Goal: Information Seeking & Learning: Learn about a topic

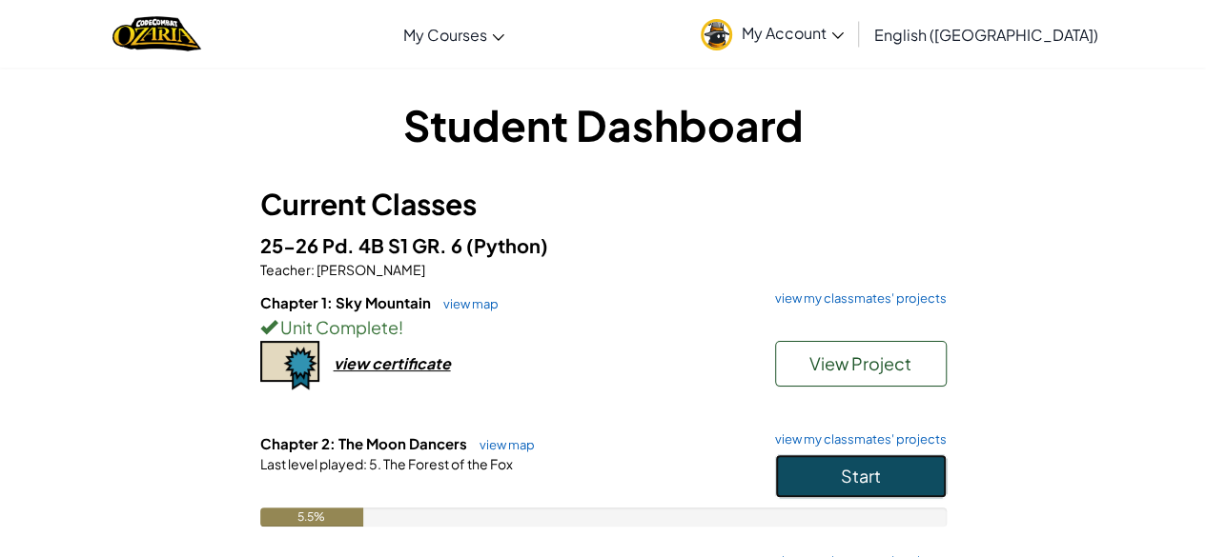
click at [882, 462] on button "Start" at bounding box center [861, 477] width 172 height 44
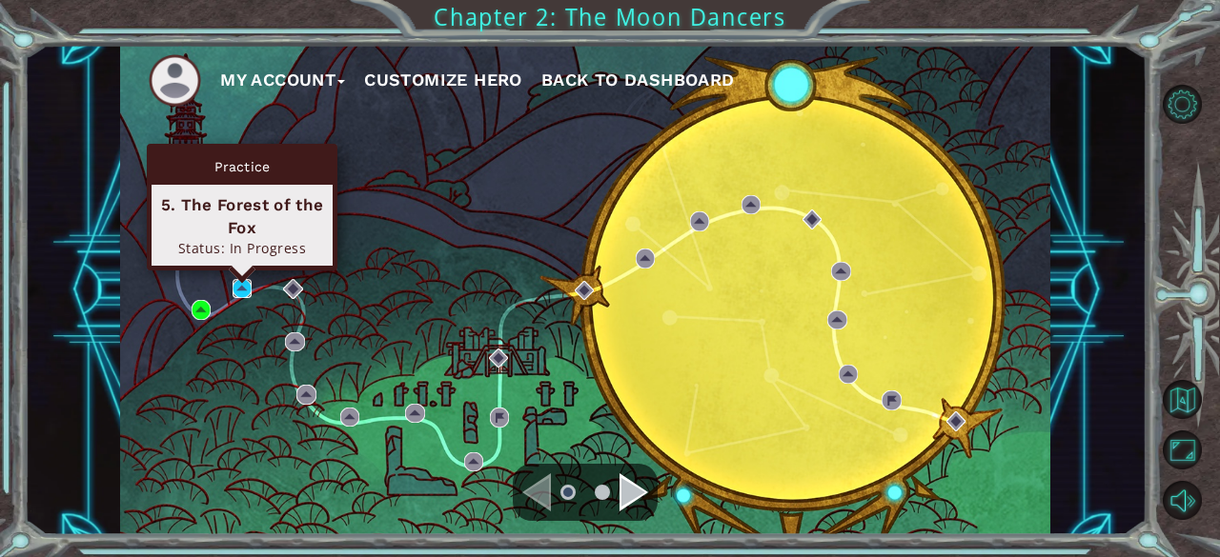
click at [233, 288] on img at bounding box center [242, 288] width 19 height 19
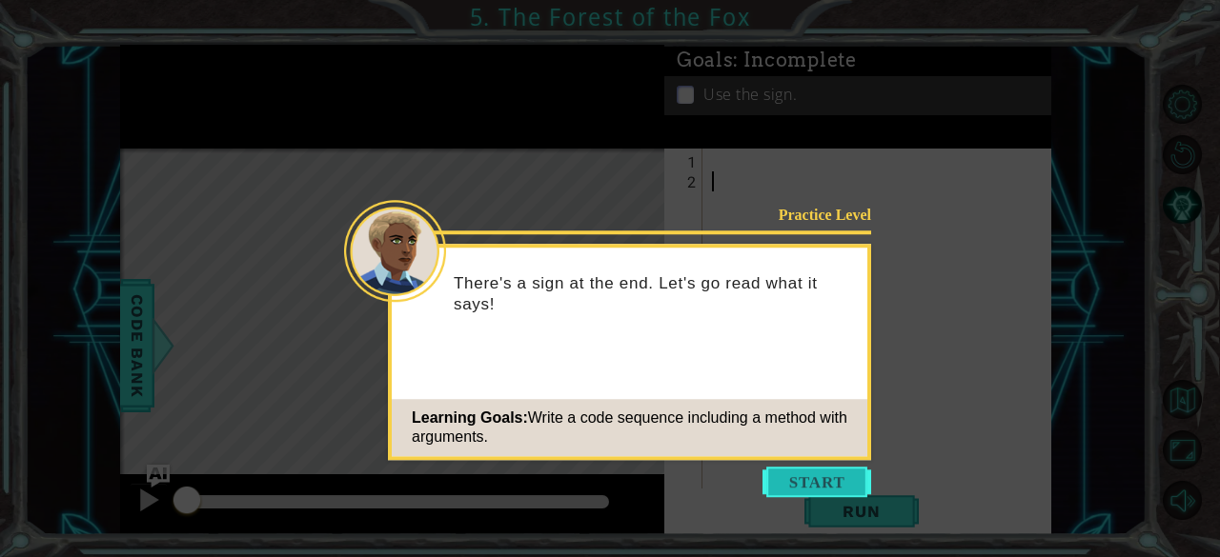
click at [810, 485] on button "Start" at bounding box center [816, 482] width 109 height 30
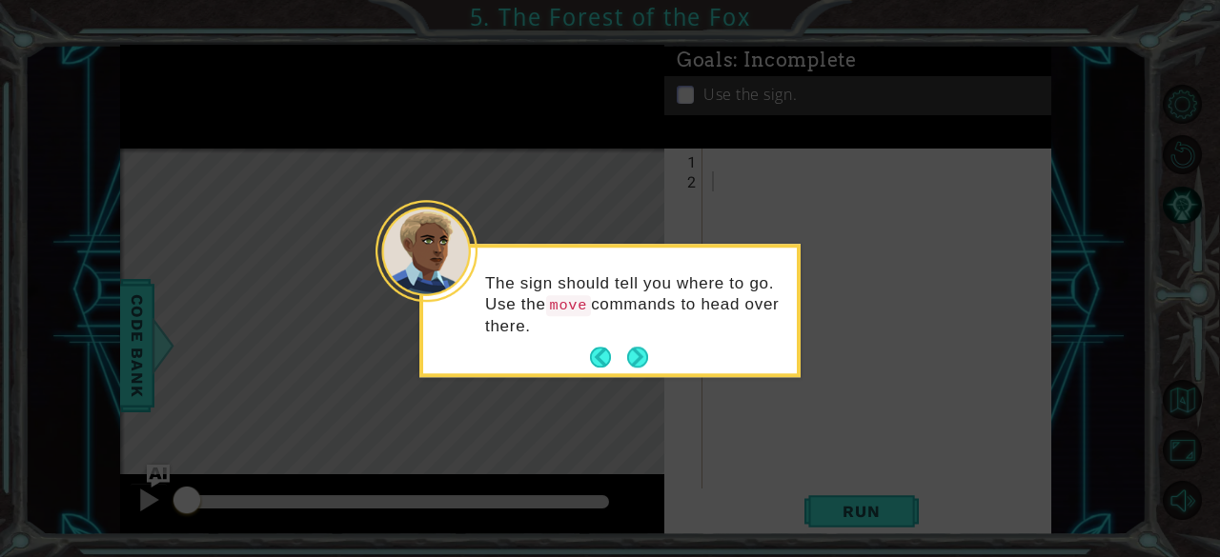
drag, startPoint x: 648, startPoint y: 357, endPoint x: 793, endPoint y: 480, distance: 190.0
click at [793, 480] on icon at bounding box center [610, 278] width 1220 height 557
click at [637, 354] on button "Next" at bounding box center [637, 358] width 21 height 21
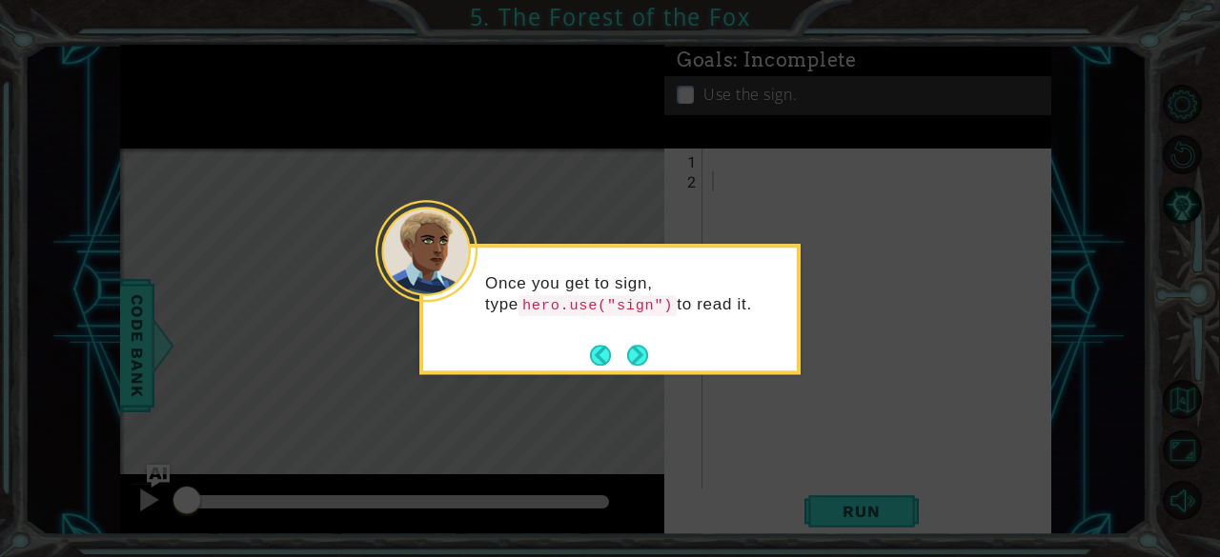
drag, startPoint x: 638, startPoint y: 355, endPoint x: 522, endPoint y: 430, distance: 138.0
click at [522, 430] on icon at bounding box center [610, 278] width 1220 height 557
click at [632, 354] on button "Next" at bounding box center [637, 355] width 24 height 24
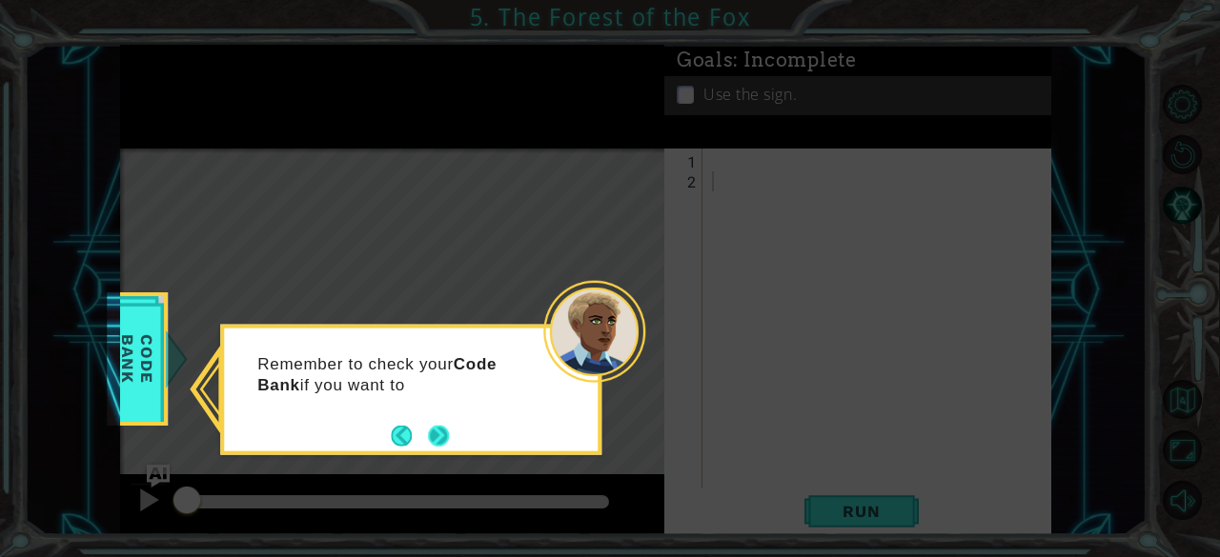
click at [438, 440] on button "Next" at bounding box center [439, 436] width 28 height 28
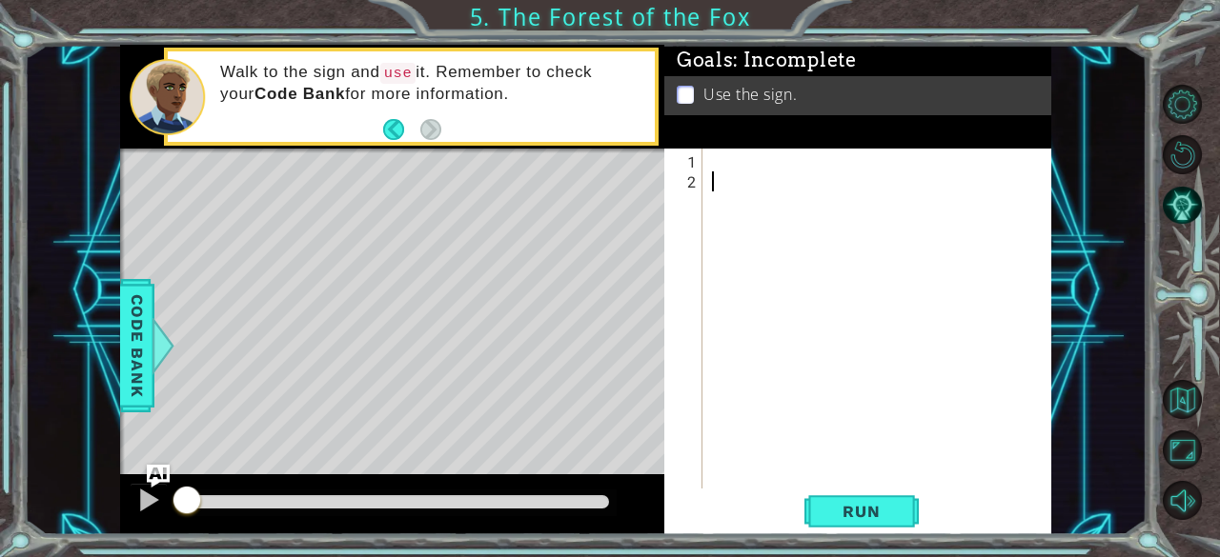
click at [722, 172] on div at bounding box center [882, 342] width 349 height 380
click at [727, 173] on div at bounding box center [882, 342] width 349 height 380
click at [722, 152] on div at bounding box center [882, 342] width 349 height 380
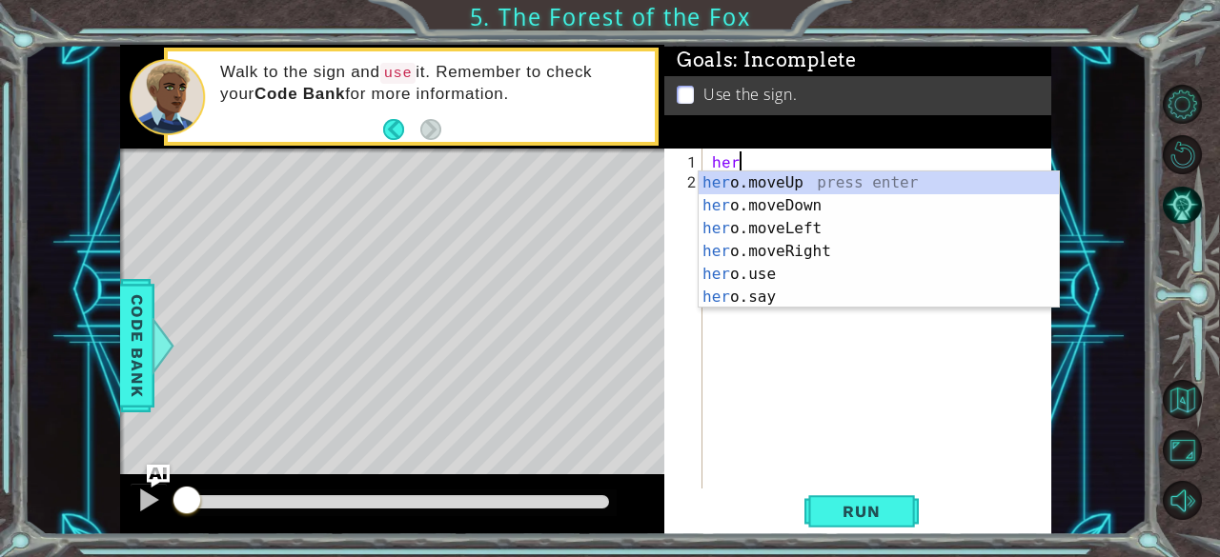
scroll to position [0, 1]
click at [829, 247] on div "hero .moveUp press enter hero .moveDown press enter hero .moveLeft press enter …" at bounding box center [879, 263] width 361 height 183
type textarea "hero.moveRight(1)"
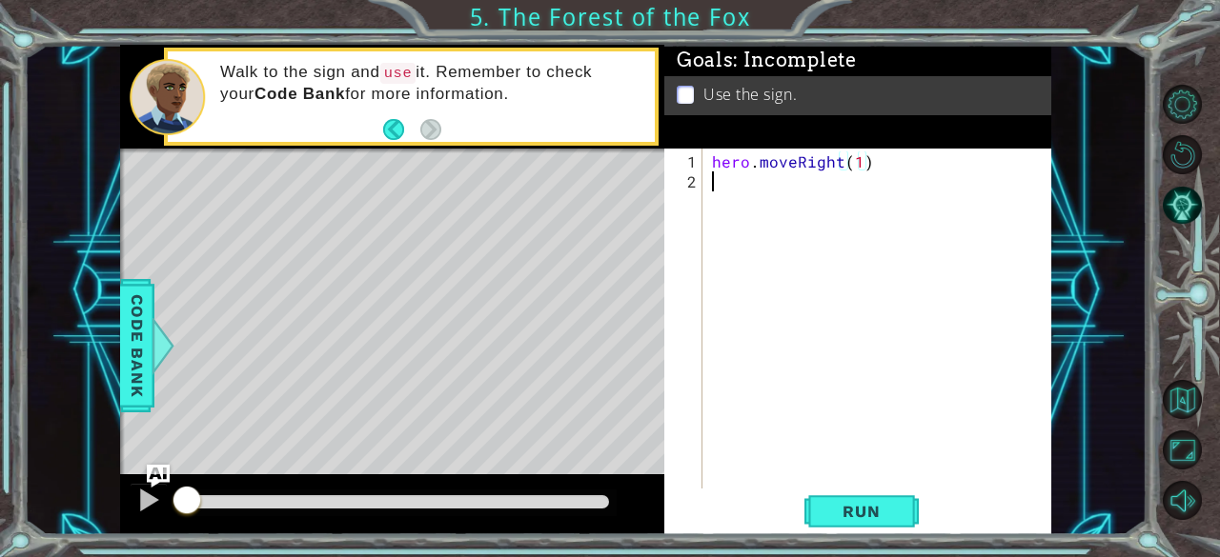
click at [773, 201] on div "hero . moveRight ( 1 )" at bounding box center [882, 342] width 349 height 380
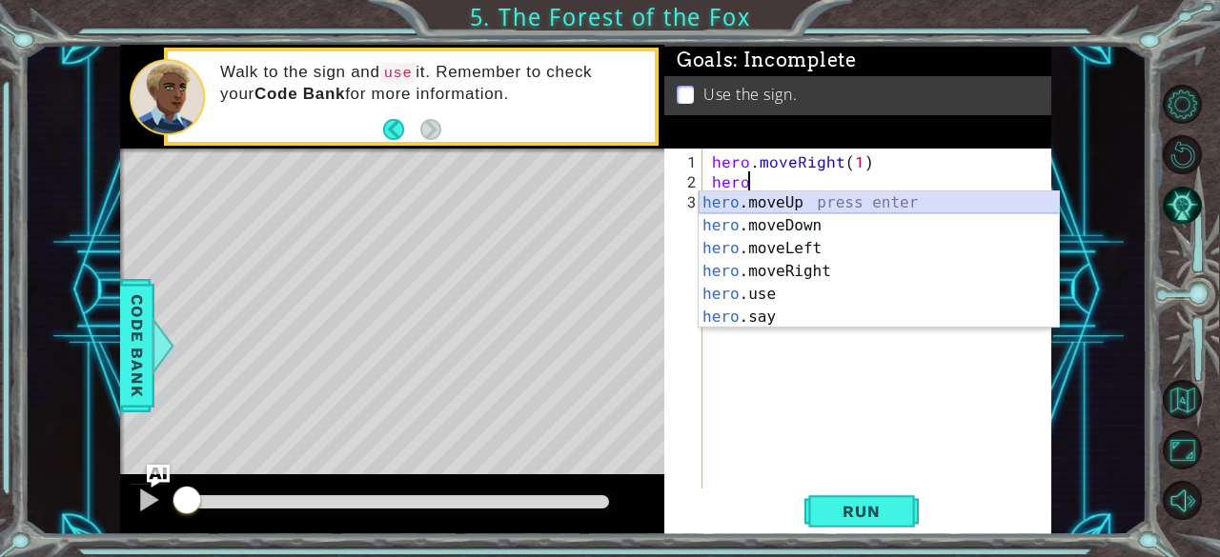
click at [805, 199] on div "hero .moveUp press enter hero .moveDown press enter hero .moveLeft press enter …" at bounding box center [879, 283] width 361 height 183
type textarea "hero.moveUp(1)"
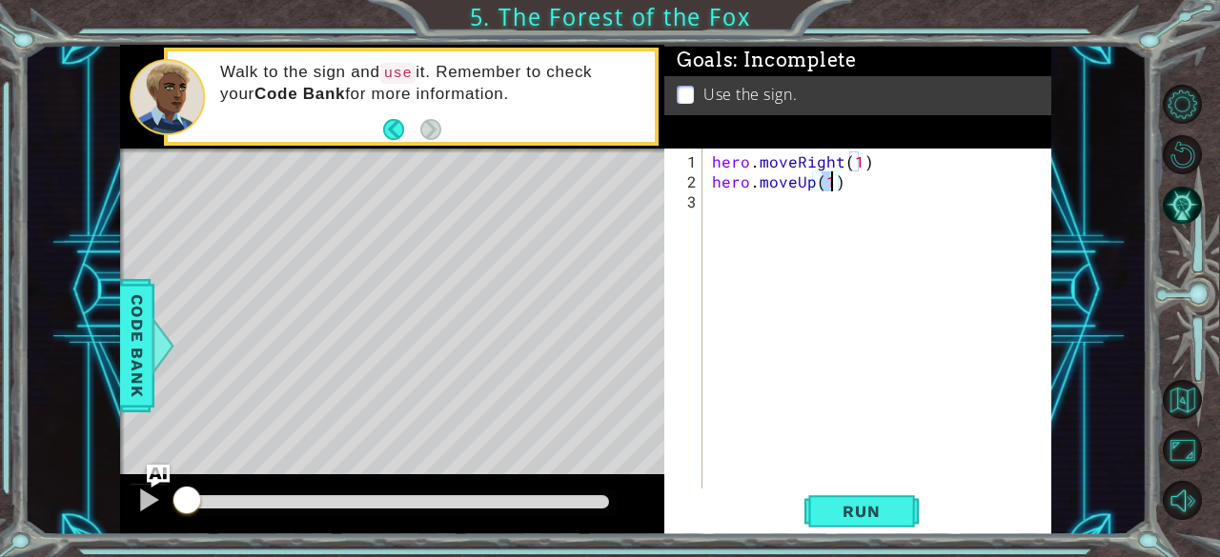
click at [858, 186] on div "hero . moveRight ( 1 ) hero . moveUp ( 1 )" at bounding box center [882, 342] width 349 height 380
click at [717, 202] on div "hero . moveRight ( 1 ) hero . moveUp ( 1 )" at bounding box center [882, 342] width 349 height 380
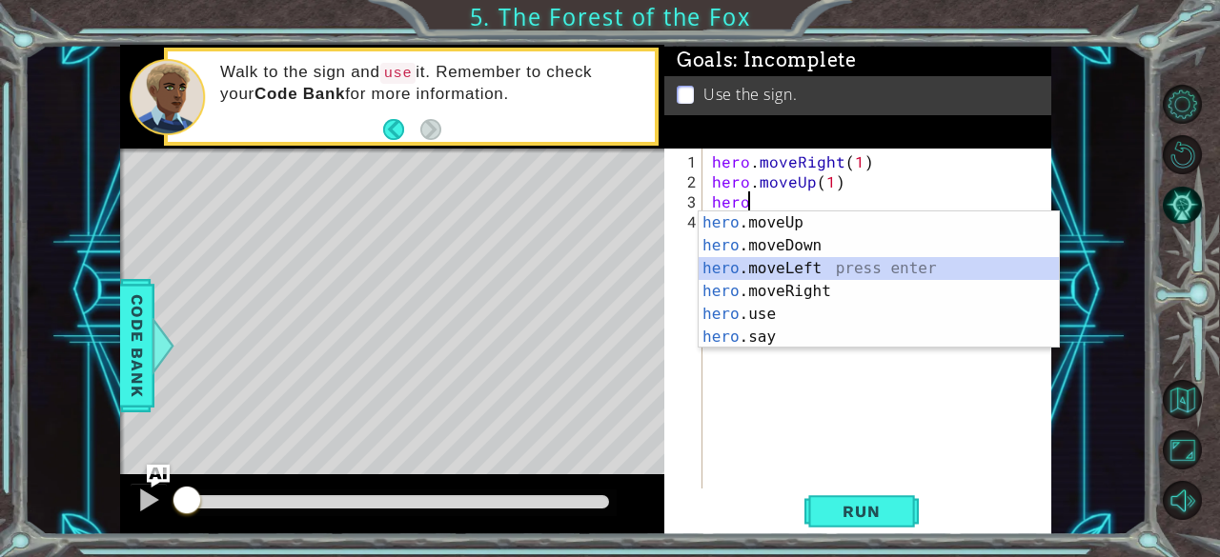
click at [925, 257] on div "hero .moveUp press enter hero .moveDown press enter hero .moveLeft press enter …" at bounding box center [879, 303] width 361 height 183
type textarea "hero.moveLeft(1)"
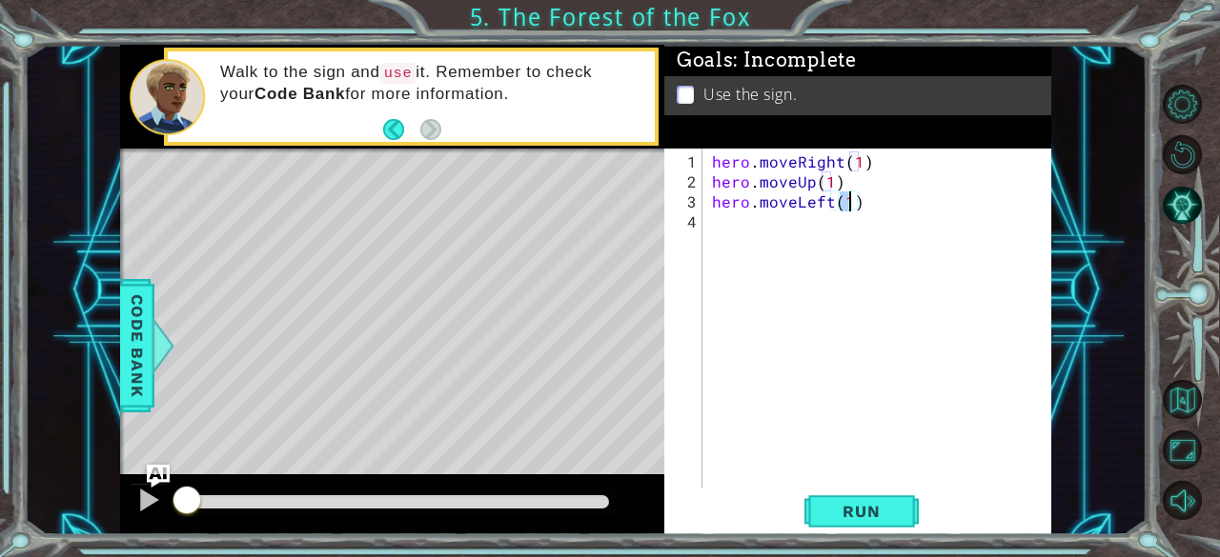
click at [863, 215] on div "hero . moveRight ( 1 ) hero . moveUp ( 1 ) hero . moveLeft ( 1 )" at bounding box center [882, 342] width 349 height 380
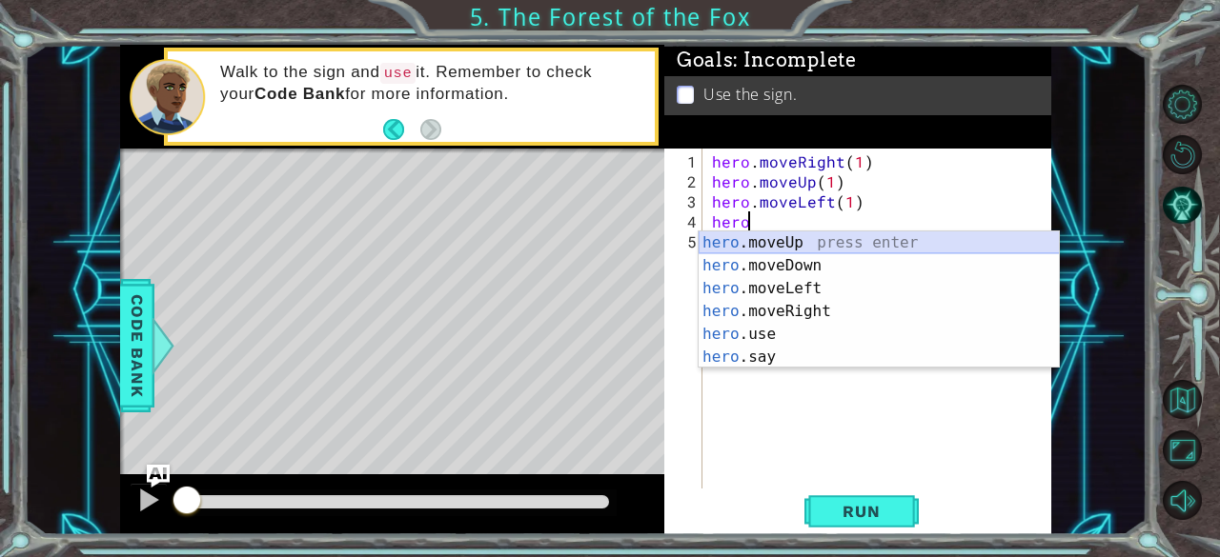
click at [937, 233] on div "hero .moveUp press enter hero .moveDown press enter hero .moveLeft press enter …" at bounding box center [879, 323] width 361 height 183
type textarea "hero.moveUp(1)"
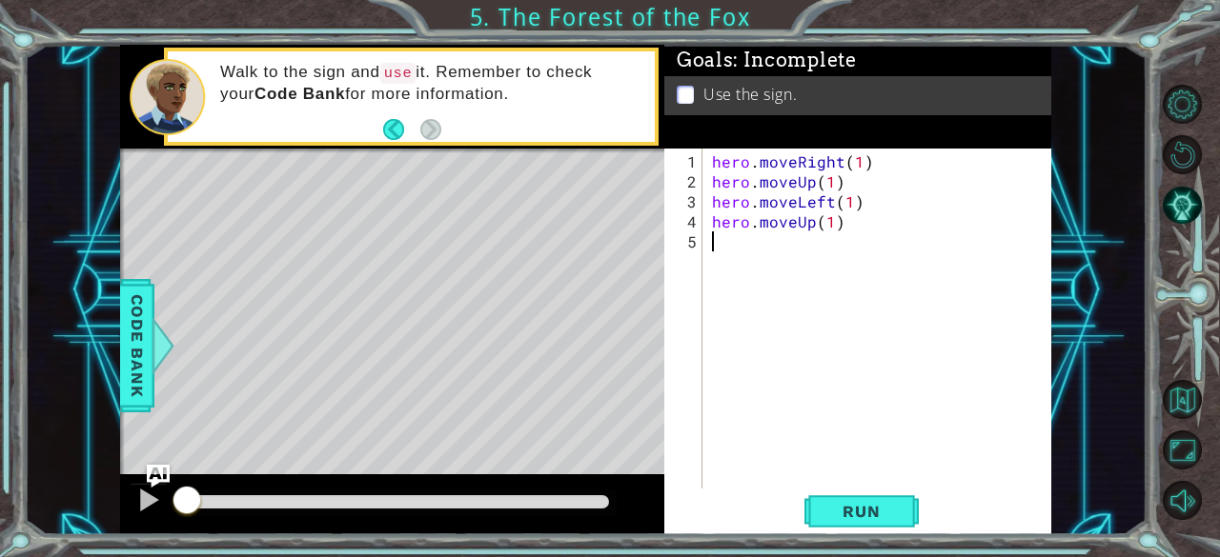
click at [714, 252] on div "hero . moveRight ( 1 ) hero . moveUp ( 1 ) hero . moveLeft ( 1 ) hero . moveUp …" at bounding box center [882, 342] width 349 height 380
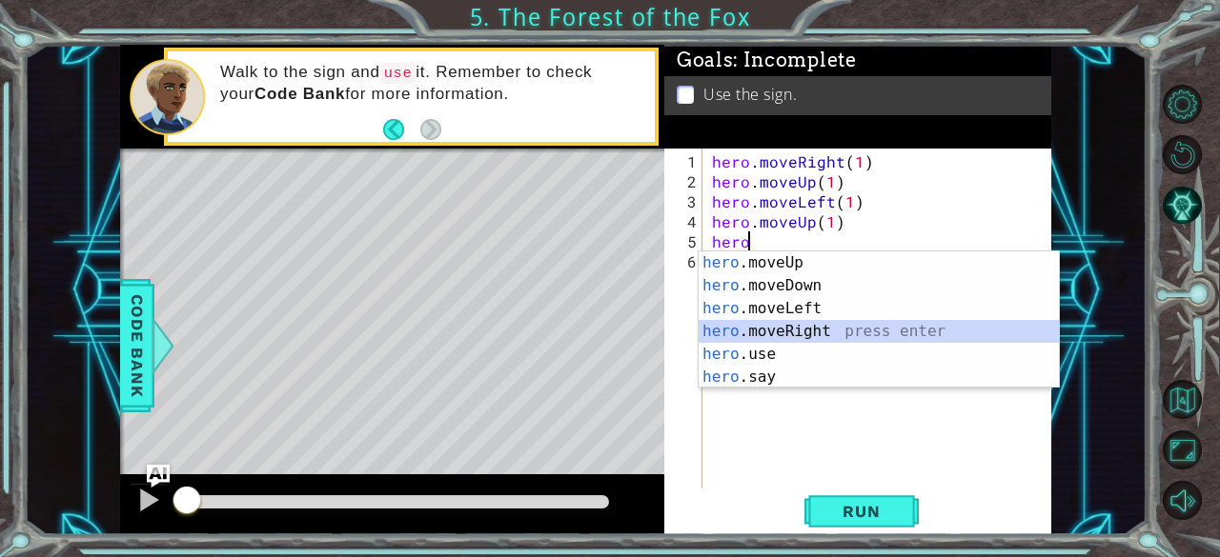
click at [840, 335] on div "hero .moveUp press enter hero .moveDown press enter hero .moveLeft press enter …" at bounding box center [879, 343] width 361 height 183
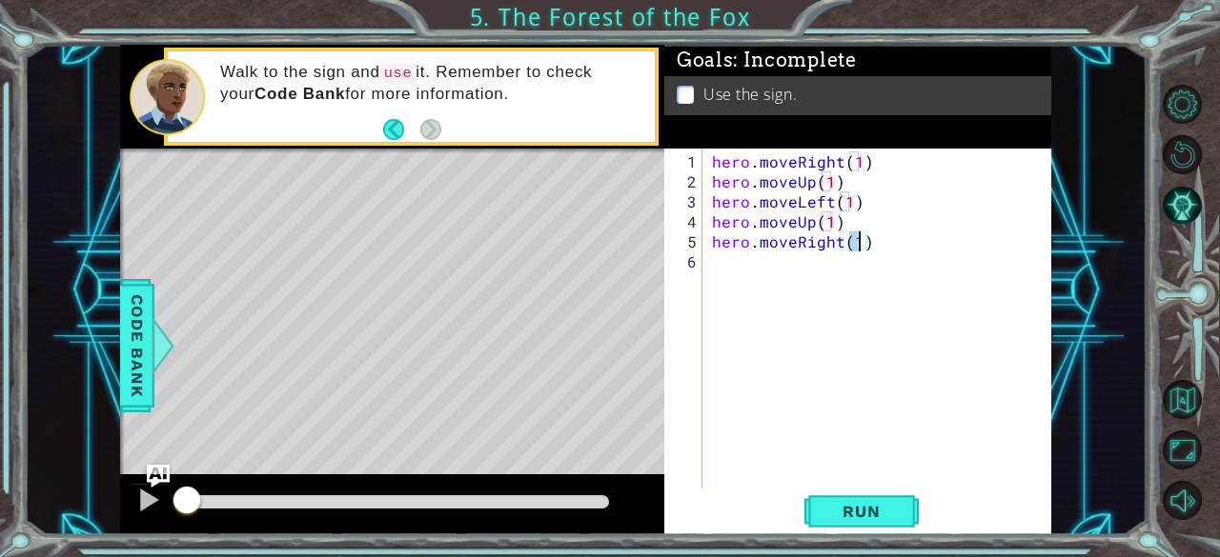
type textarea "hero.moveRight(2)"
click at [741, 263] on div "hero . moveRight ( 1 ) hero . moveUp ( 1 ) hero . moveLeft ( 1 ) hero . moveUp …" at bounding box center [882, 342] width 349 height 380
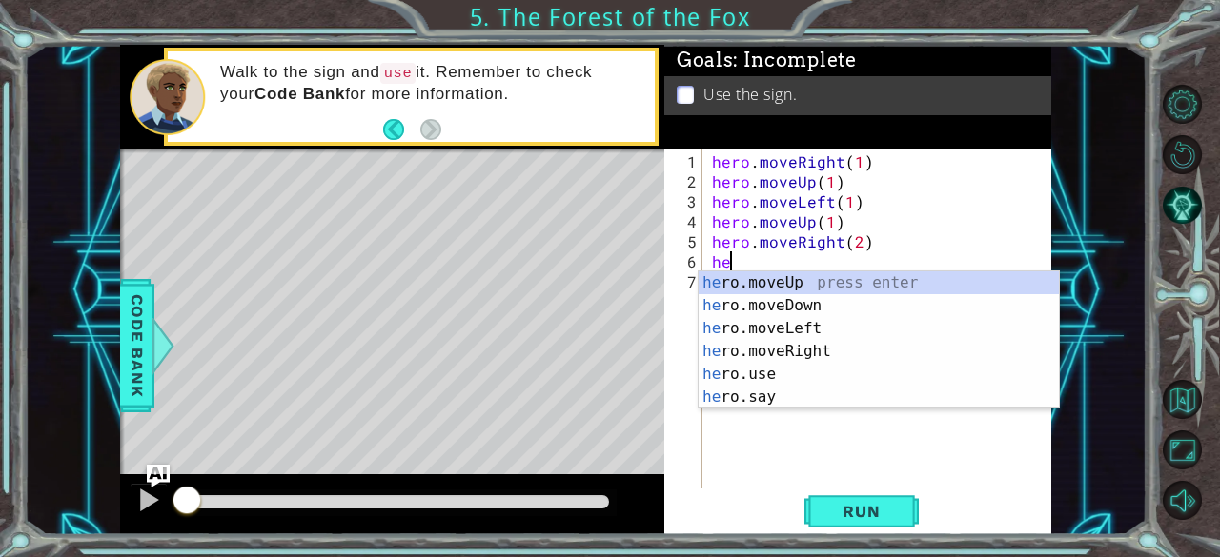
scroll to position [0, 1]
click at [837, 303] on div "hero .moveUp press enter hero .moveDown press enter hero .moveLeft press enter …" at bounding box center [879, 363] width 361 height 183
type textarea "hero.moveDown(1)"
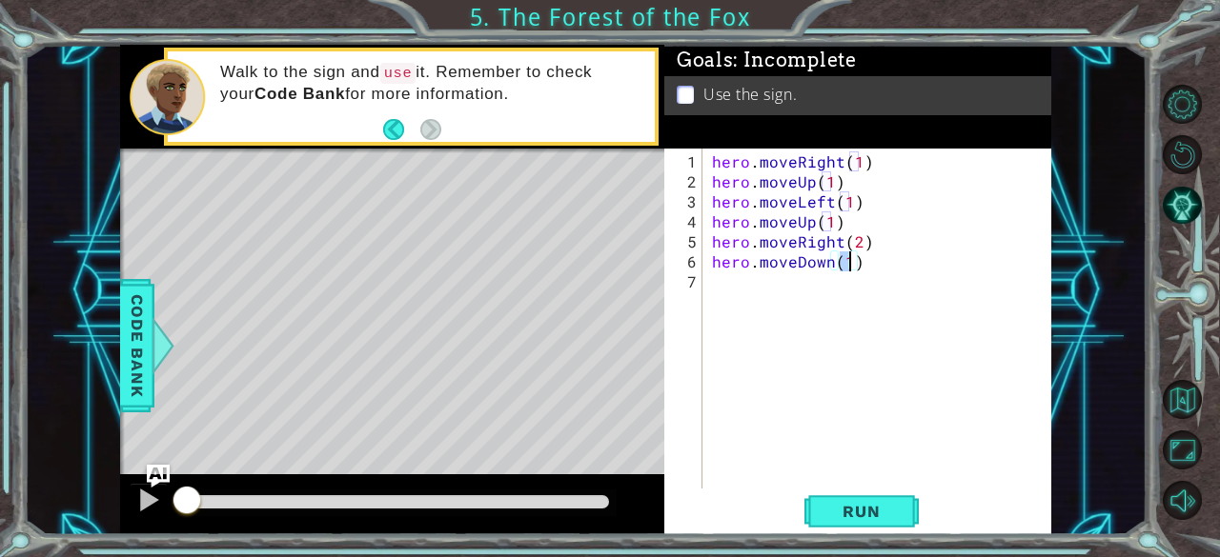
click at [734, 291] on div "hero . moveRight ( 1 ) hero . moveUp ( 1 ) hero . moveLeft ( 1 ) hero . moveUp …" at bounding box center [882, 342] width 349 height 380
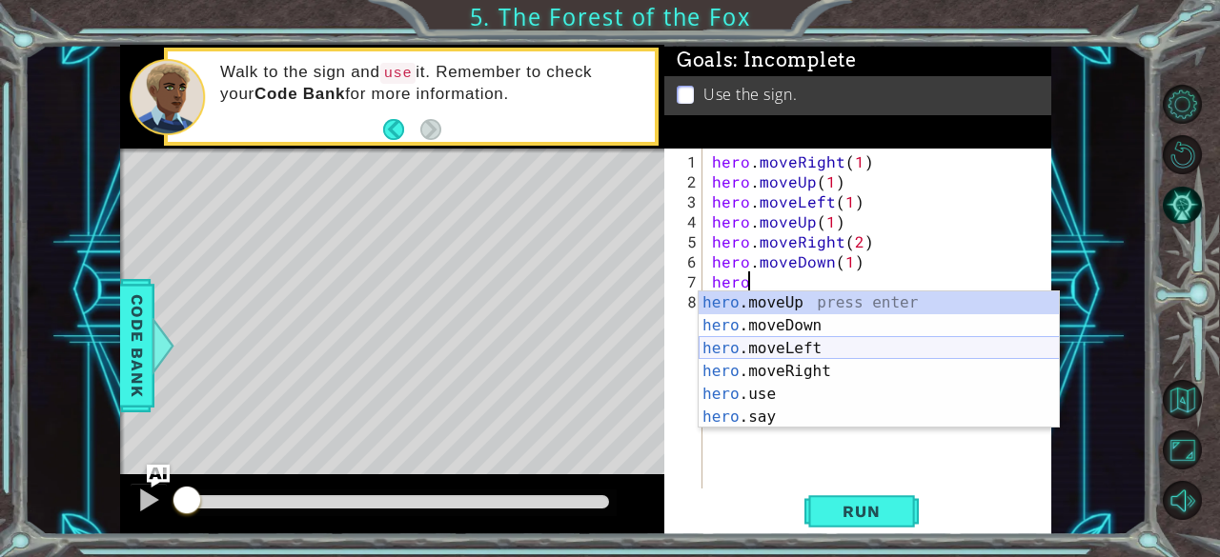
click at [832, 340] on div "hero .moveUp press enter hero .moveDown press enter hero .moveLeft press enter …" at bounding box center [879, 383] width 361 height 183
type textarea "hero.moveLeft(1)"
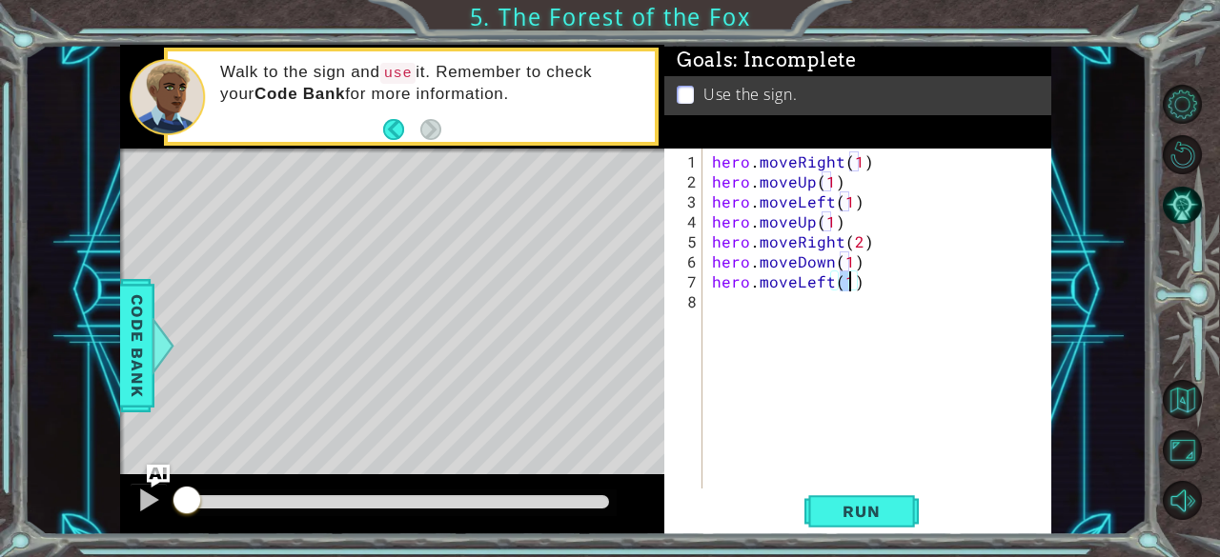
click at [751, 311] on div "hero . moveRight ( 1 ) hero . moveUp ( 1 ) hero . moveLeft ( 1 ) hero . moveUp …" at bounding box center [882, 342] width 349 height 380
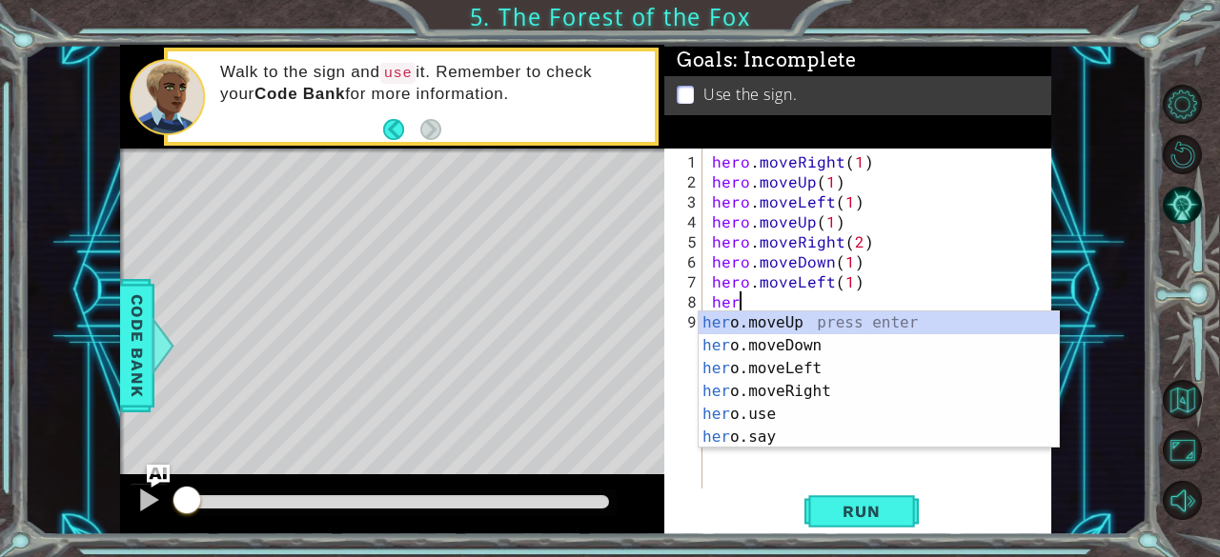
scroll to position [0, 0]
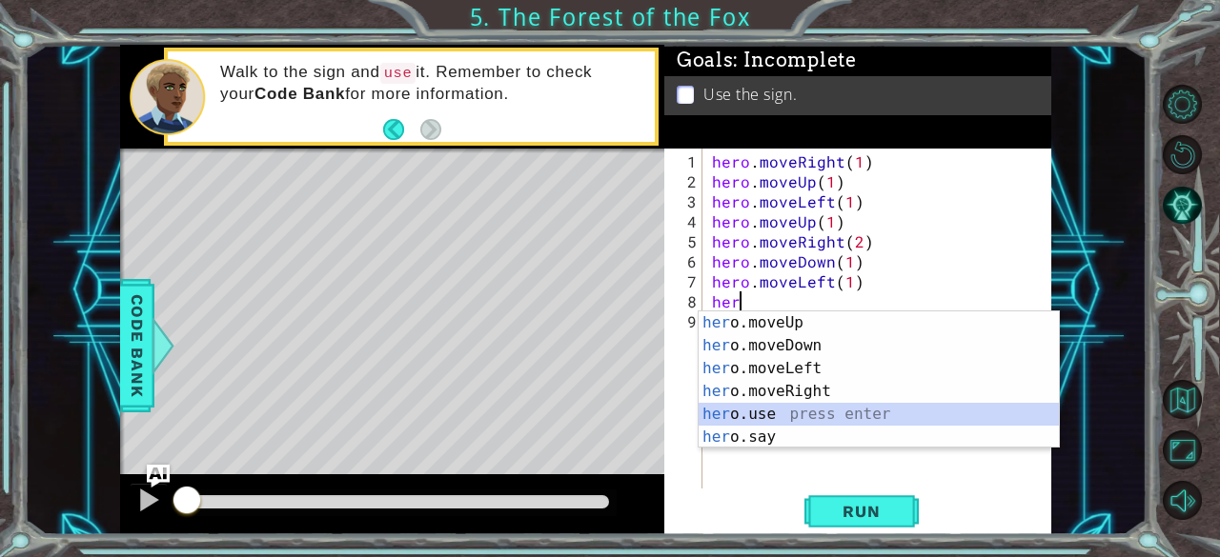
click at [819, 417] on div "her o.moveUp press enter her o.moveDown press enter her o.moveLeft press enter …" at bounding box center [879, 403] width 361 height 183
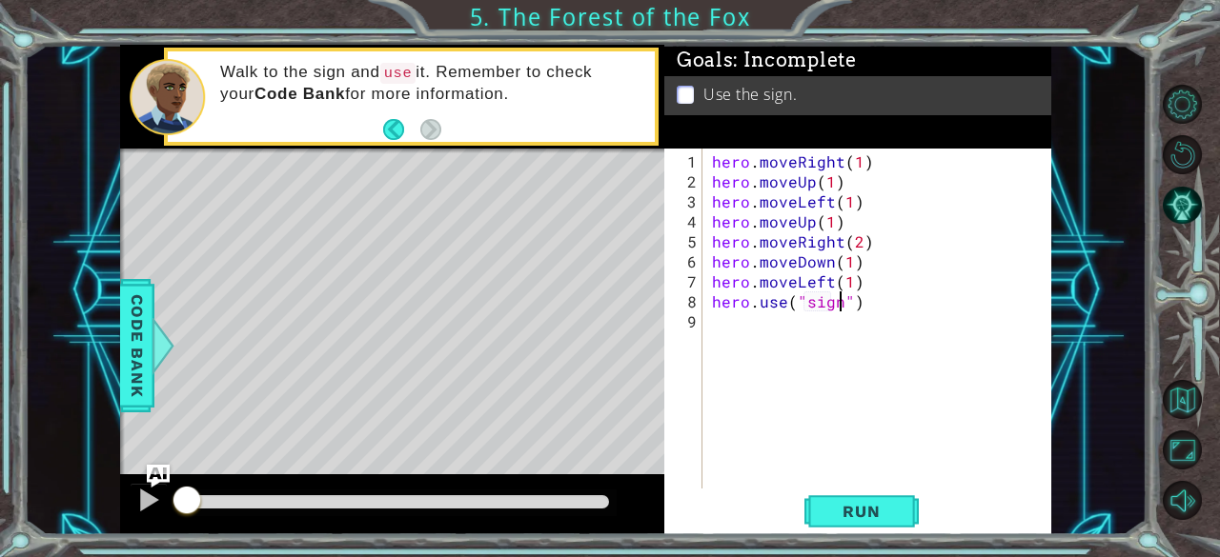
scroll to position [0, 8]
click at [890, 530] on button "Run" at bounding box center [861, 512] width 114 height 39
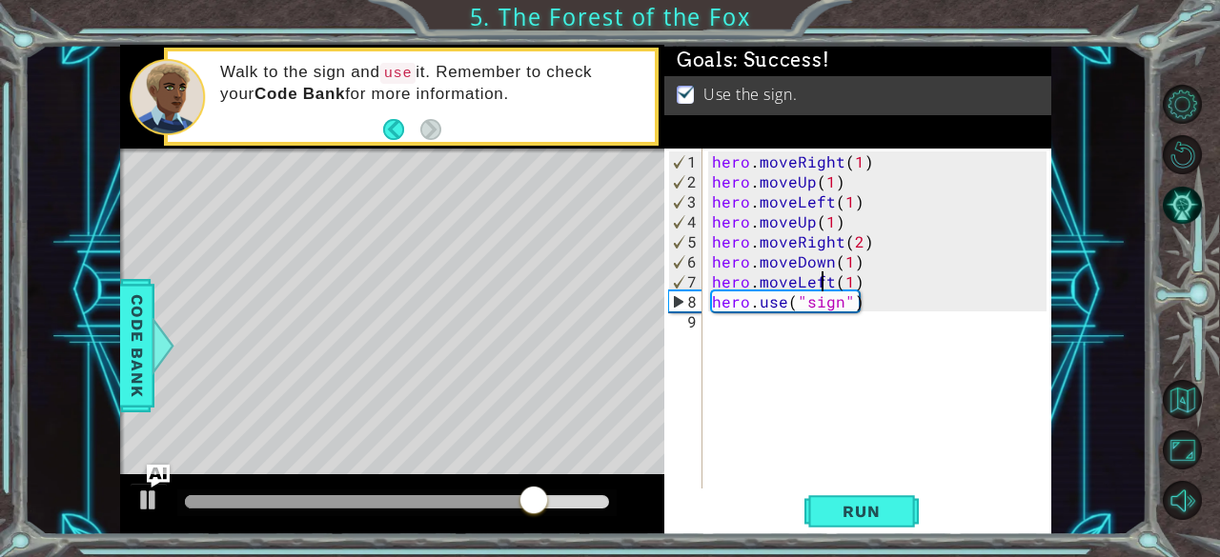
click at [824, 274] on div "hero . moveRight ( 1 ) hero . moveUp ( 1 ) hero . moveLeft ( 1 ) hero . moveUp …" at bounding box center [882, 342] width 349 height 380
click at [827, 277] on div "hero . moveRight ( 1 ) hero . moveUp ( 1 ) hero . moveLeft ( 1 ) hero . moveUp …" at bounding box center [882, 342] width 349 height 380
click at [812, 279] on div "hero . moveRight ( 1 ) hero . moveUp ( 1 ) hero . moveLeft ( 1 ) hero . moveUp …" at bounding box center [882, 342] width 349 height 380
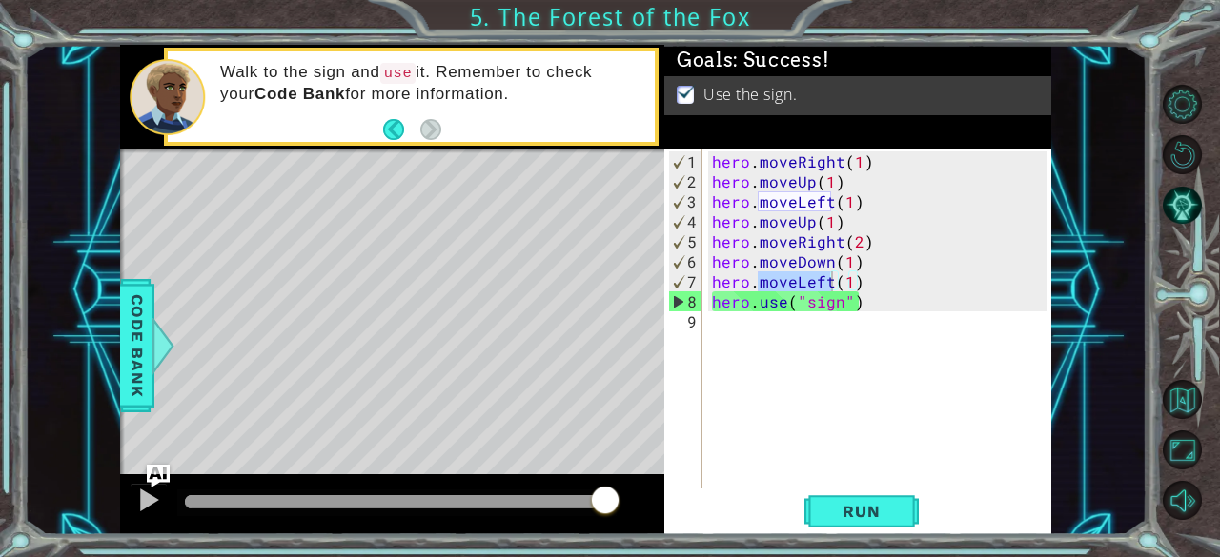
click at [812, 279] on body "1 ההההההההההההההההההההההההההההההההההההההההההההההההההההההההההההההההההההההההההההה…" at bounding box center [610, 278] width 1220 height 557
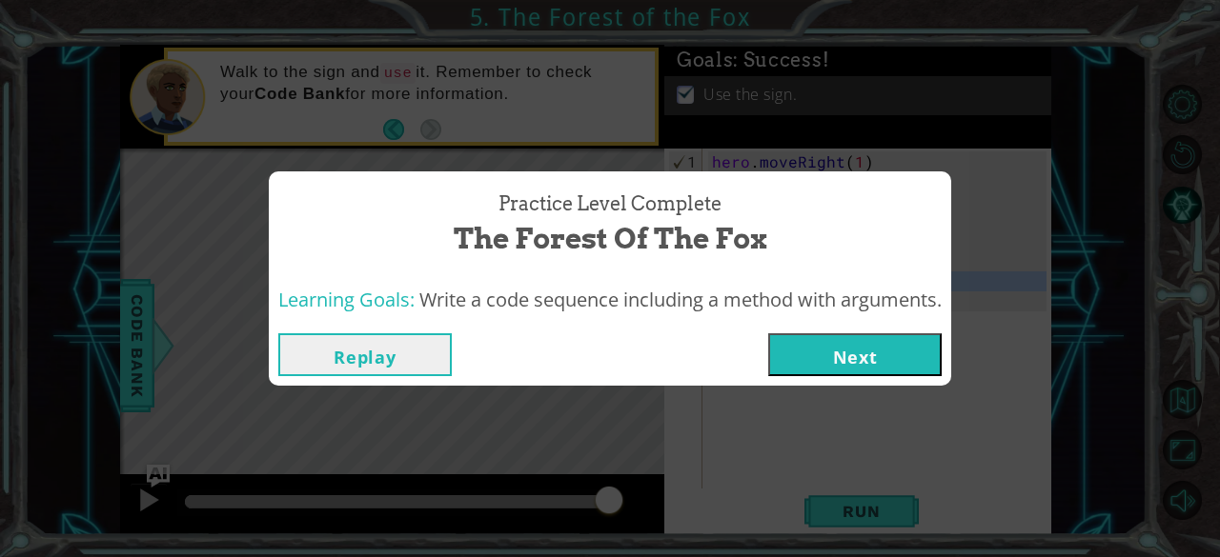
click at [387, 344] on button "Replay" at bounding box center [364, 355] width 173 height 43
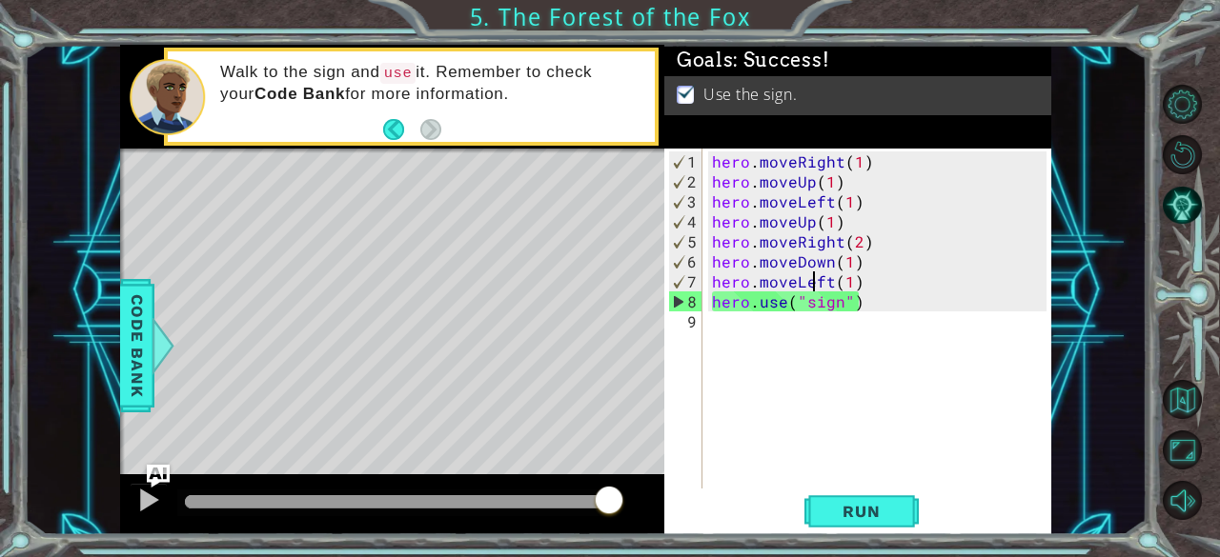
click at [811, 271] on div "hero . moveRight ( 1 ) hero . moveUp ( 1 ) hero . moveLeft ( 1 ) hero . moveUp …" at bounding box center [882, 342] width 349 height 380
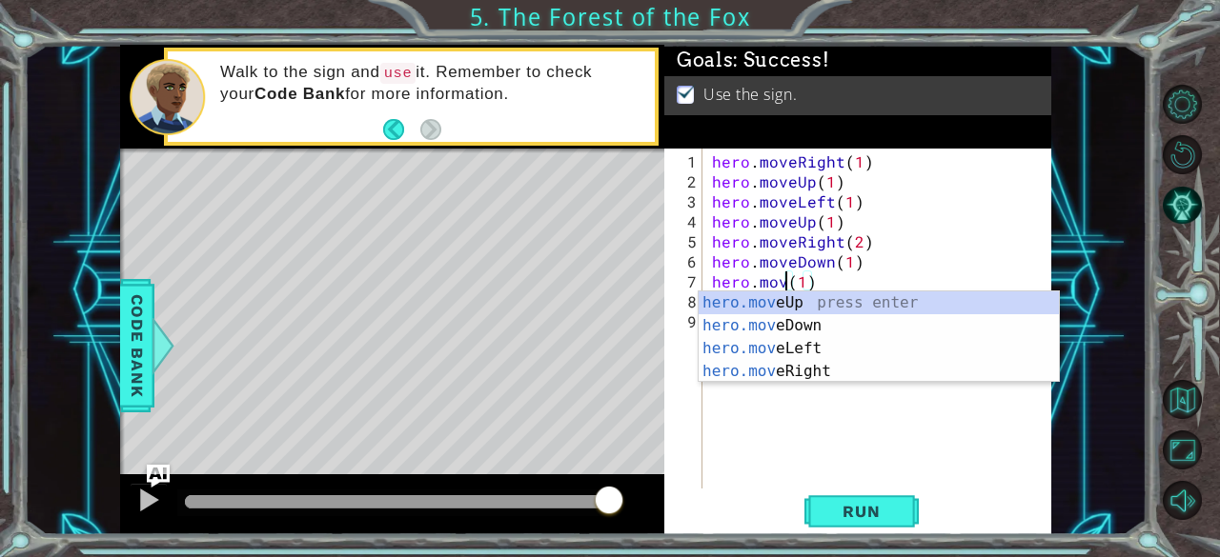
scroll to position [0, 5]
click at [882, 372] on div "hero.move Up press enter hero.move Down press enter hero.move Left press enter …" at bounding box center [879, 360] width 361 height 137
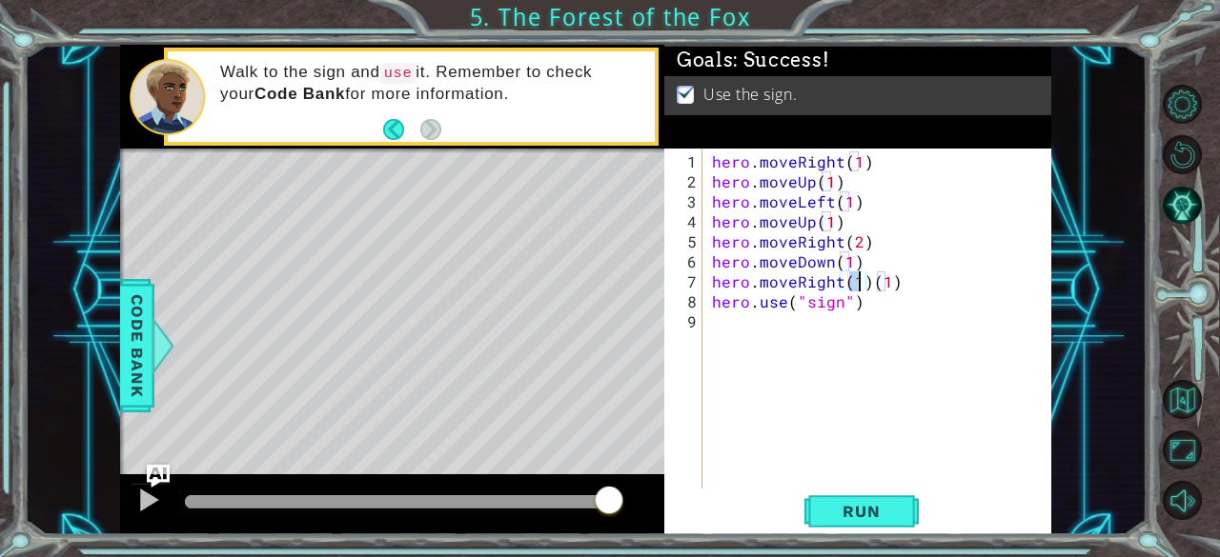
click at [902, 273] on div "hero . moveRight ( 1 ) hero . moveUp ( 1 ) hero . moveLeft ( 1 ) hero . moveUp …" at bounding box center [882, 342] width 349 height 380
type textarea "hero.moveRight(1)"
click at [890, 512] on span "Run" at bounding box center [860, 511] width 75 height 19
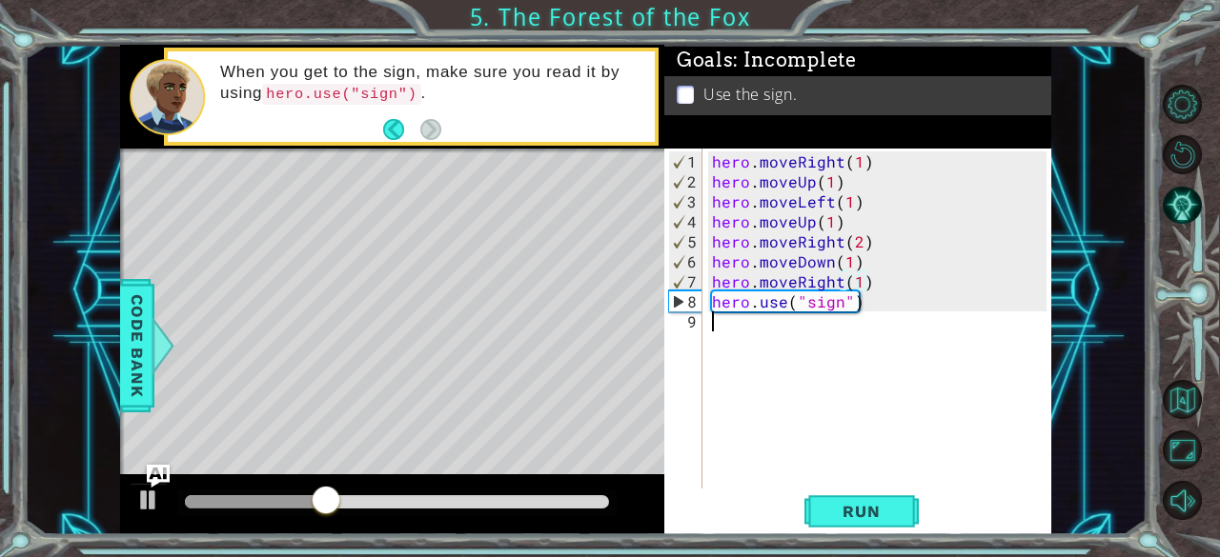
click at [903, 375] on div "hero . moveRight ( 1 ) hero . moveUp ( 1 ) hero . moveLeft ( 1 ) hero . moveUp …" at bounding box center [882, 342] width 349 height 380
click at [867, 286] on div "hero . moveRight ( 1 ) hero . moveUp ( 1 ) hero . moveLeft ( 1 ) hero . moveUp …" at bounding box center [882, 342] width 349 height 380
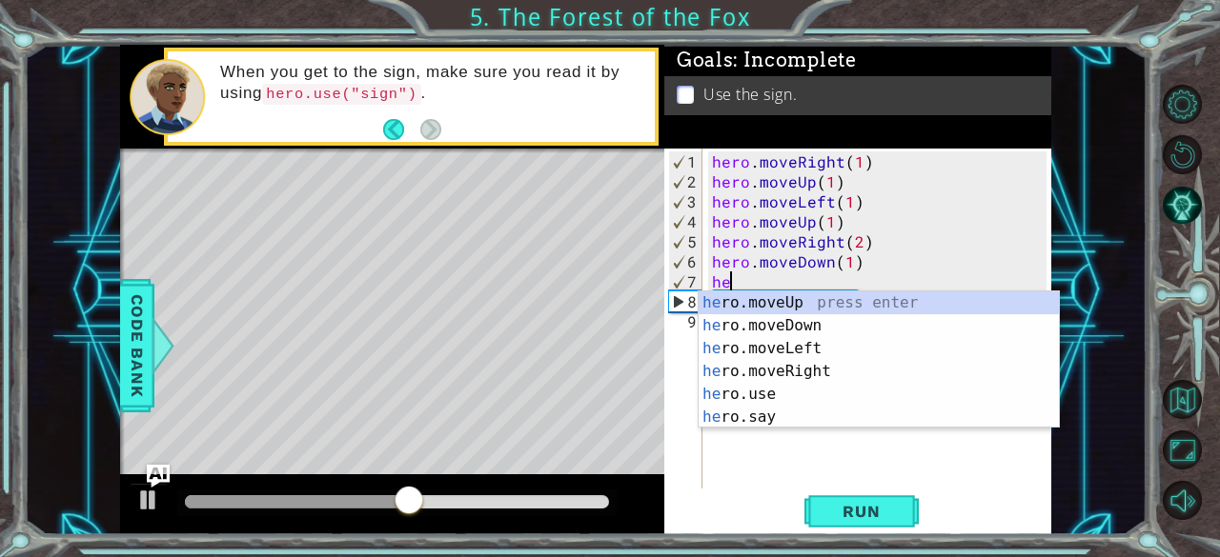
type textarea "h"
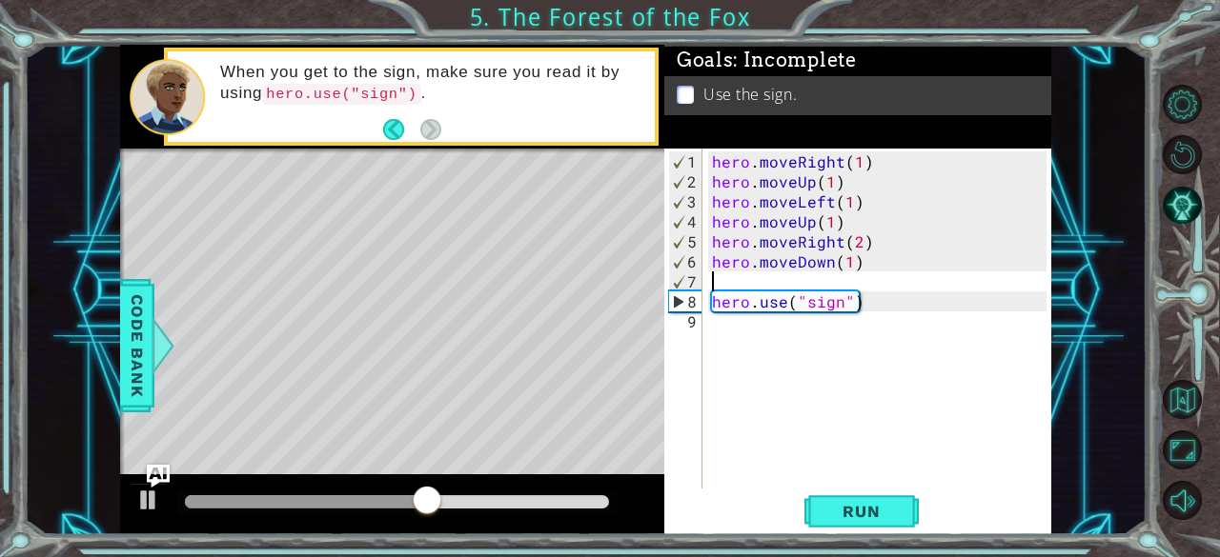
type textarea "hero.moveDown(1)"
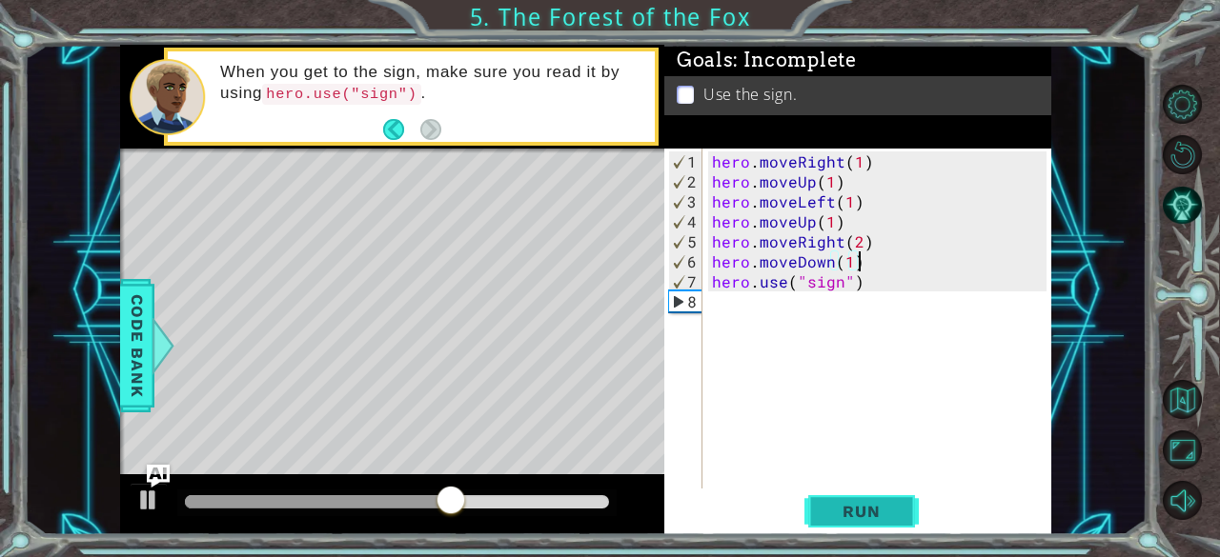
click at [879, 512] on span "Run" at bounding box center [860, 511] width 75 height 19
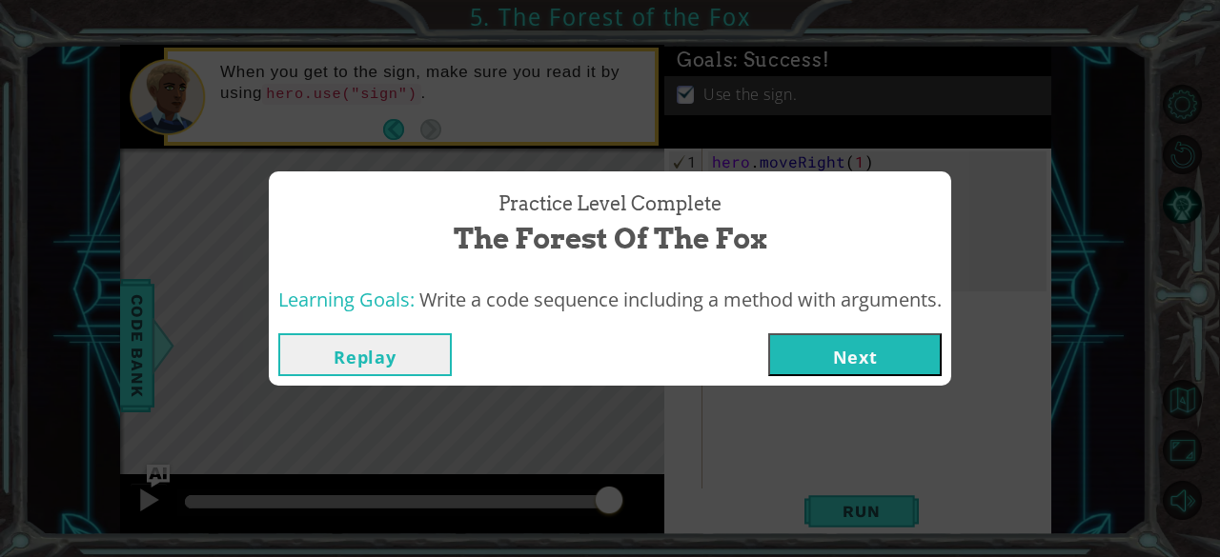
click at [905, 357] on button "Next" at bounding box center [854, 355] width 173 height 43
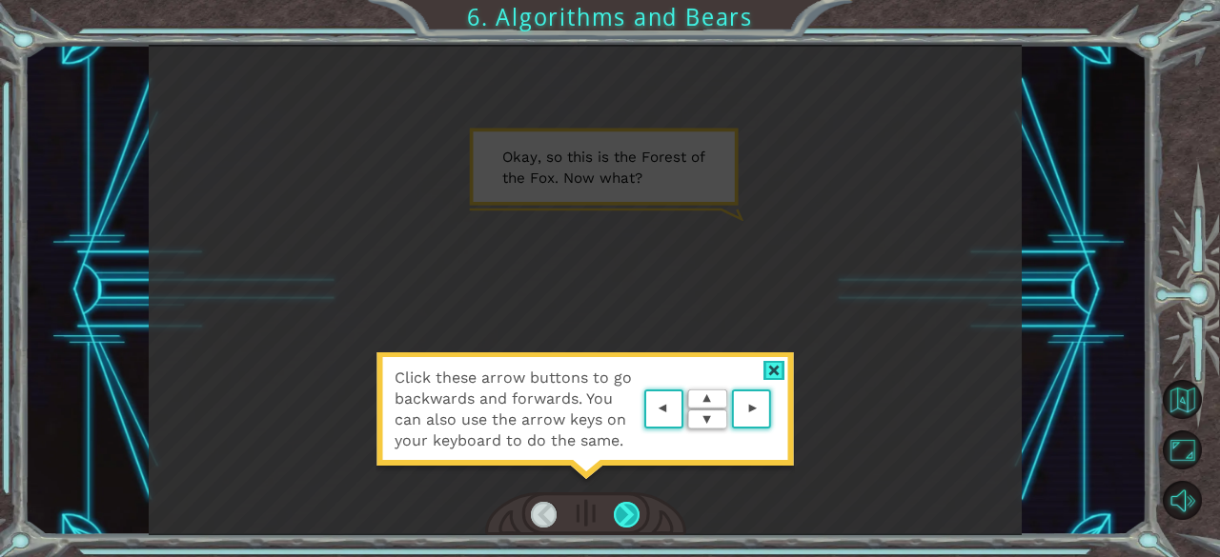
click at [631, 517] on div at bounding box center [627, 515] width 27 height 27
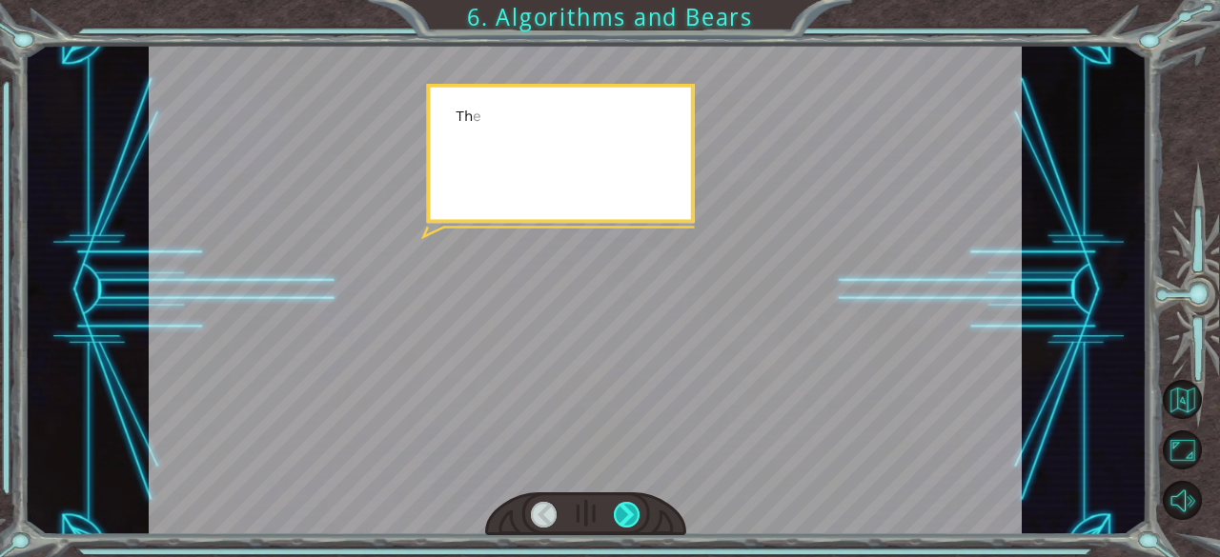
click at [631, 517] on div at bounding box center [627, 515] width 27 height 27
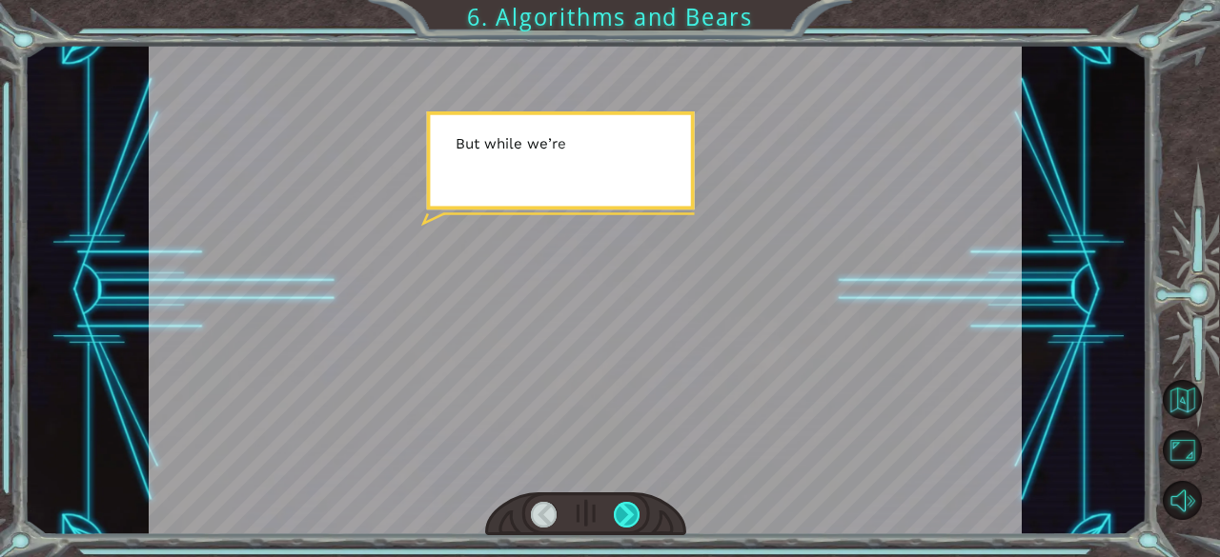
click at [631, 517] on div at bounding box center [627, 515] width 27 height 27
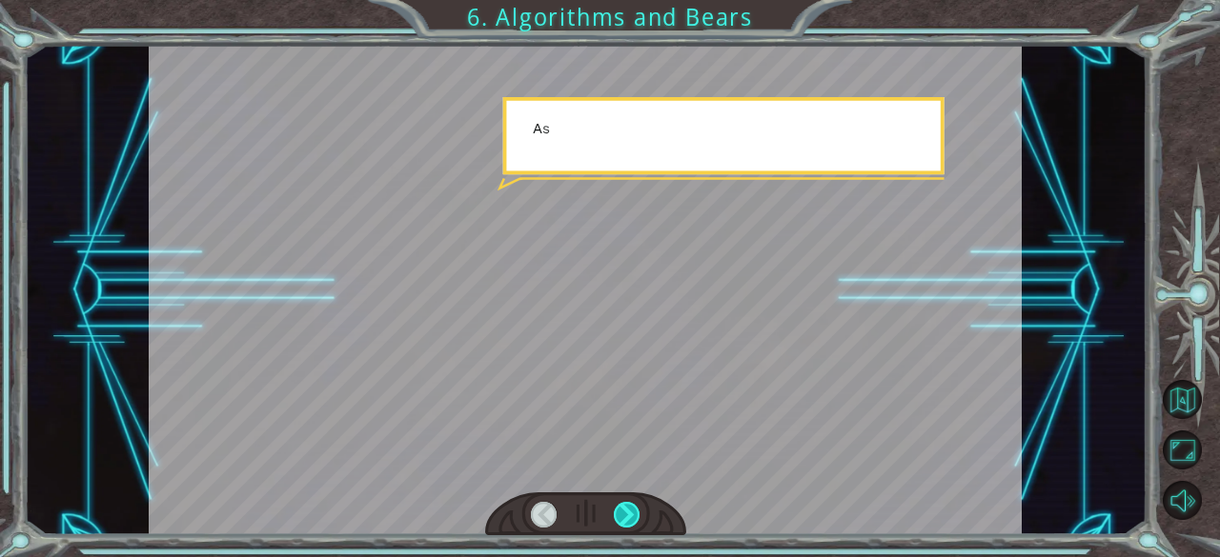
click at [631, 517] on div at bounding box center [627, 515] width 27 height 27
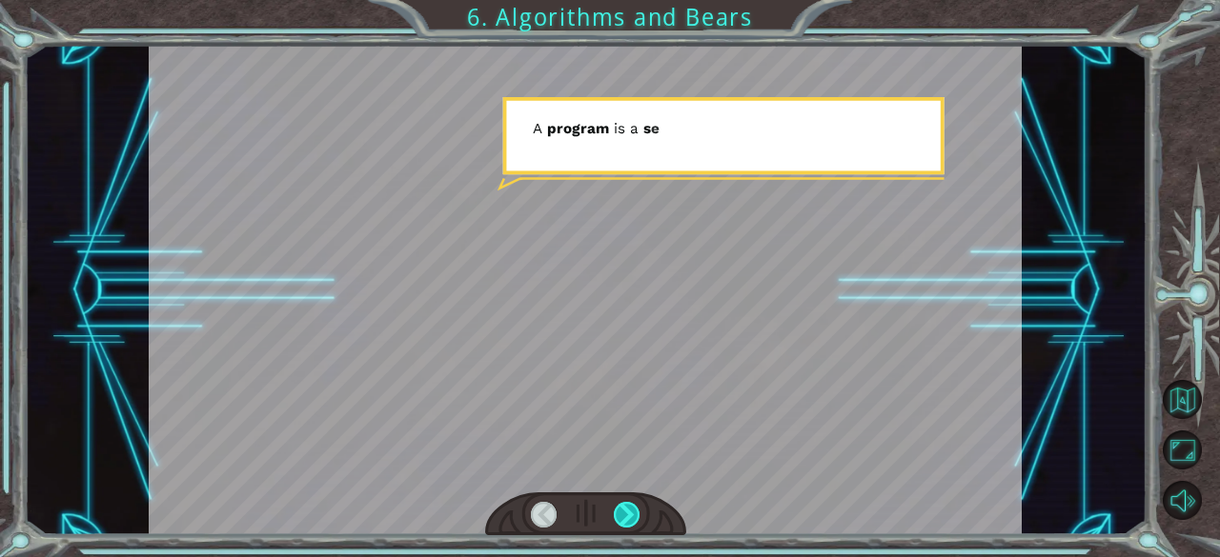
click at [631, 517] on div at bounding box center [627, 515] width 27 height 27
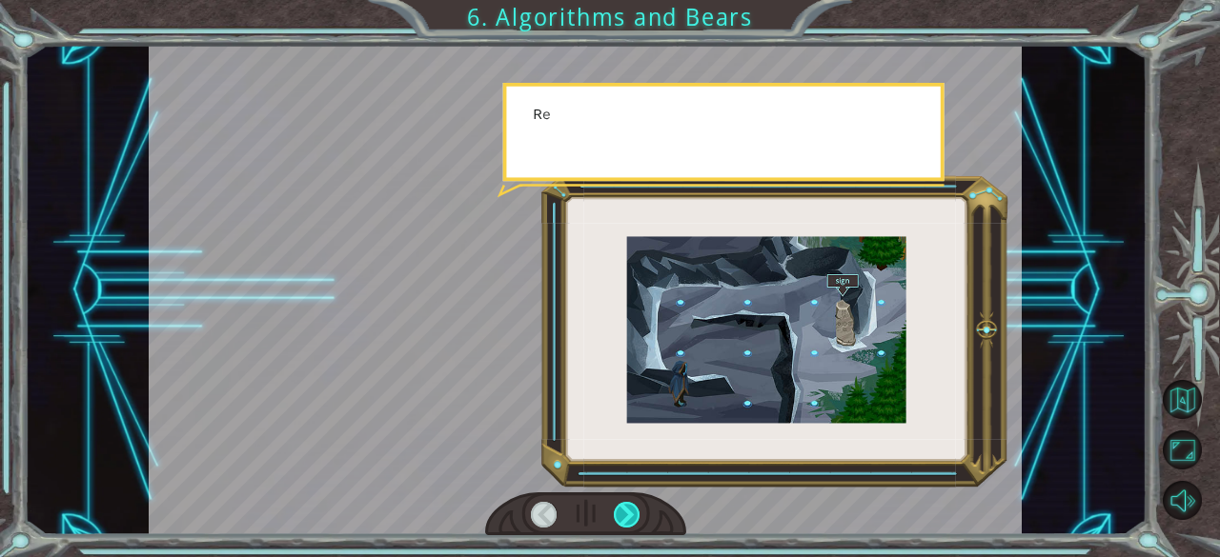
click at [631, 517] on div at bounding box center [627, 515] width 27 height 27
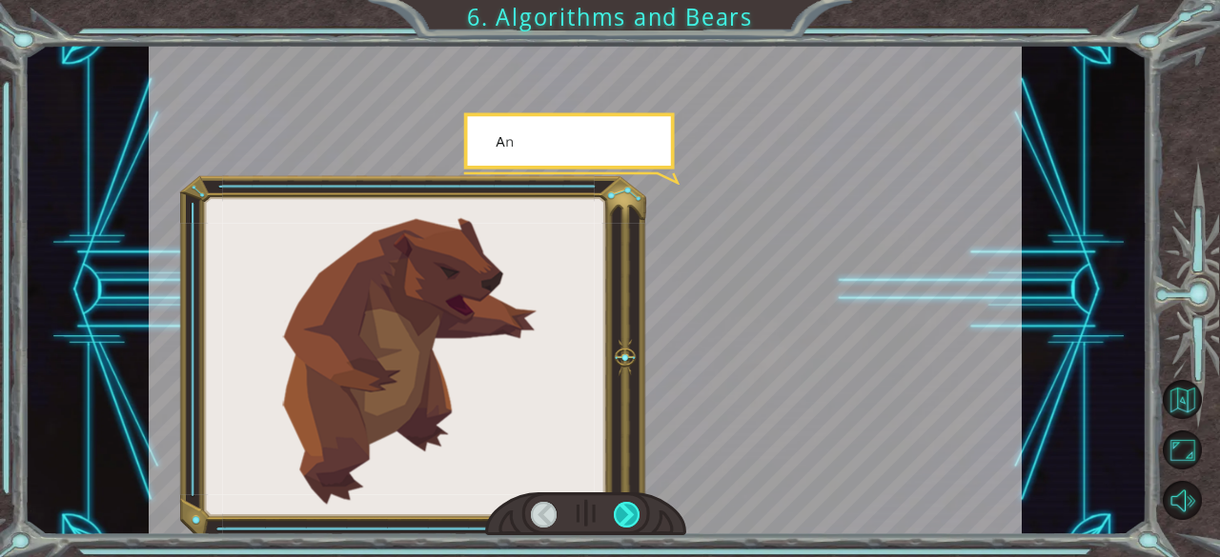
click at [631, 517] on div at bounding box center [627, 515] width 27 height 27
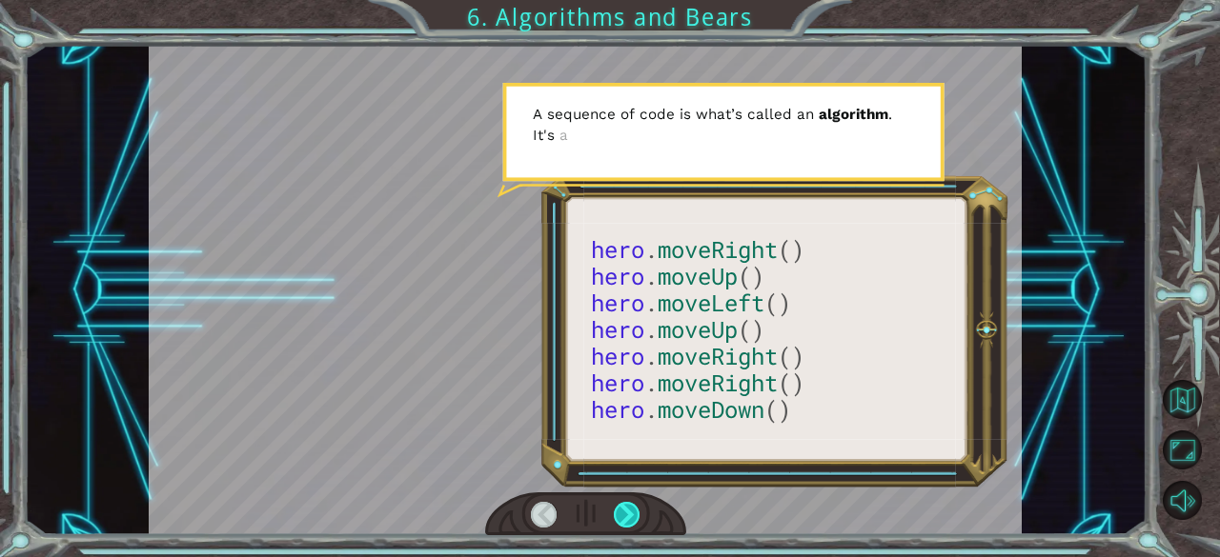
click at [629, 519] on div at bounding box center [627, 515] width 27 height 27
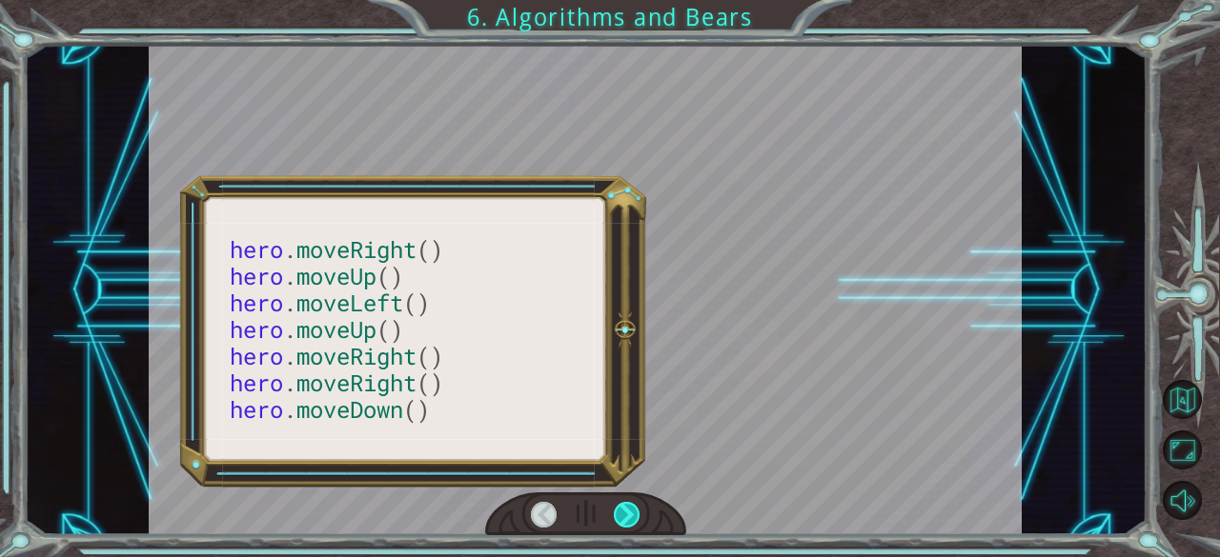
click at [629, 519] on div at bounding box center [627, 515] width 27 height 27
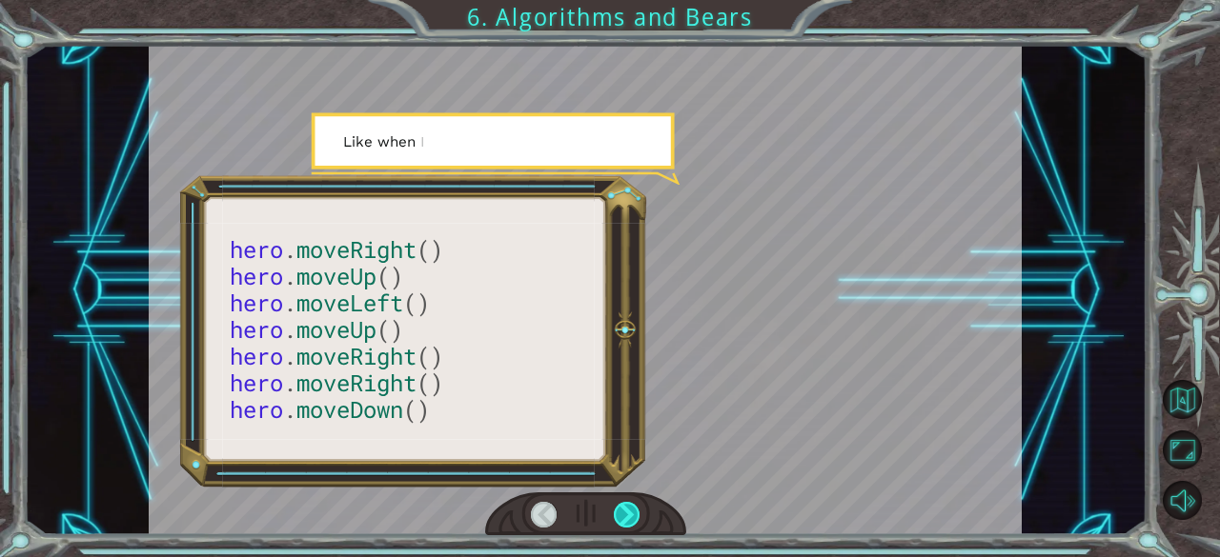
click at [629, 519] on div at bounding box center [627, 515] width 27 height 27
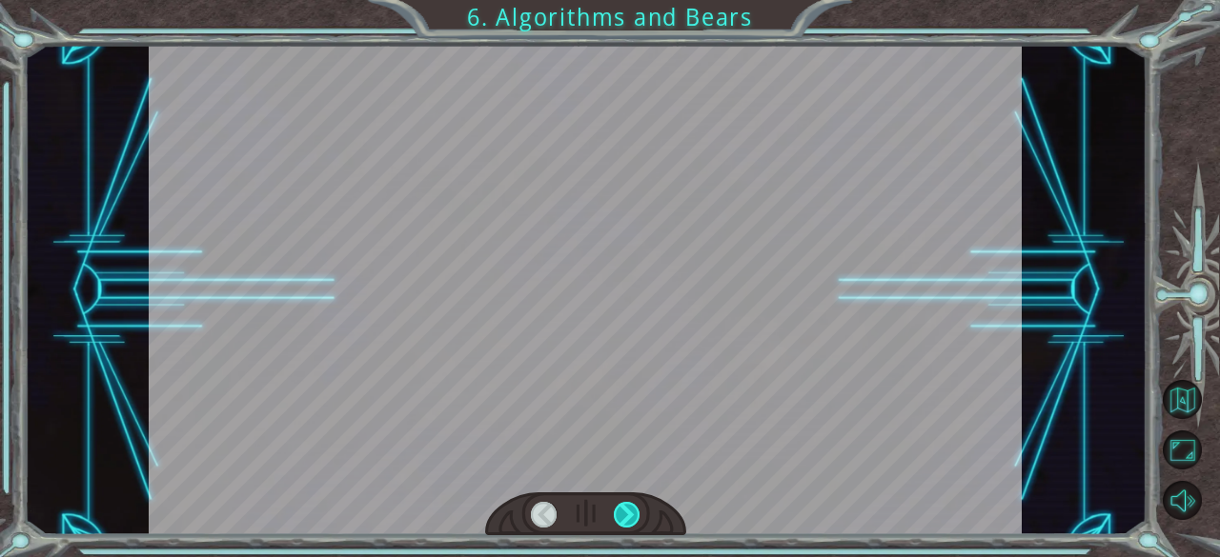
click at [629, 519] on div at bounding box center [627, 515] width 27 height 27
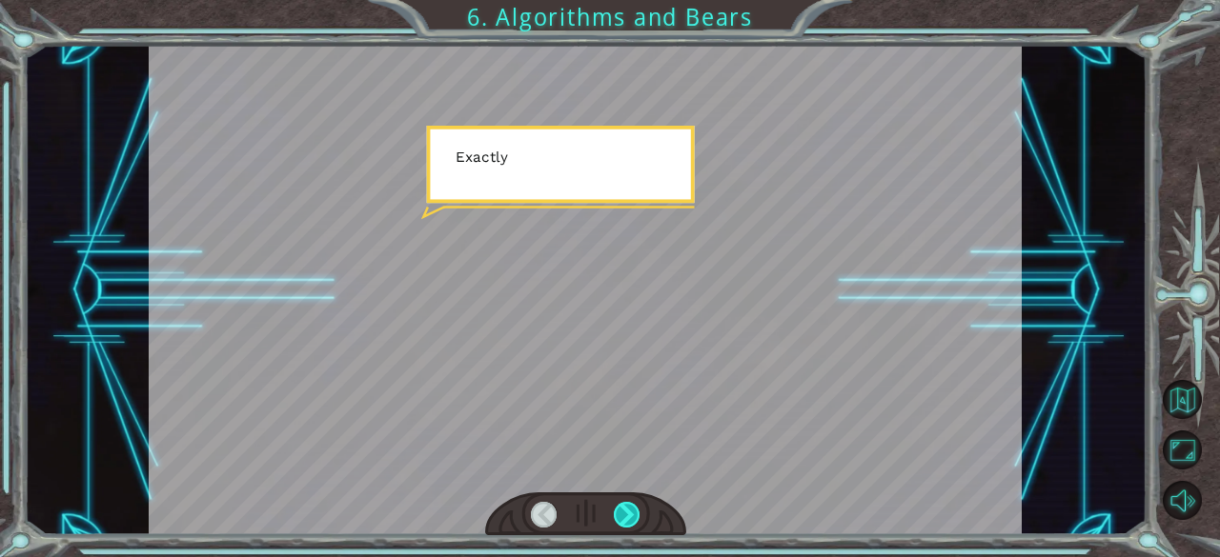
click at [629, 519] on div at bounding box center [627, 515] width 27 height 27
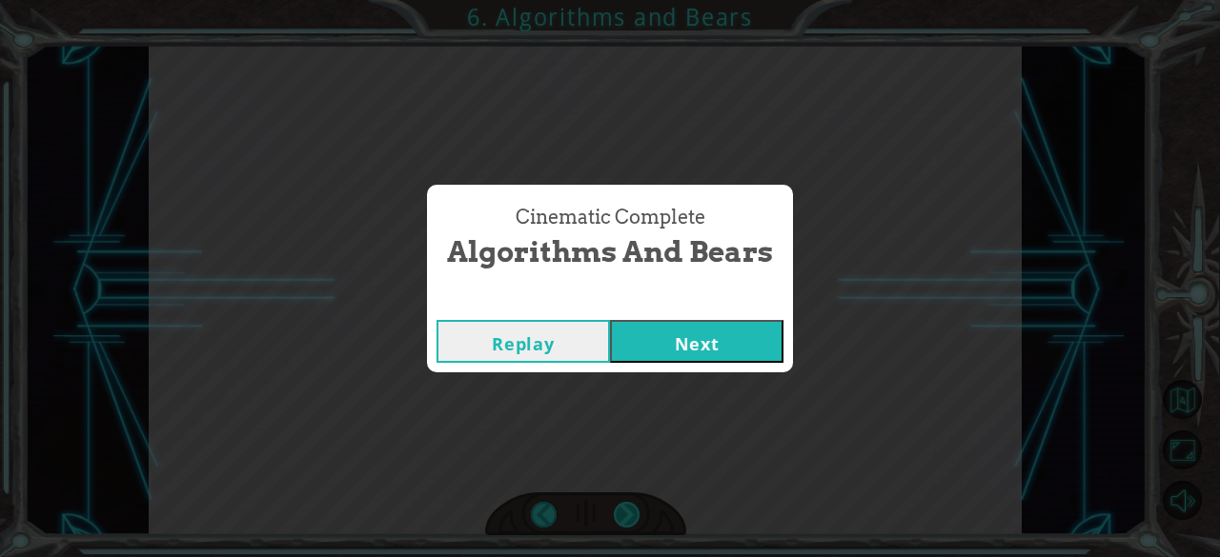
click at [629, 519] on div "Cinematic Complete Algorithms and Bears Replay Next" at bounding box center [610, 278] width 1220 height 557
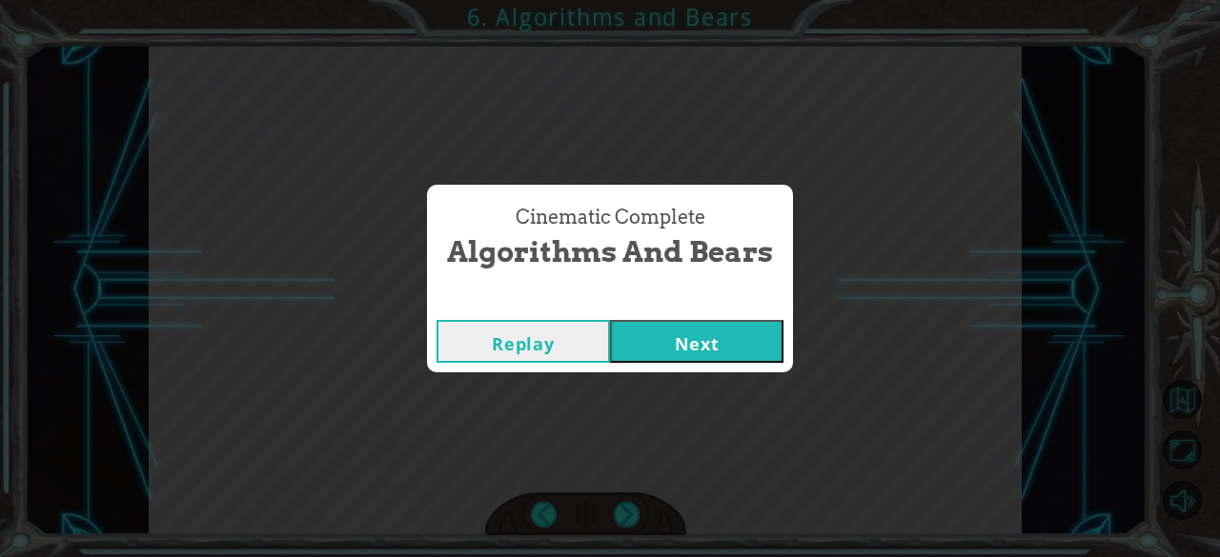
click at [734, 338] on button "Next" at bounding box center [696, 341] width 173 height 43
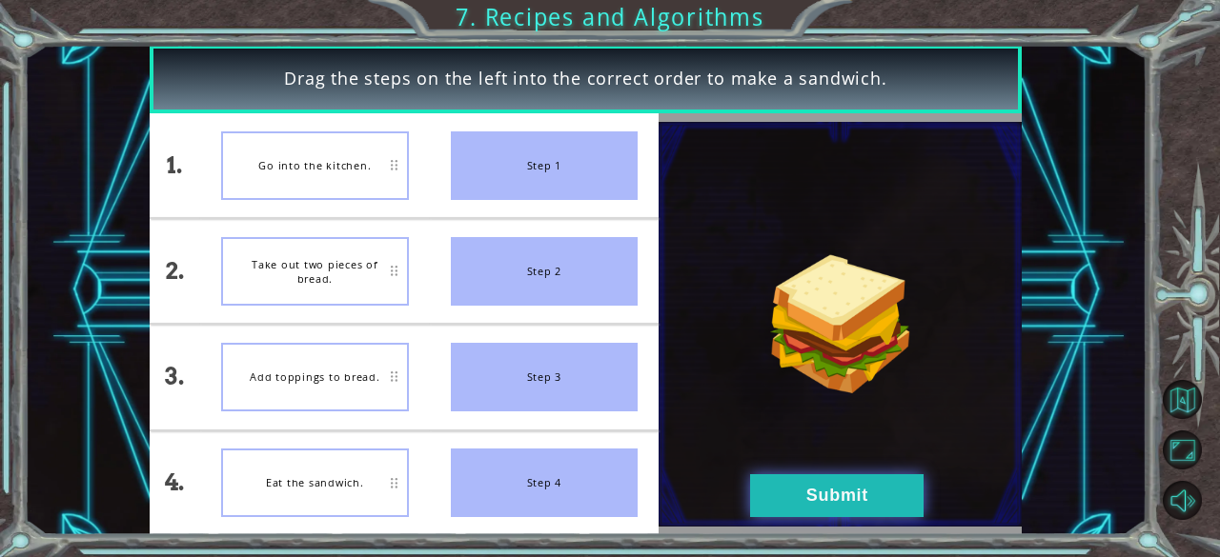
click at [860, 498] on button "Submit" at bounding box center [836, 496] width 173 height 43
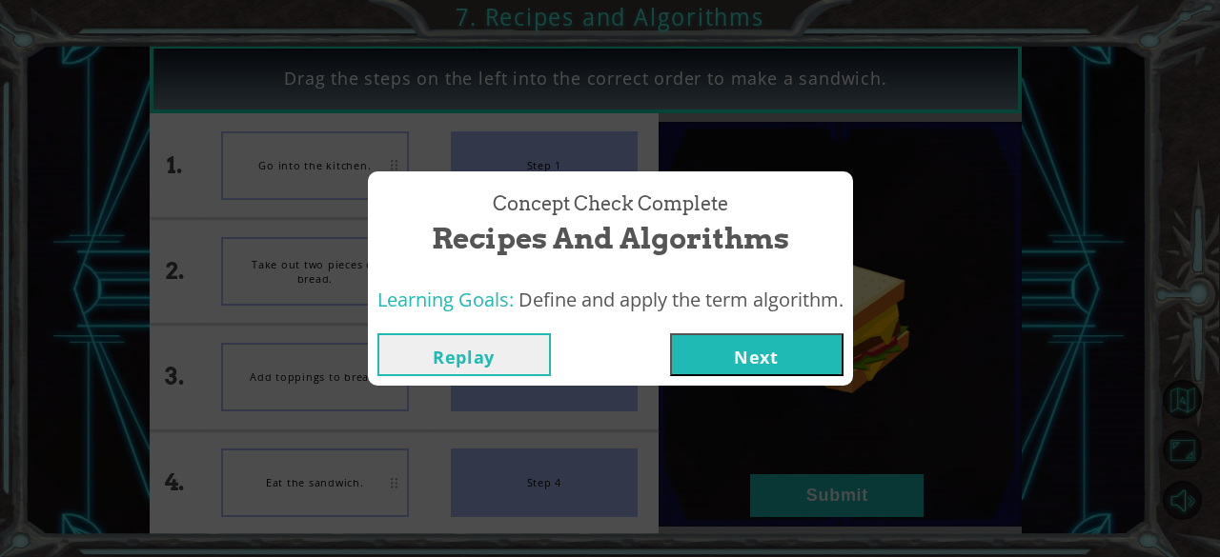
click at [757, 346] on button "Next" at bounding box center [756, 355] width 173 height 43
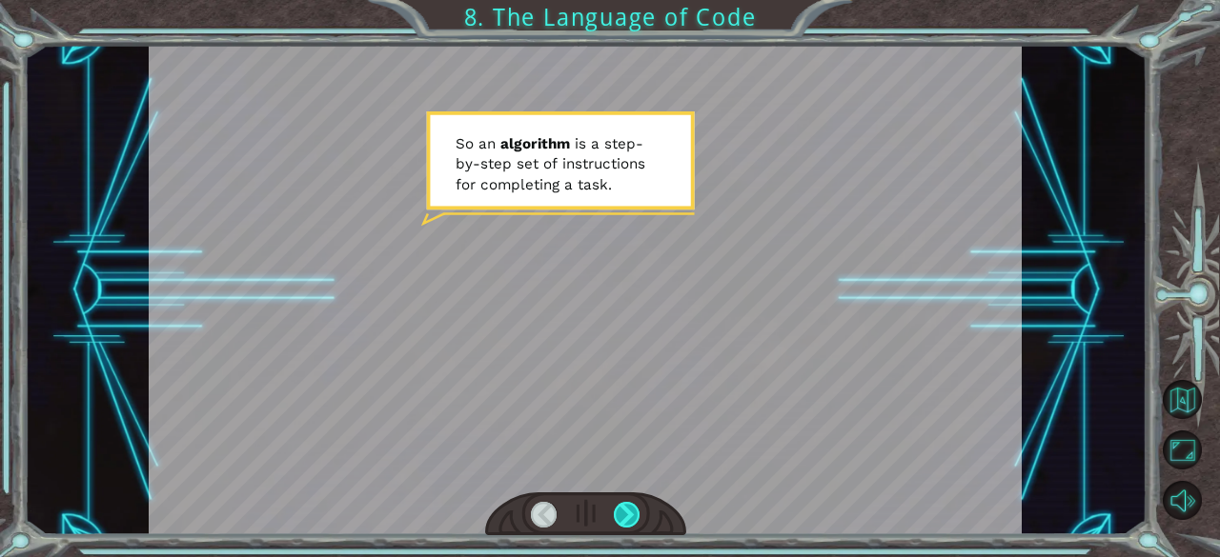
click at [617, 517] on div at bounding box center [627, 515] width 27 height 27
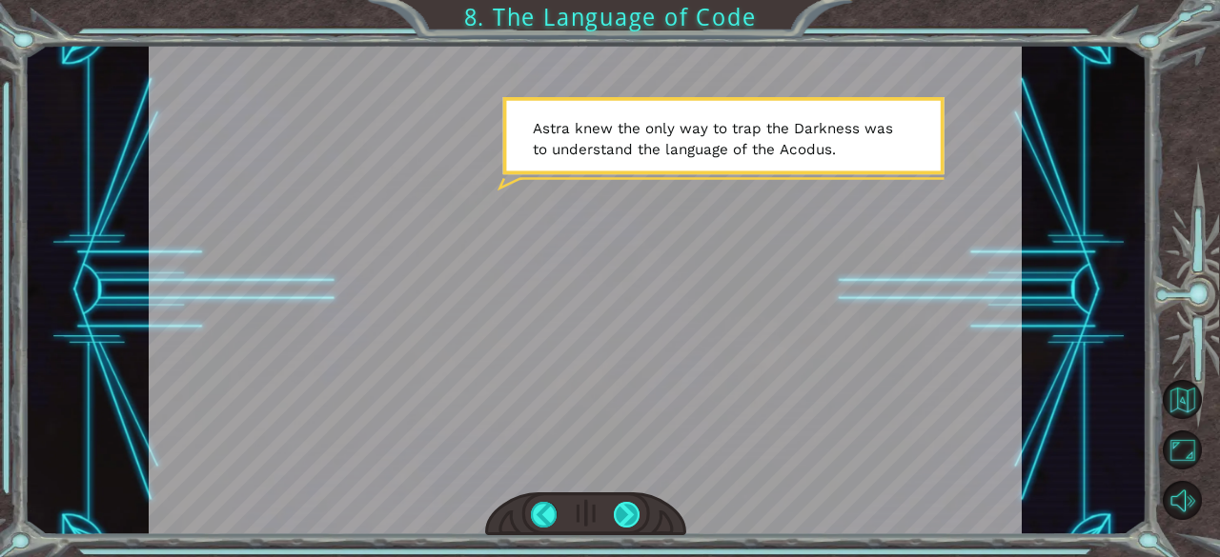
click at [617, 517] on div at bounding box center [627, 515] width 27 height 27
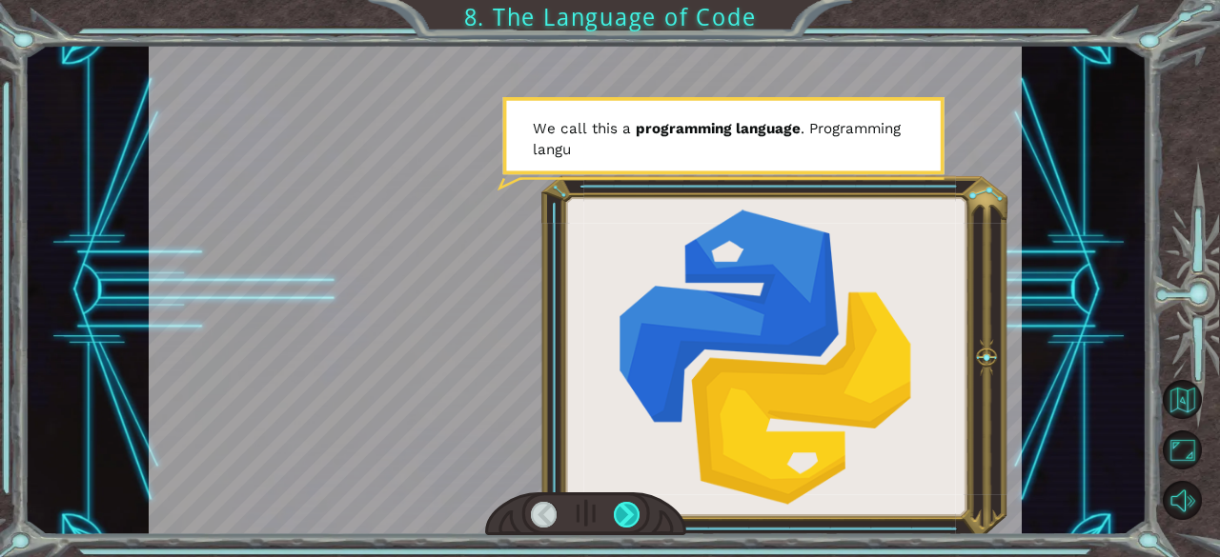
click at [627, 508] on div at bounding box center [627, 515] width 27 height 27
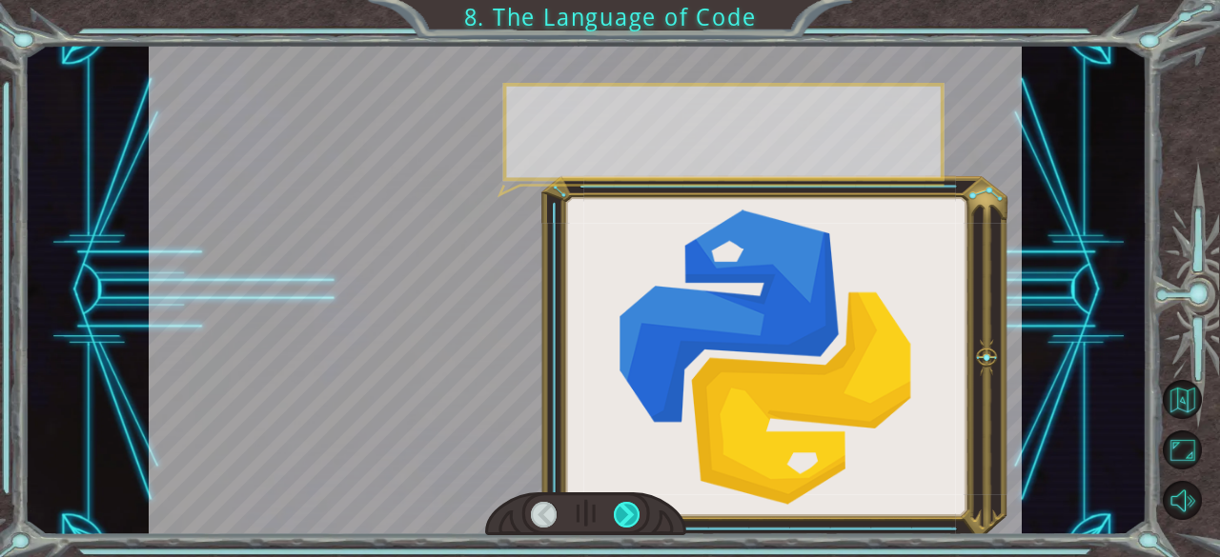
click at [627, 508] on div at bounding box center [627, 515] width 27 height 27
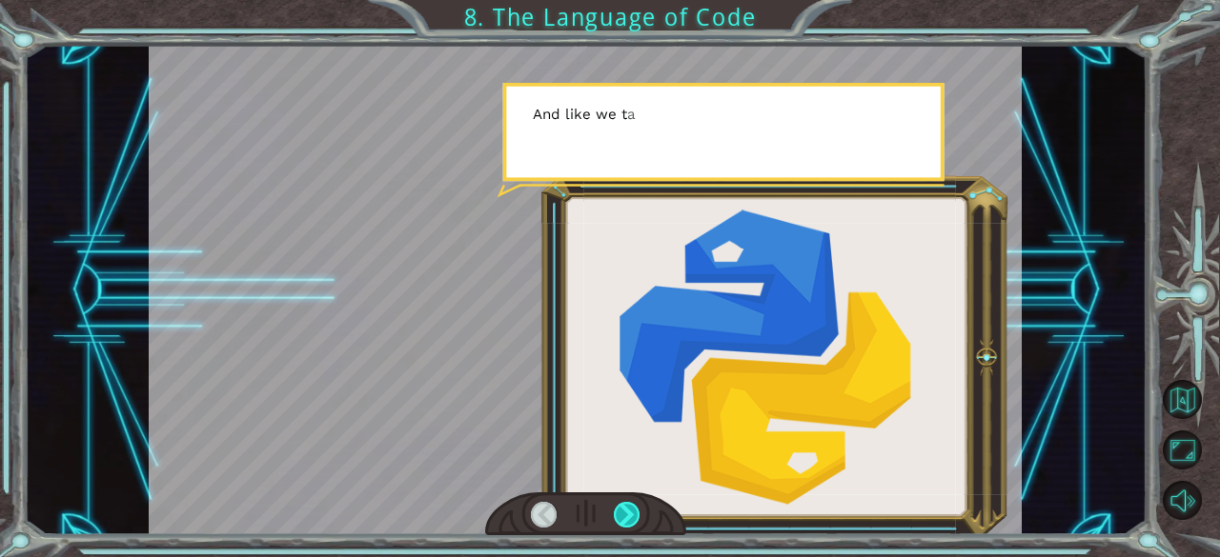
click at [627, 508] on div at bounding box center [627, 515] width 27 height 27
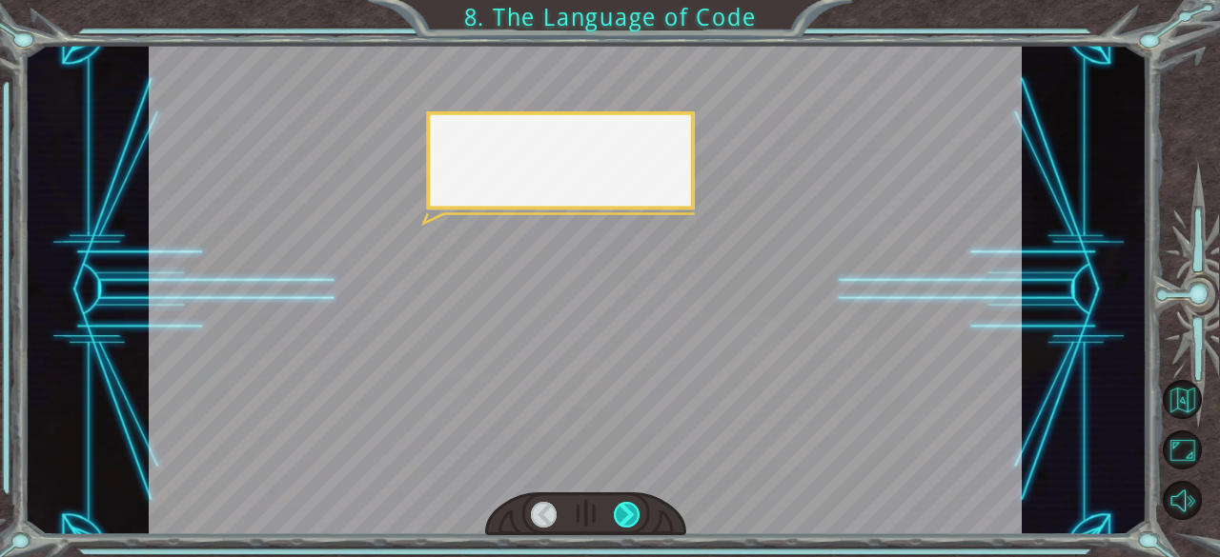
click at [627, 508] on div at bounding box center [627, 515] width 27 height 27
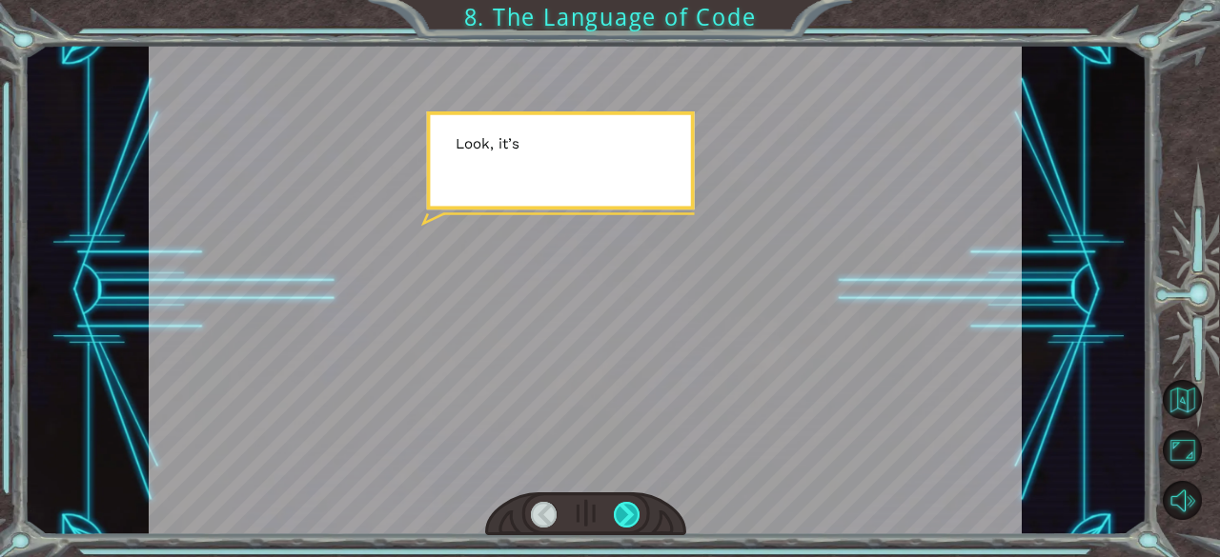
click at [627, 508] on div at bounding box center [627, 515] width 27 height 27
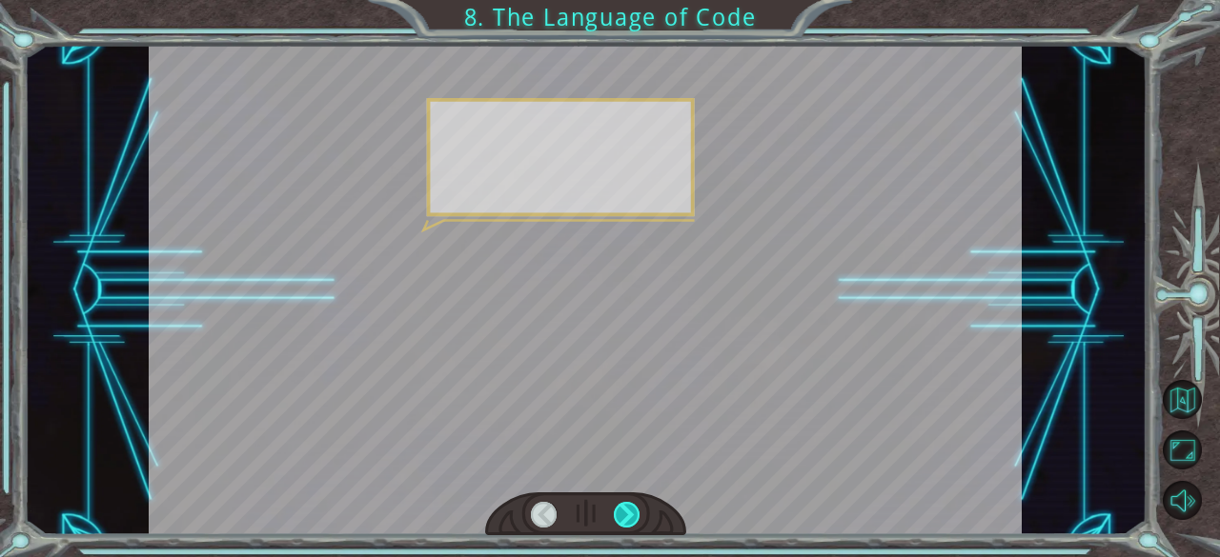
click at [627, 508] on div at bounding box center [627, 515] width 27 height 27
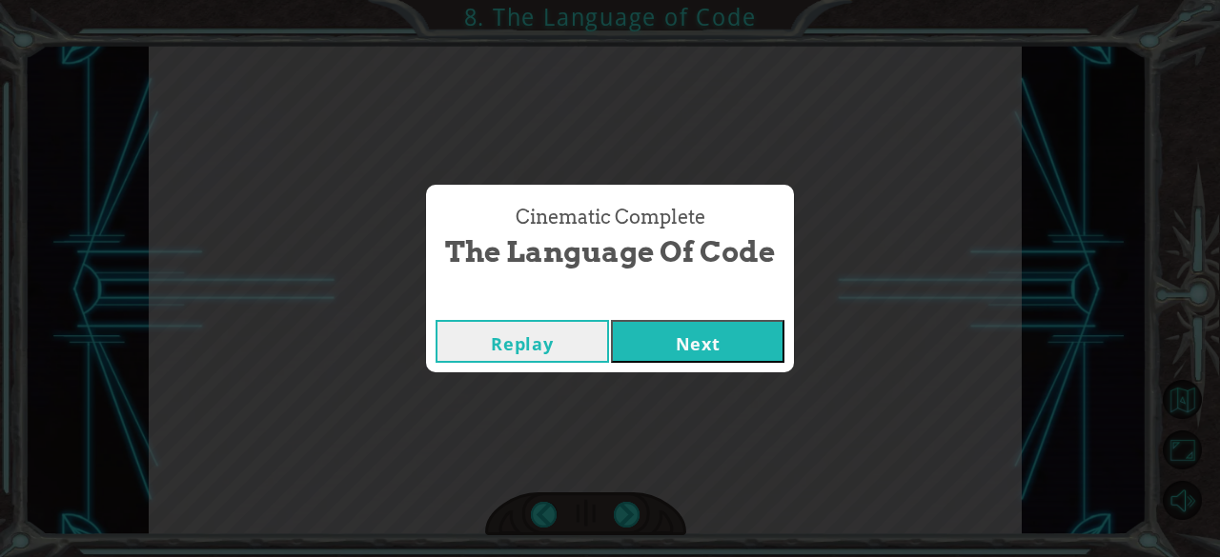
click at [624, 502] on div "Cinematic Complete The Language of Code Replay Next" at bounding box center [610, 278] width 1220 height 557
click at [757, 340] on button "Next" at bounding box center [697, 341] width 173 height 43
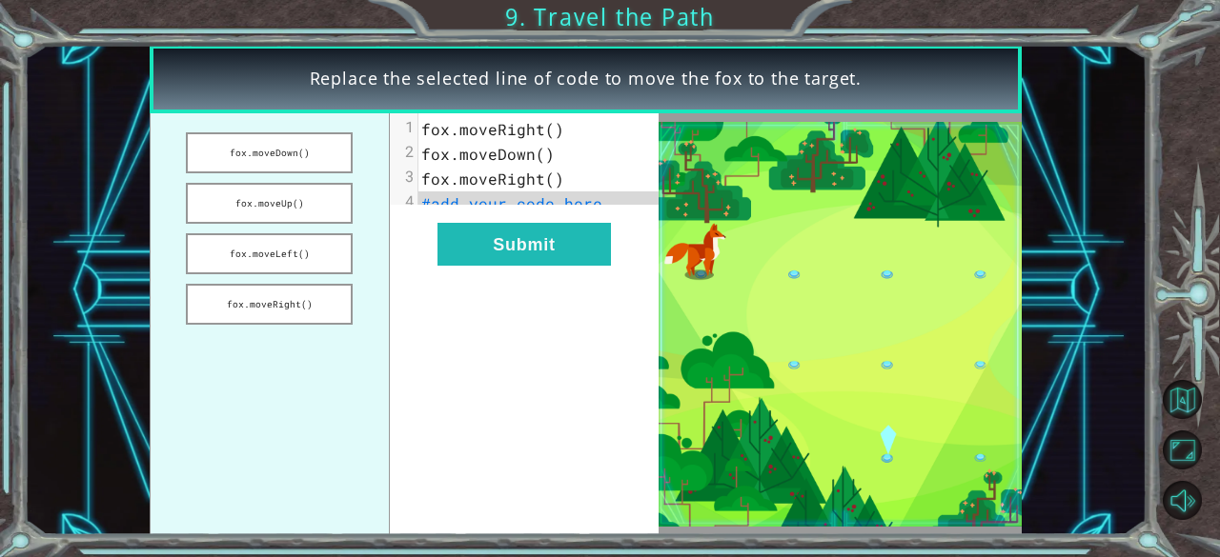
click at [478, 211] on span "#add your code here" at bounding box center [511, 203] width 181 height 20
click at [291, 148] on button "fox.moveDown()" at bounding box center [269, 152] width 167 height 41
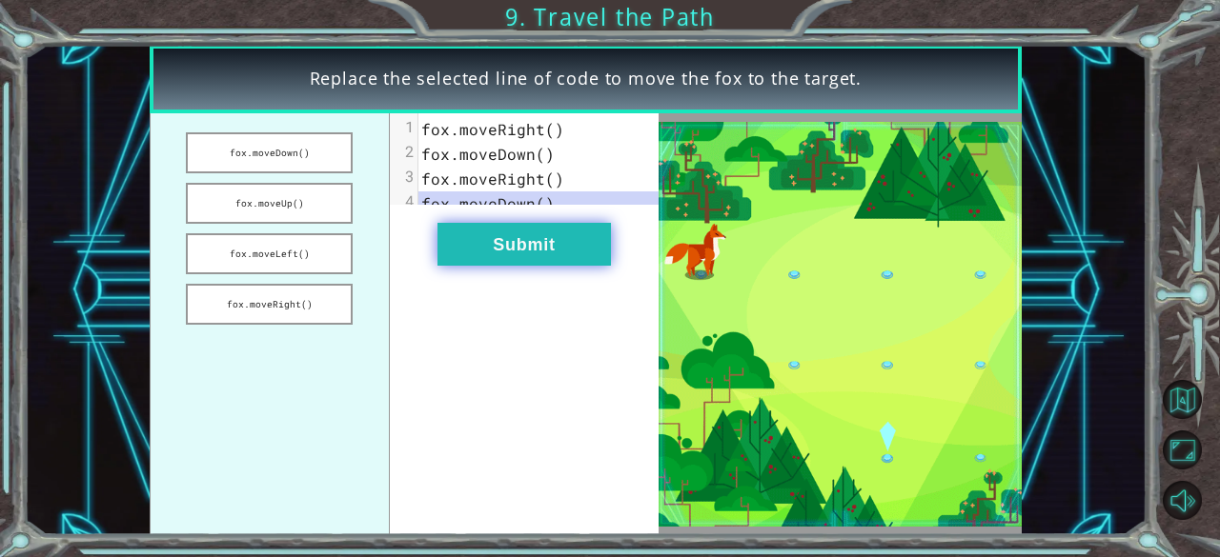
click at [512, 261] on button "Submit" at bounding box center [523, 244] width 173 height 43
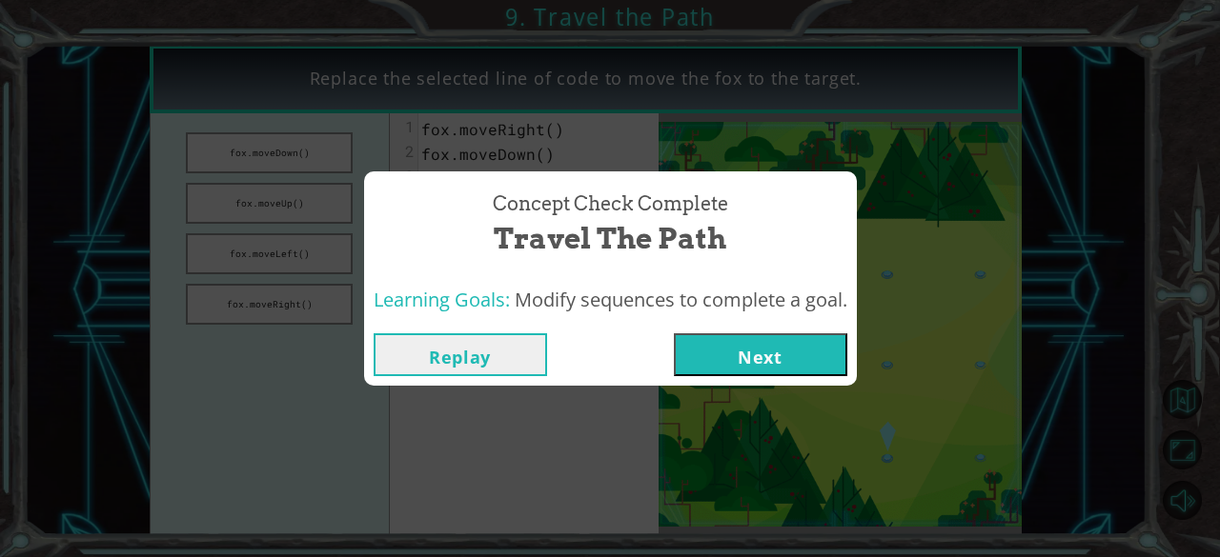
click at [740, 356] on button "Next" at bounding box center [760, 355] width 173 height 43
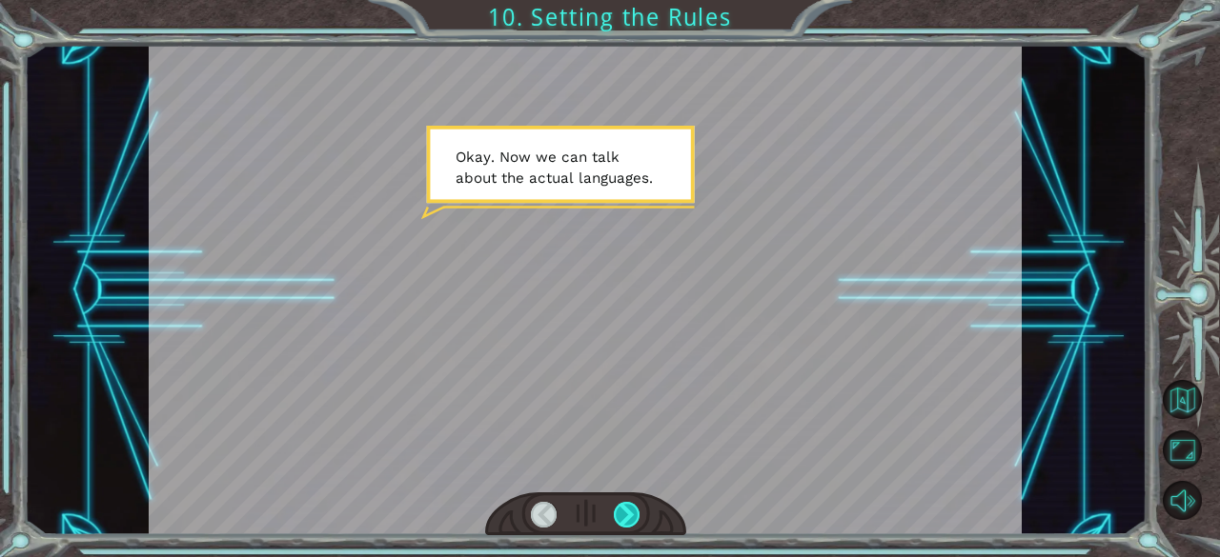
click at [628, 513] on div at bounding box center [627, 515] width 27 height 27
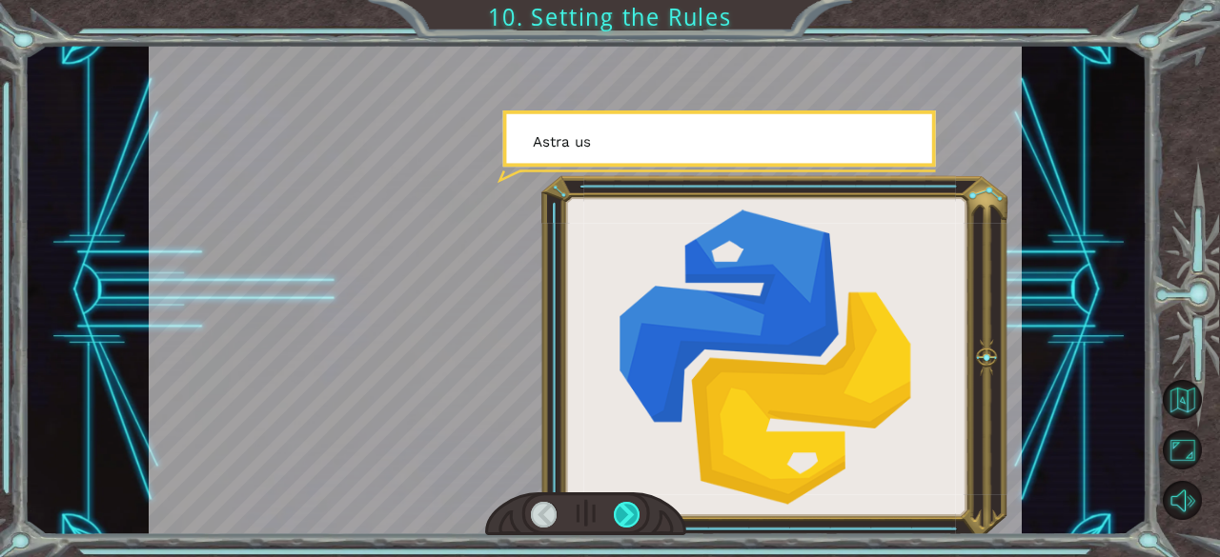
click at [628, 513] on div at bounding box center [627, 515] width 27 height 27
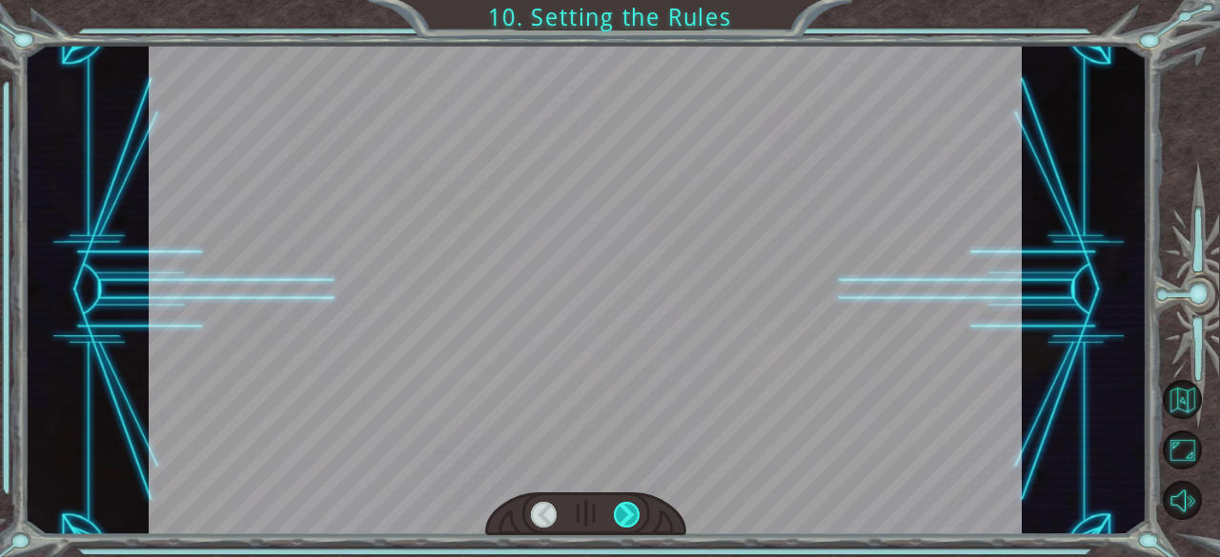
click at [628, 513] on div at bounding box center [627, 515] width 27 height 27
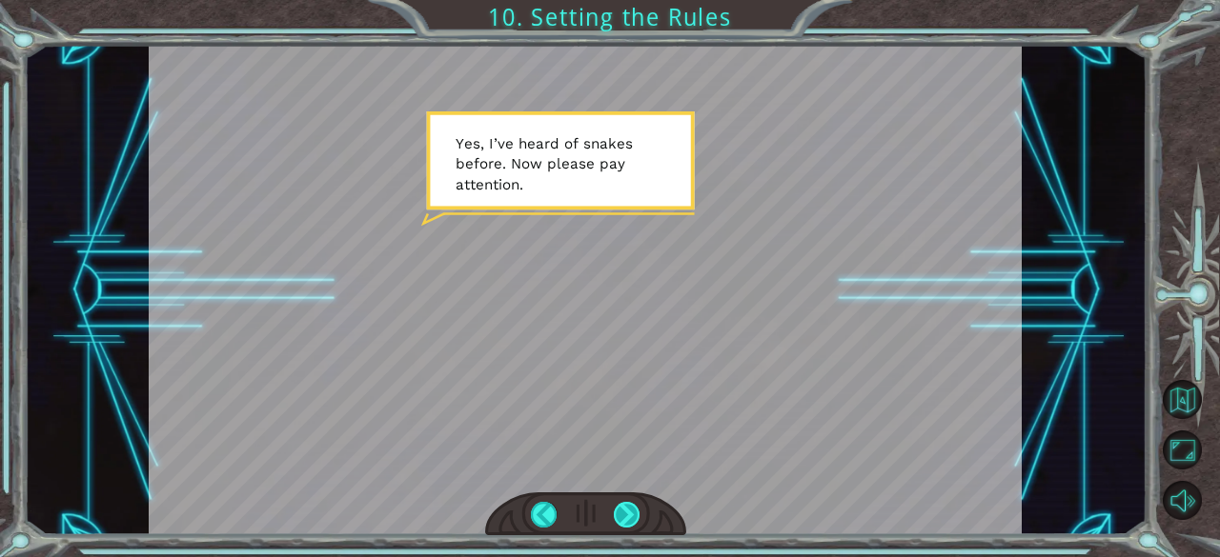
click at [628, 513] on div at bounding box center [627, 515] width 27 height 27
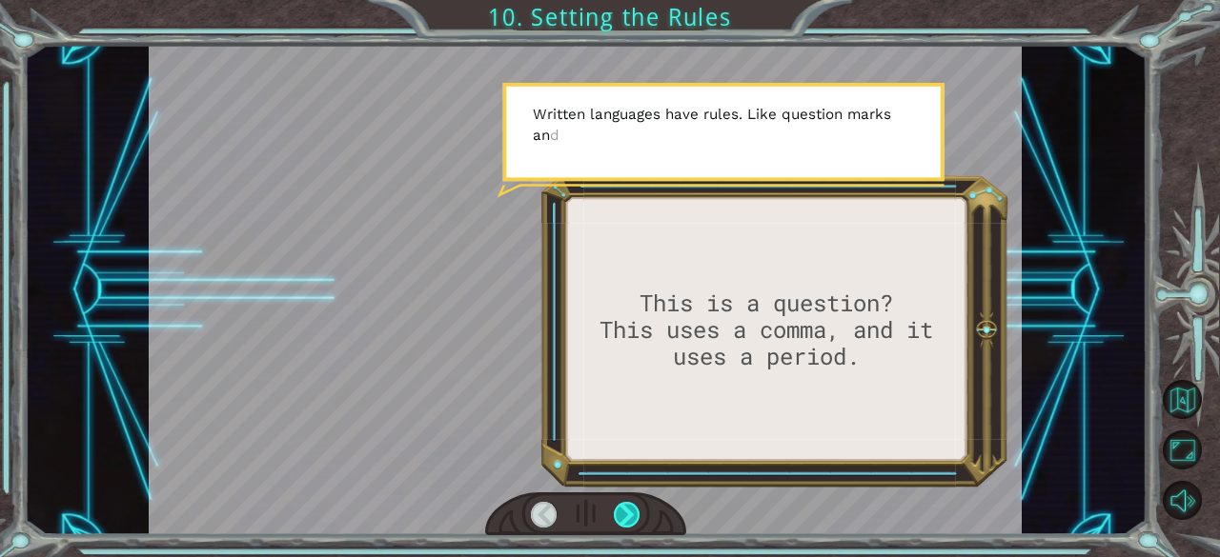
click at [628, 513] on div at bounding box center [627, 515] width 27 height 27
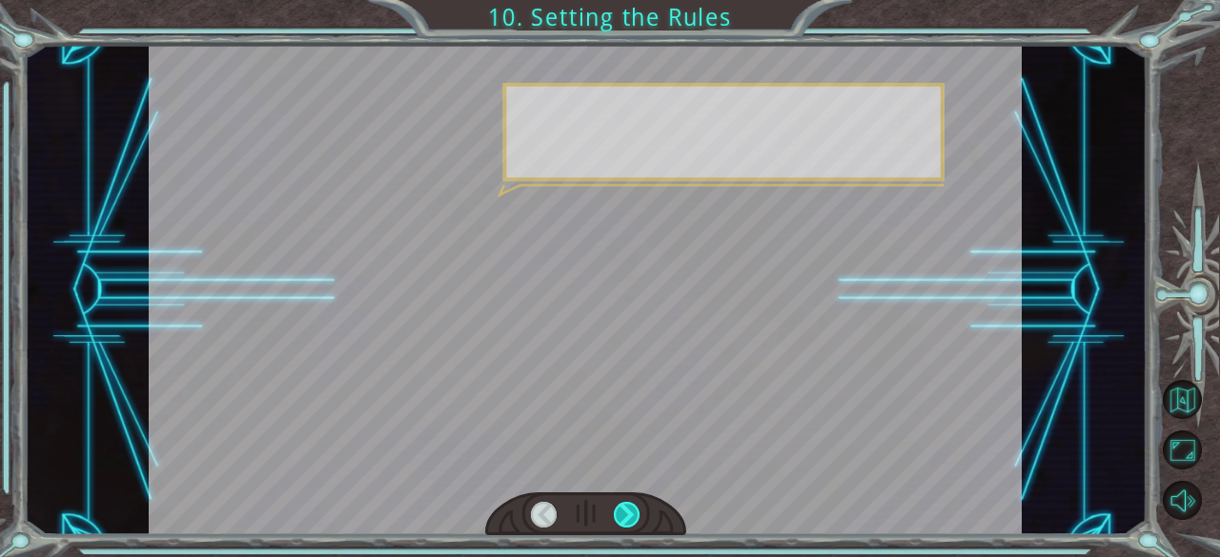
click at [628, 513] on div at bounding box center [627, 515] width 27 height 27
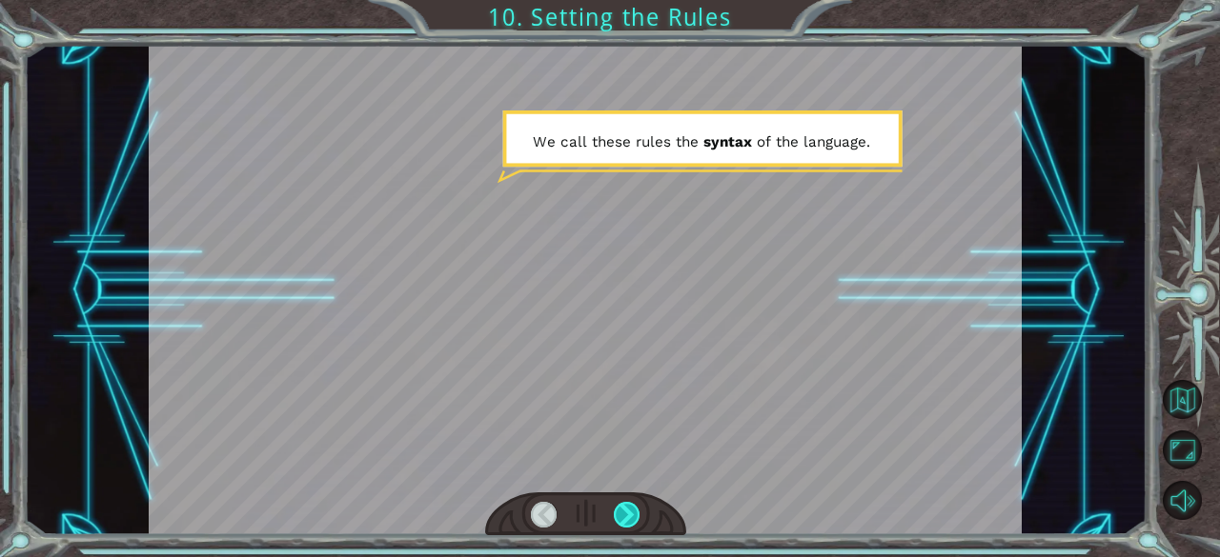
click at [628, 513] on div at bounding box center [627, 515] width 27 height 27
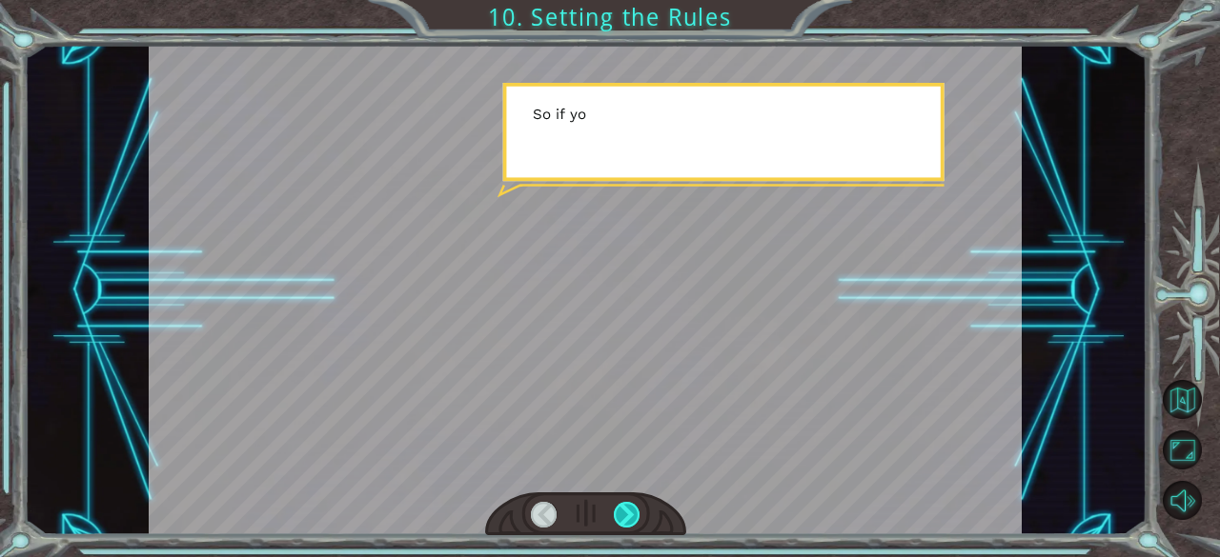
click at [629, 516] on div at bounding box center [627, 515] width 27 height 27
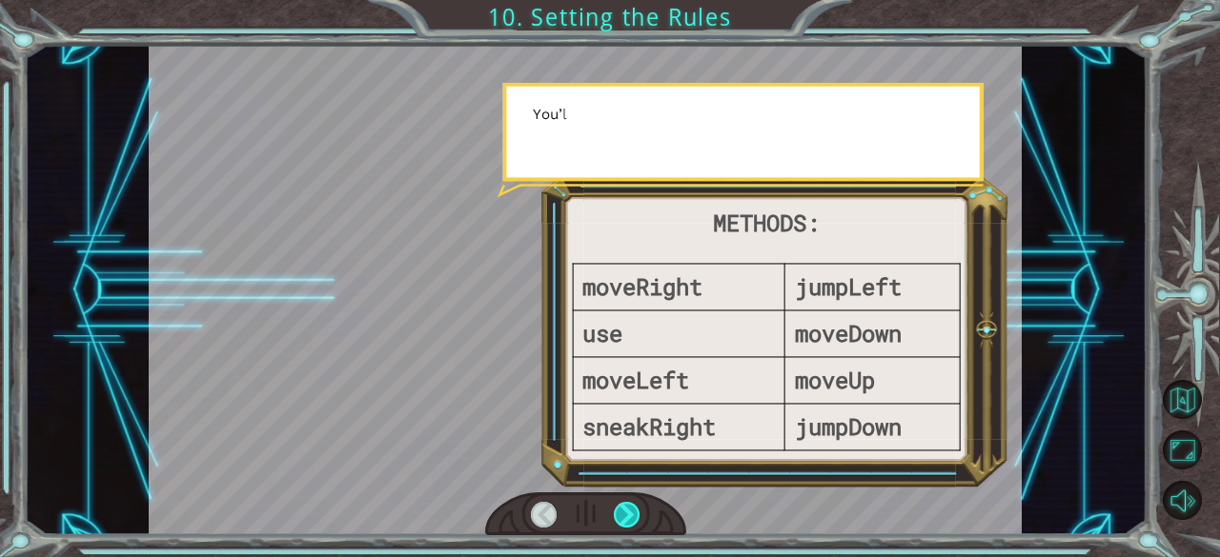
click at [629, 516] on div at bounding box center [627, 515] width 27 height 27
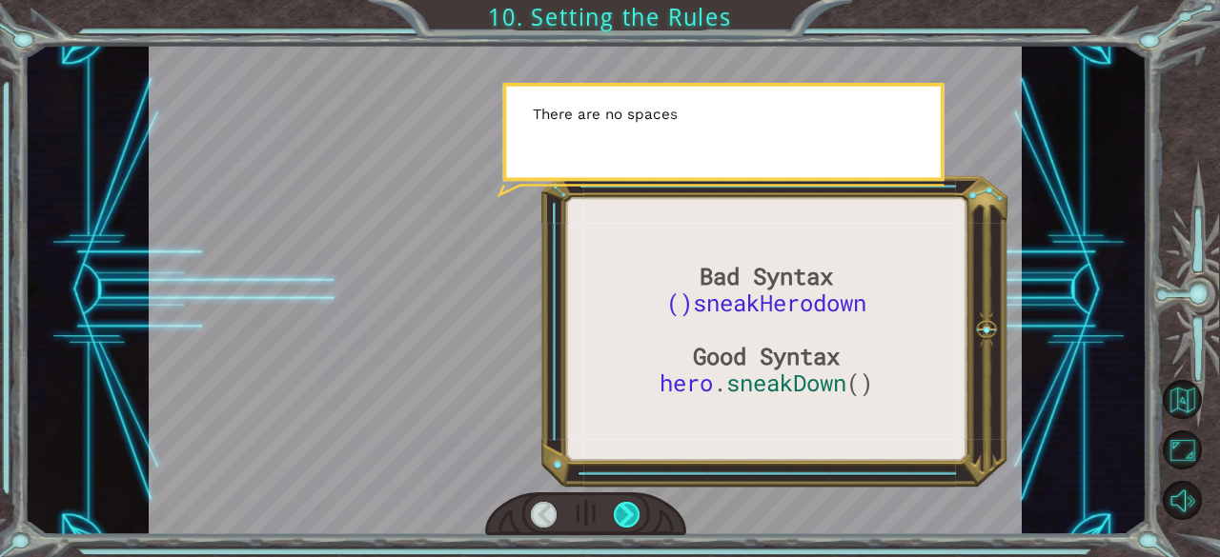
click at [629, 516] on div at bounding box center [627, 515] width 27 height 27
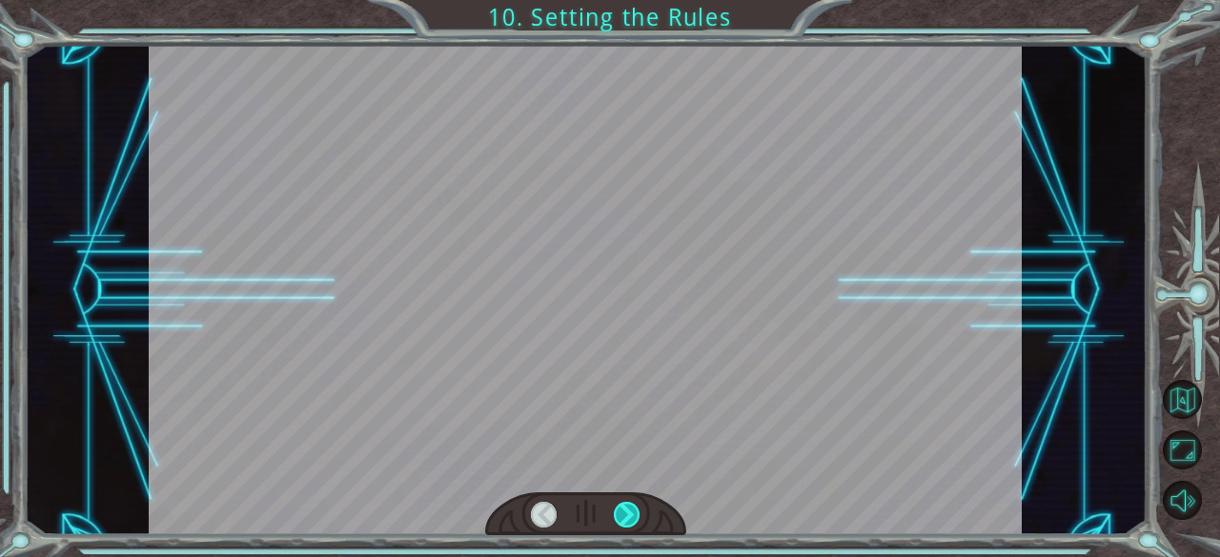
click at [629, 516] on div at bounding box center [627, 515] width 27 height 27
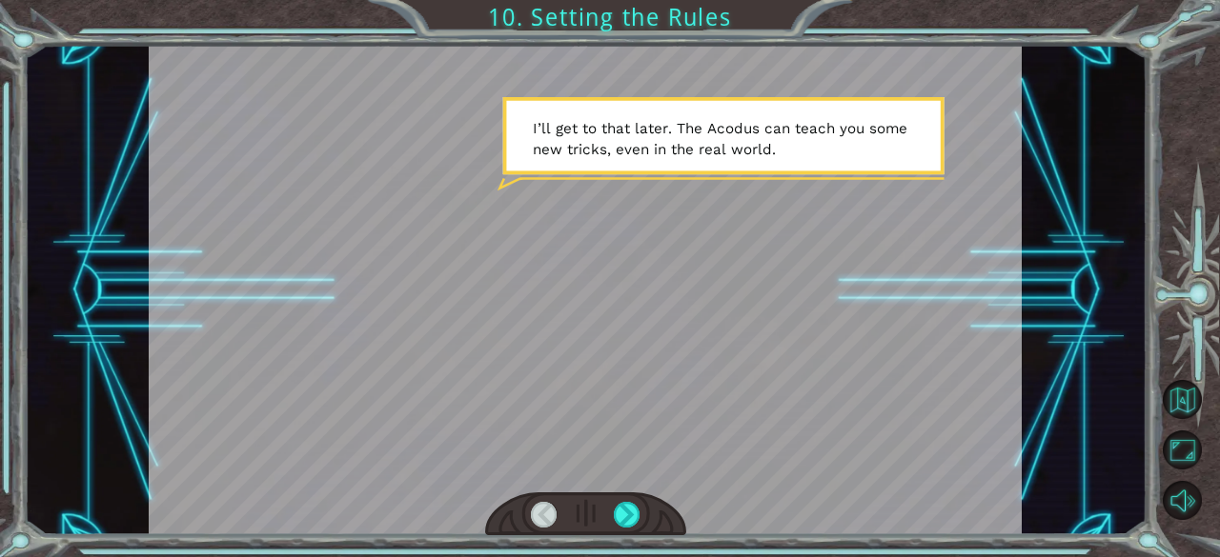
drag, startPoint x: 629, startPoint y: 516, endPoint x: 612, endPoint y: 513, distance: 17.4
drag, startPoint x: 612, startPoint y: 513, endPoint x: 508, endPoint y: 327, distance: 212.9
click at [508, 327] on div at bounding box center [585, 290] width 873 height 491
click at [628, 512] on div at bounding box center [627, 515] width 27 height 27
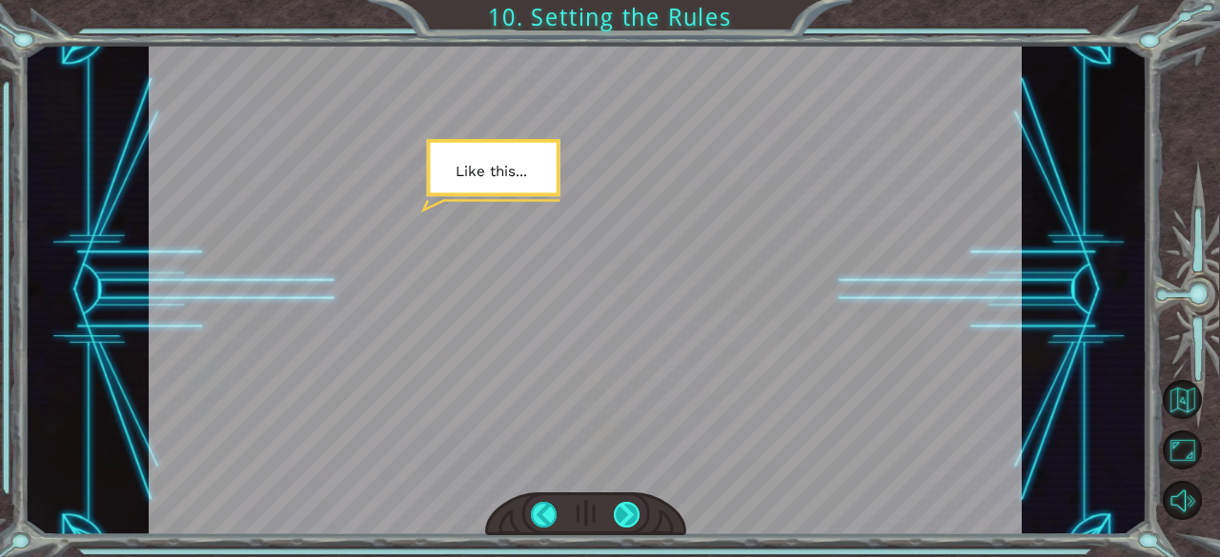
click at [628, 512] on div at bounding box center [627, 515] width 27 height 27
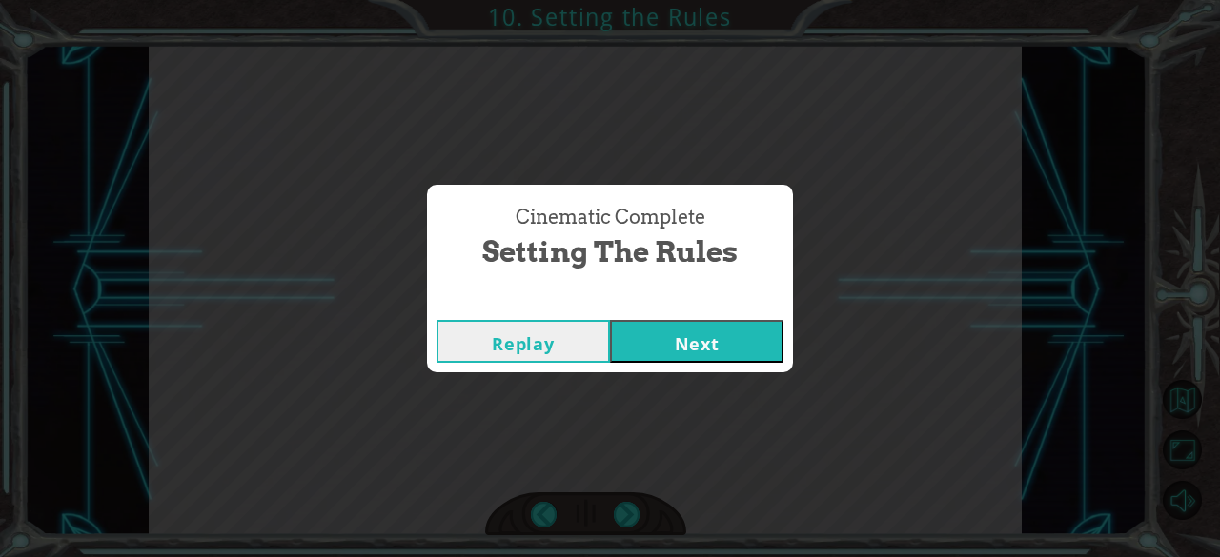
click at [699, 342] on button "Next" at bounding box center [696, 341] width 173 height 43
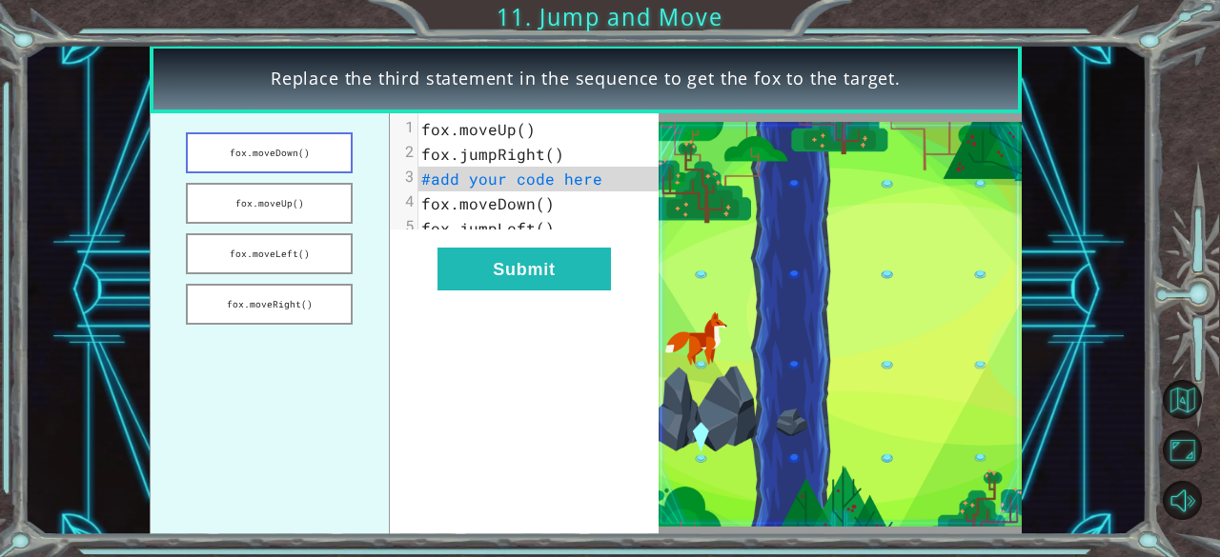
click at [306, 172] on button "fox.moveDown()" at bounding box center [269, 152] width 167 height 41
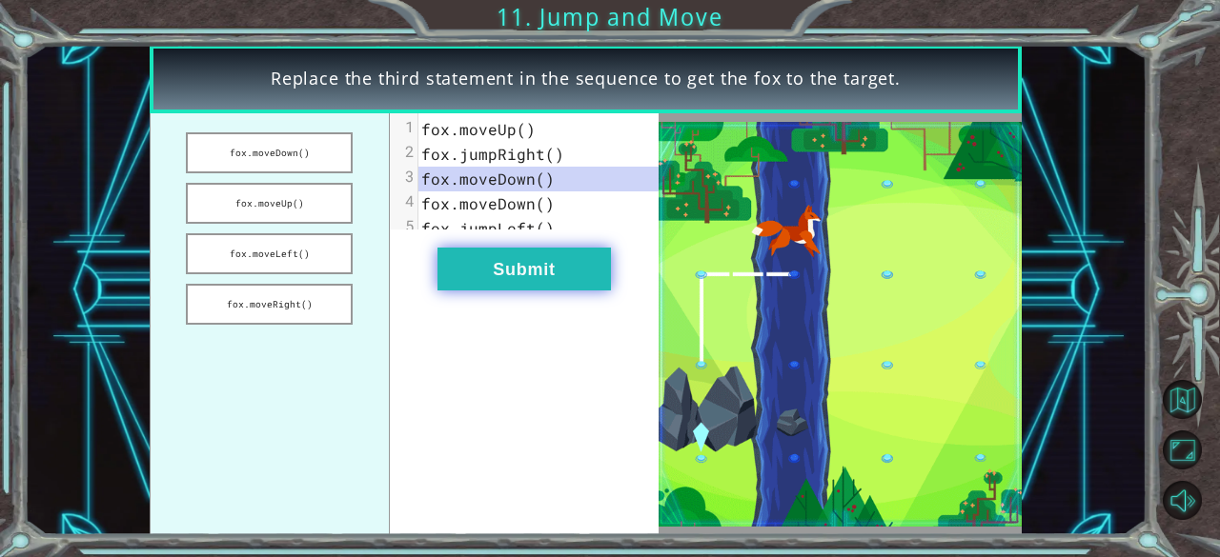
click at [509, 280] on button "Submit" at bounding box center [523, 269] width 173 height 43
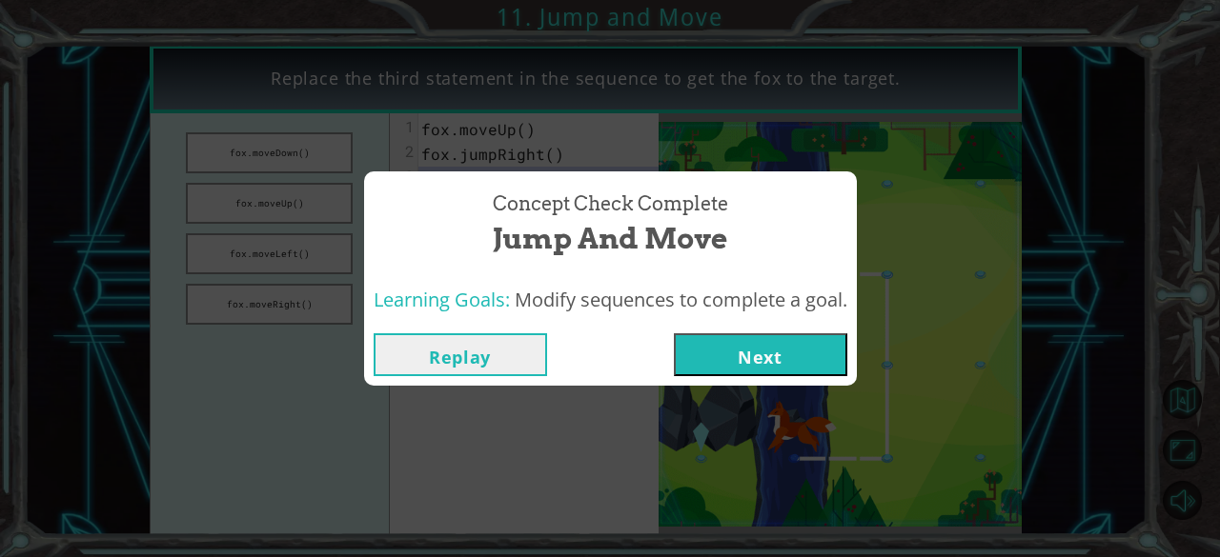
click at [742, 374] on button "Next" at bounding box center [760, 355] width 173 height 43
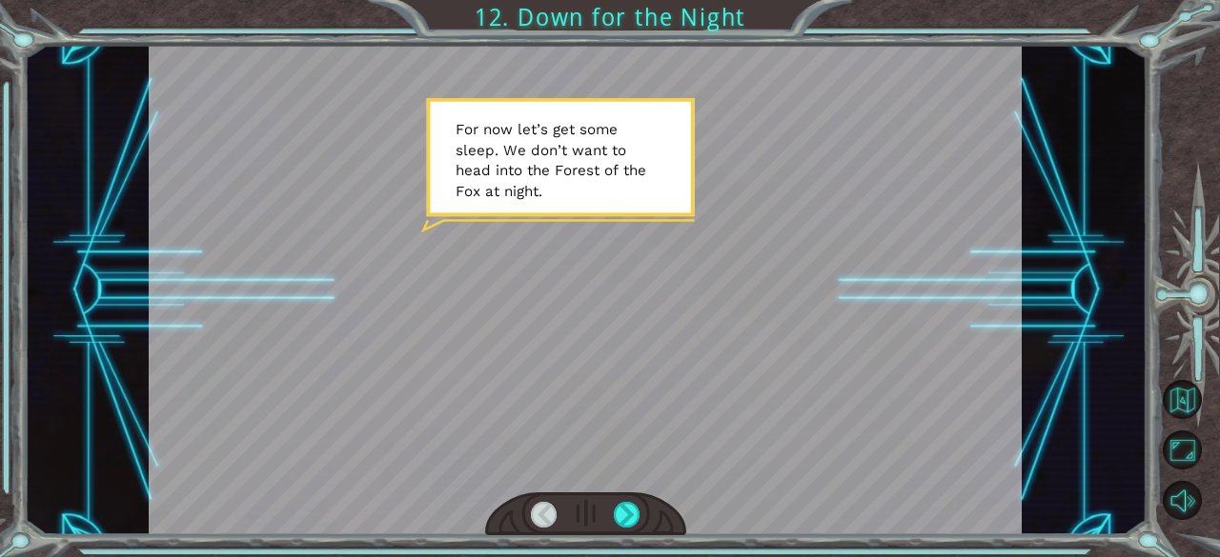
click at [1205, 352] on div at bounding box center [1192, 302] width 55 height 145
click at [637, 506] on div at bounding box center [627, 515] width 27 height 27
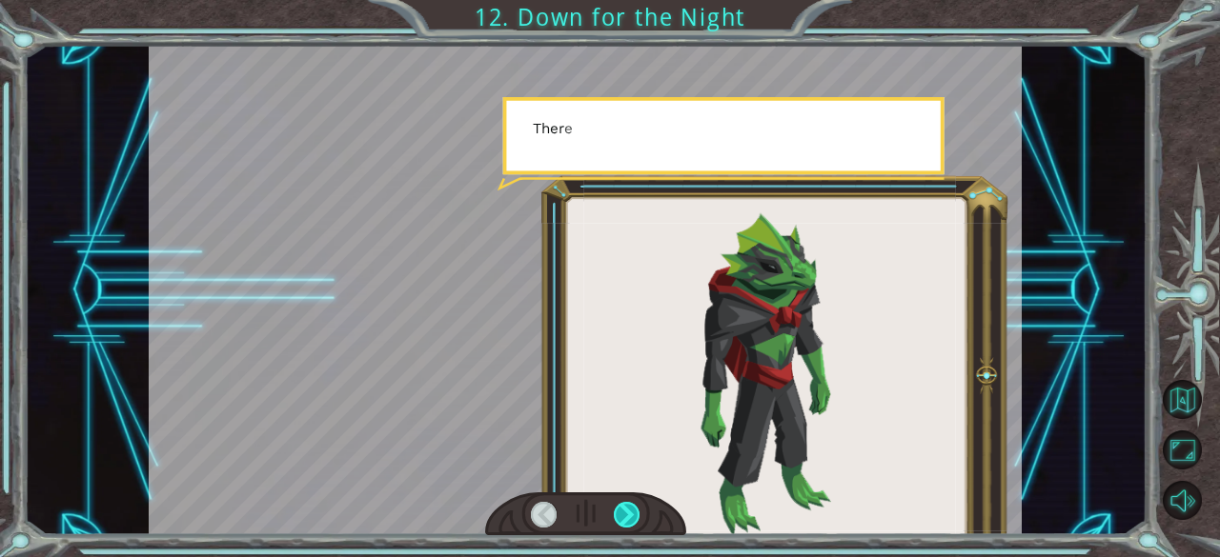
click at [637, 506] on div at bounding box center [627, 515] width 27 height 27
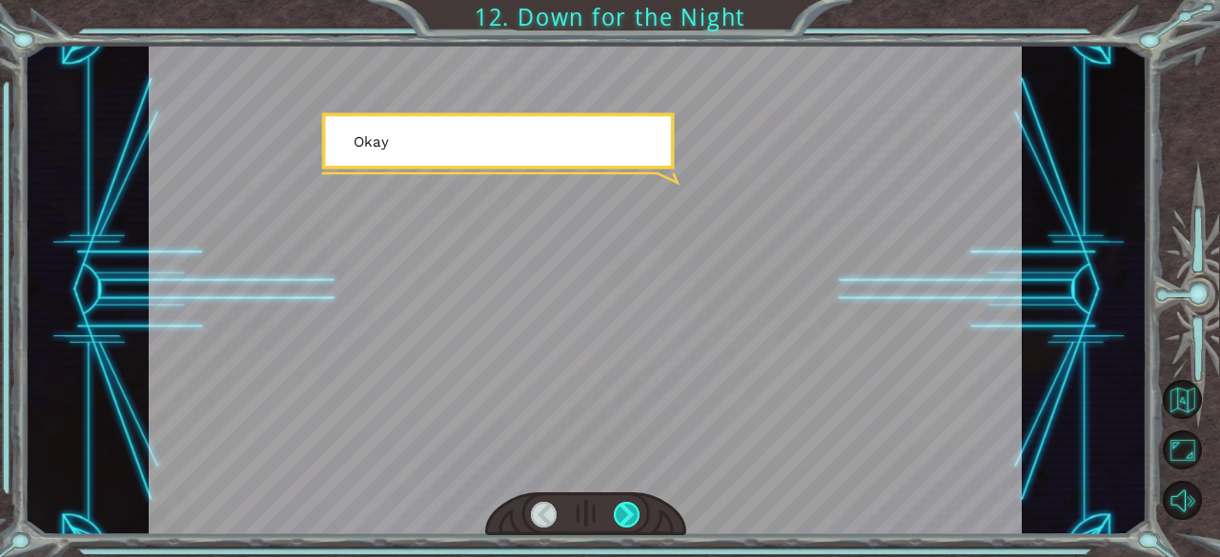
click at [637, 506] on div at bounding box center [627, 515] width 27 height 27
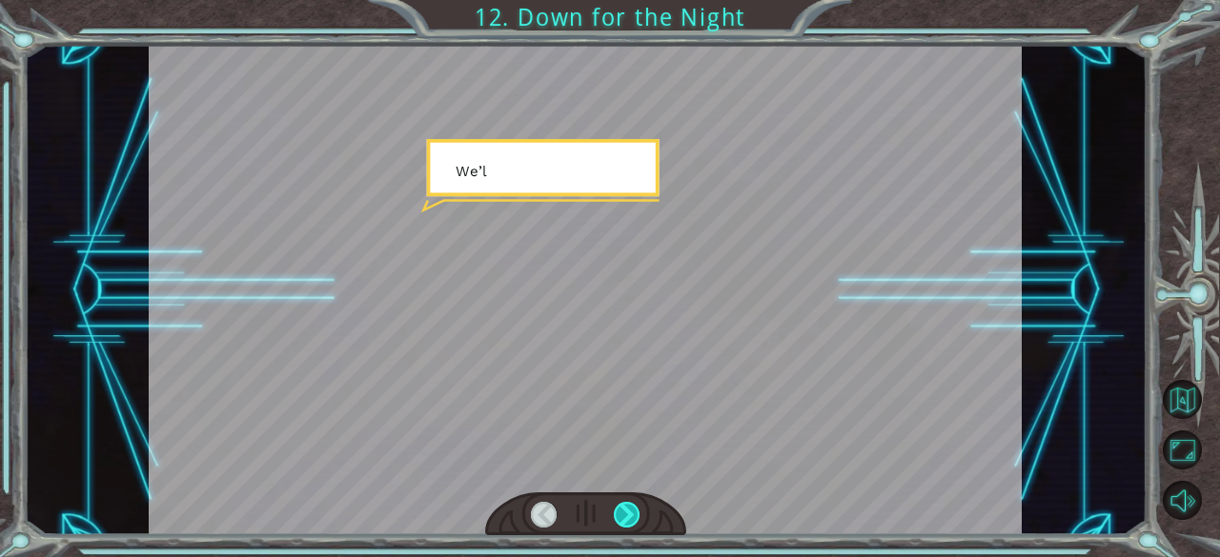
click at [636, 509] on div at bounding box center [627, 515] width 27 height 27
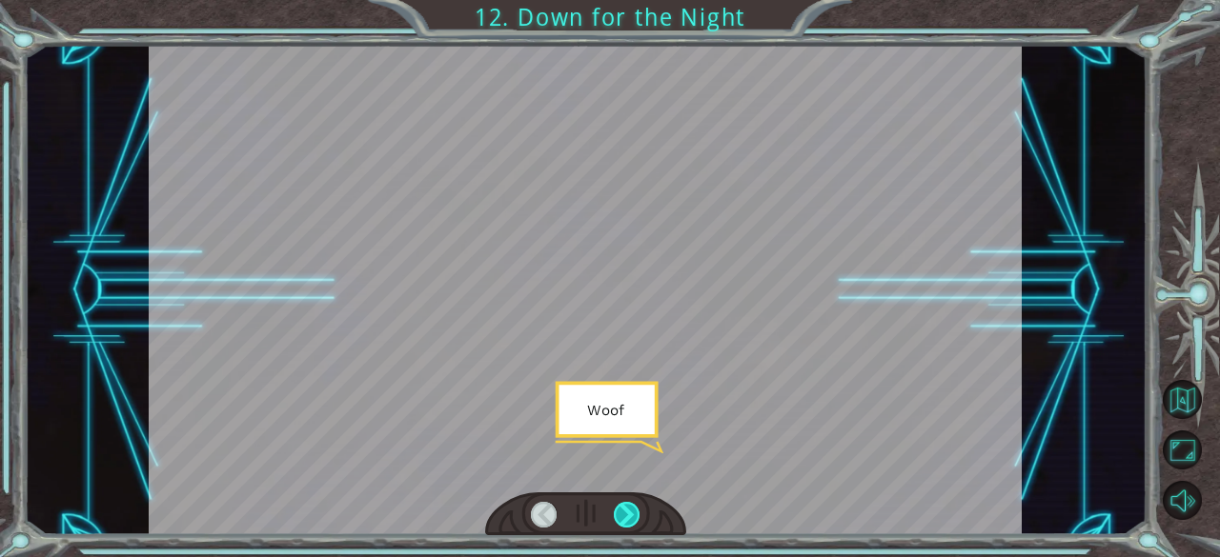
click at [636, 509] on div at bounding box center [627, 515] width 27 height 27
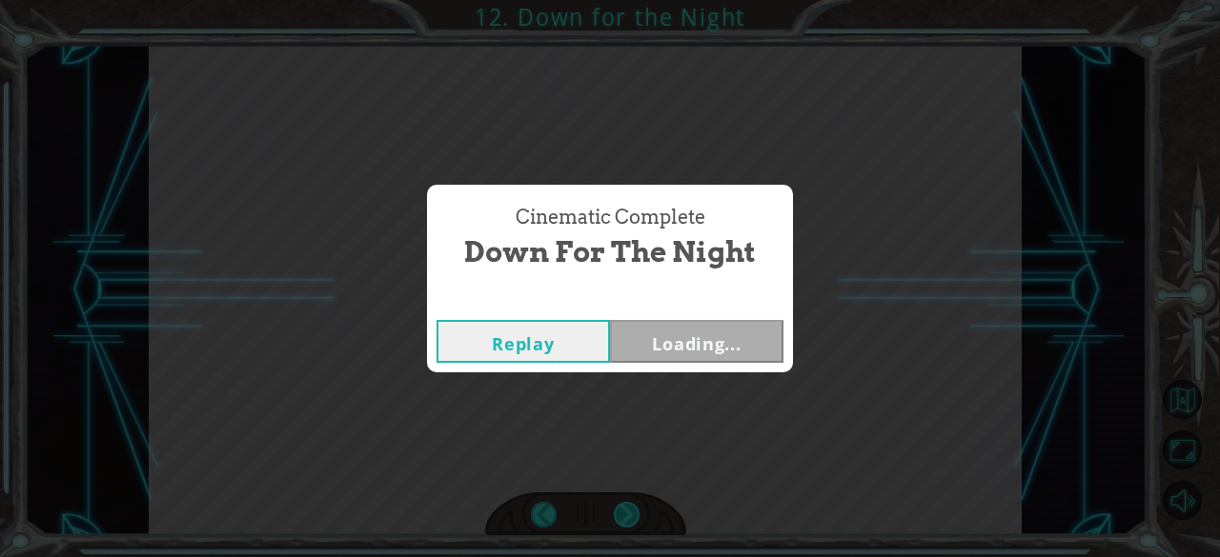
click at [636, 509] on div "Cinematic Complete Down for the Night Replay Loading..." at bounding box center [610, 278] width 1220 height 557
click at [745, 343] on button "Next" at bounding box center [696, 341] width 173 height 43
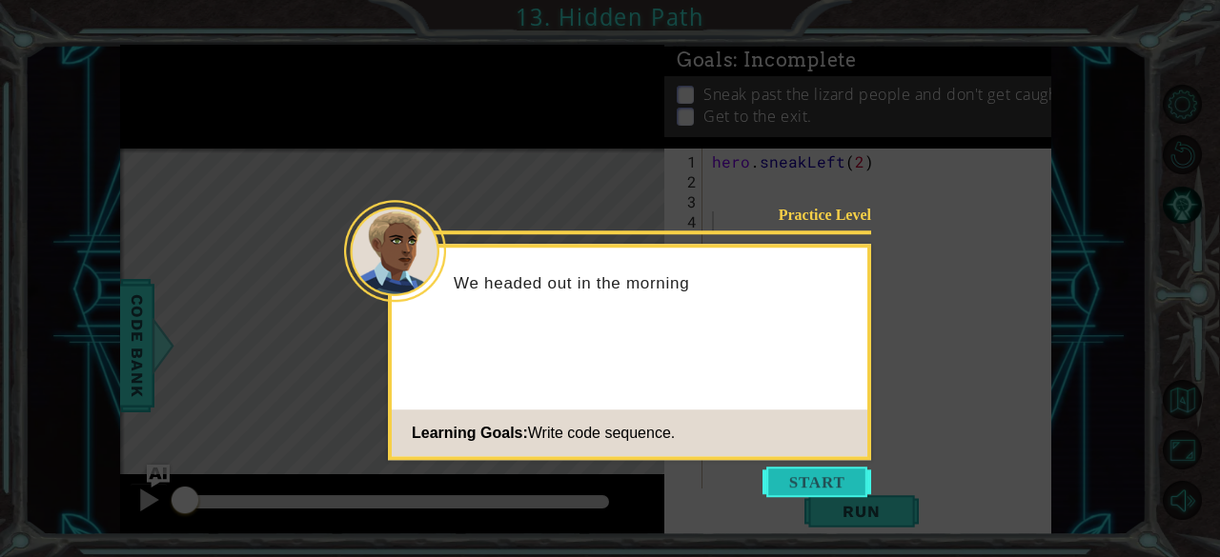
click at [787, 487] on button "Start" at bounding box center [816, 482] width 109 height 30
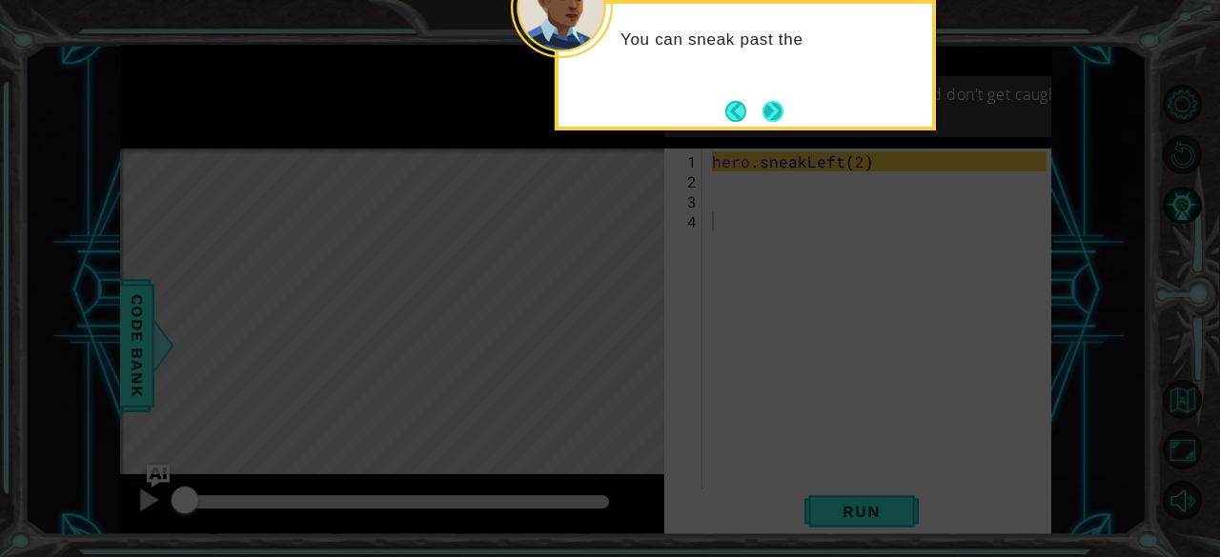
click at [772, 122] on button "Next" at bounding box center [772, 111] width 22 height 22
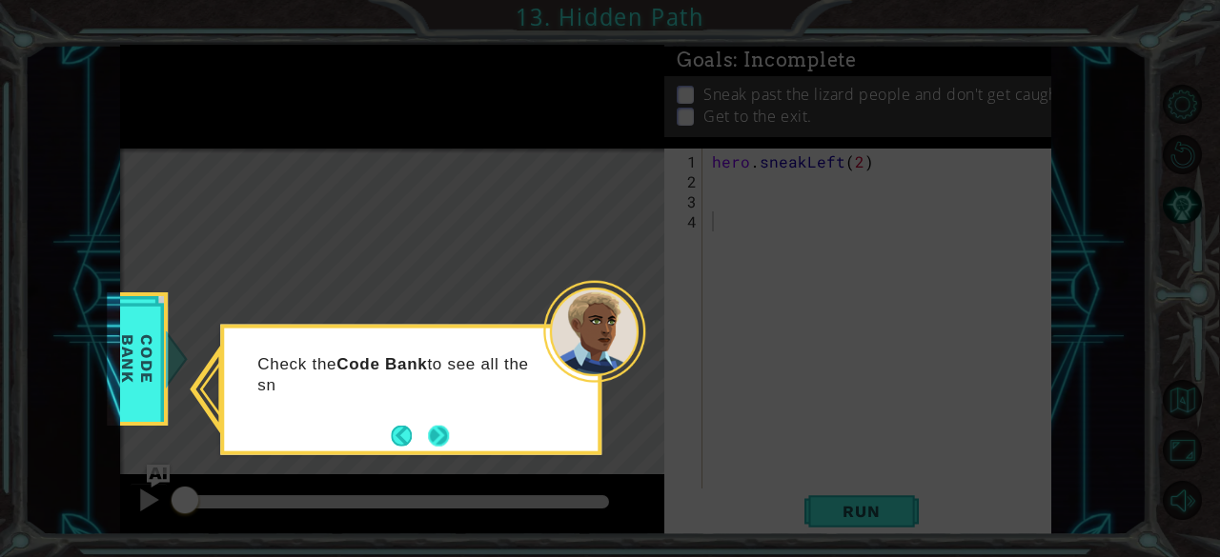
click at [434, 428] on button "Next" at bounding box center [439, 436] width 22 height 22
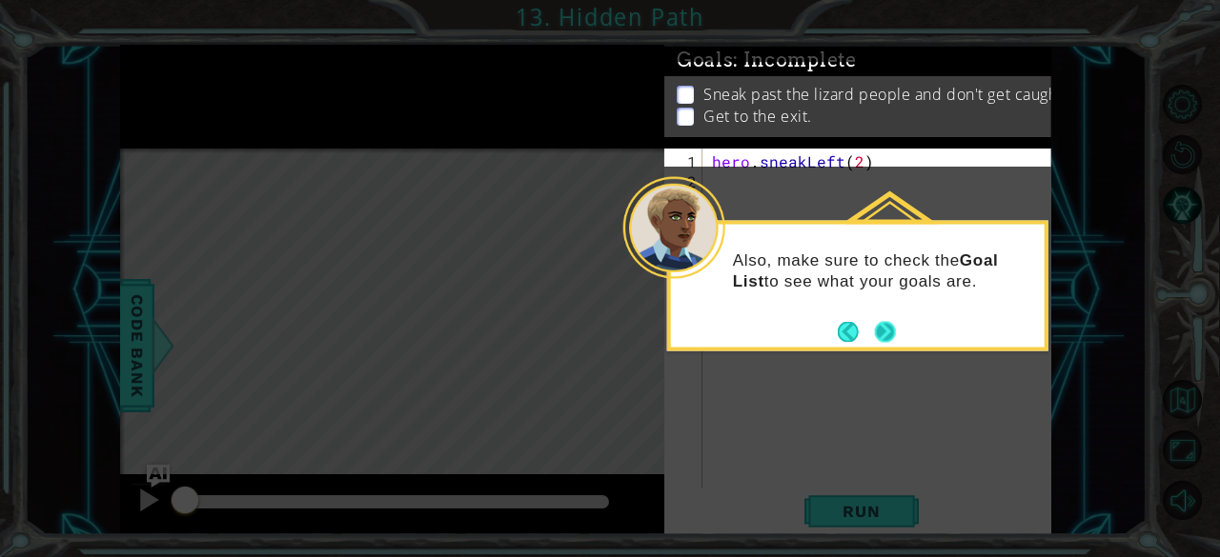
click at [886, 333] on button "Next" at bounding box center [885, 332] width 26 height 26
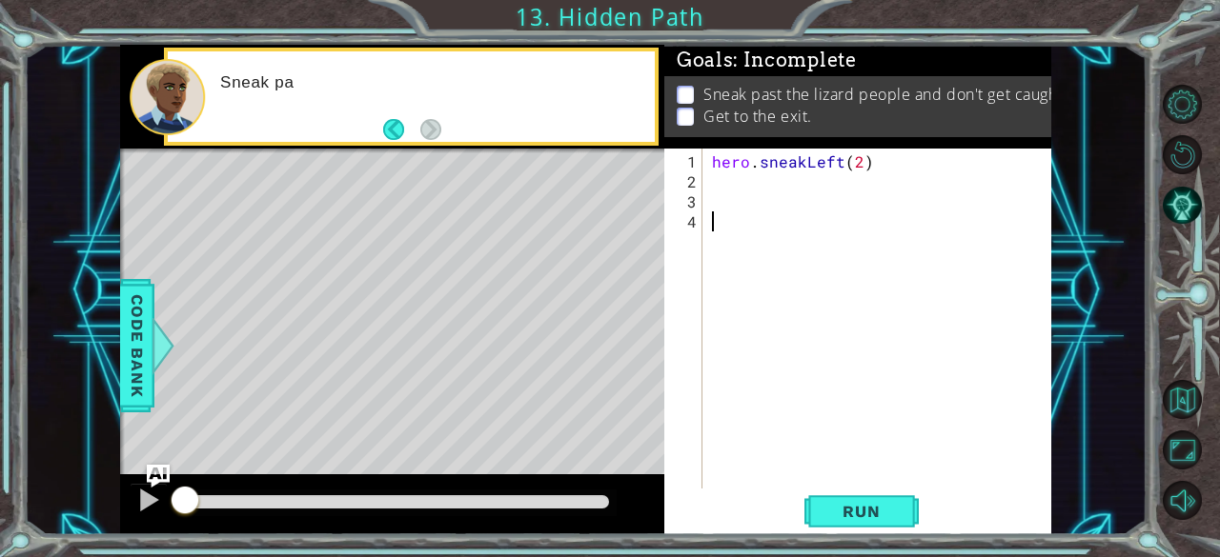
click at [886, 333] on div "hero . sneakLeft ( 2 )" at bounding box center [882, 342] width 349 height 380
click at [707, 182] on div "1 2 3 4 hero . sneakLeft ( 2 ) הההההההההההההההההההההההההההההההההההההההההההההההה…" at bounding box center [855, 319] width 383 height 340
click at [722, 184] on div "hero . sneakLeft ( 2 )" at bounding box center [882, 342] width 349 height 380
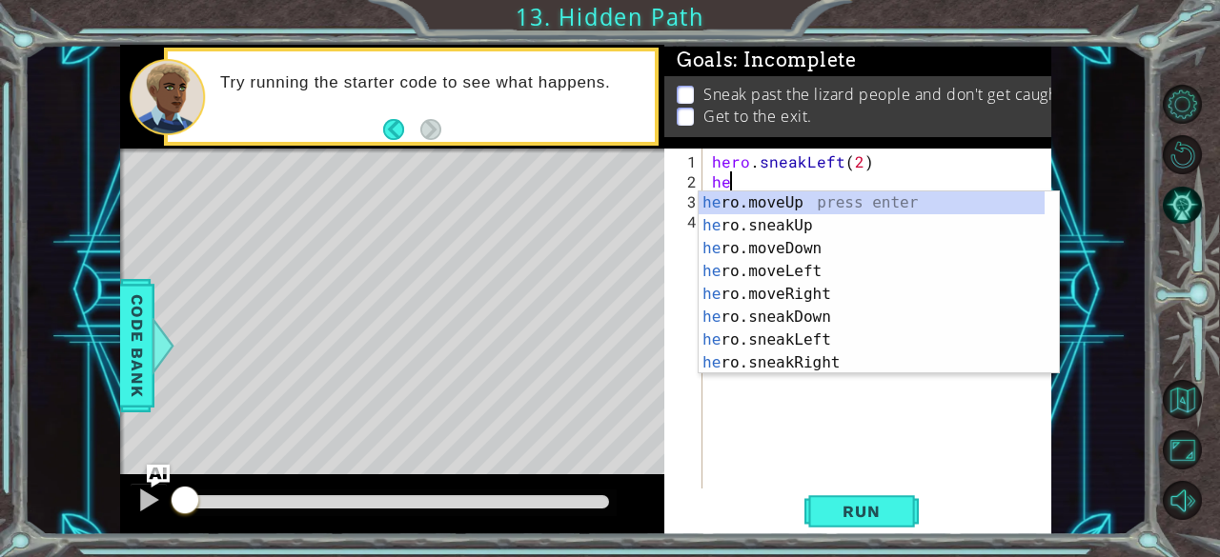
scroll to position [0, 1]
click at [831, 197] on div "hero .moveUp press enter hero .sneakUp press enter hero .moveDown press enter h…" at bounding box center [872, 306] width 347 height 229
type textarea "hero.moveUp(1)"
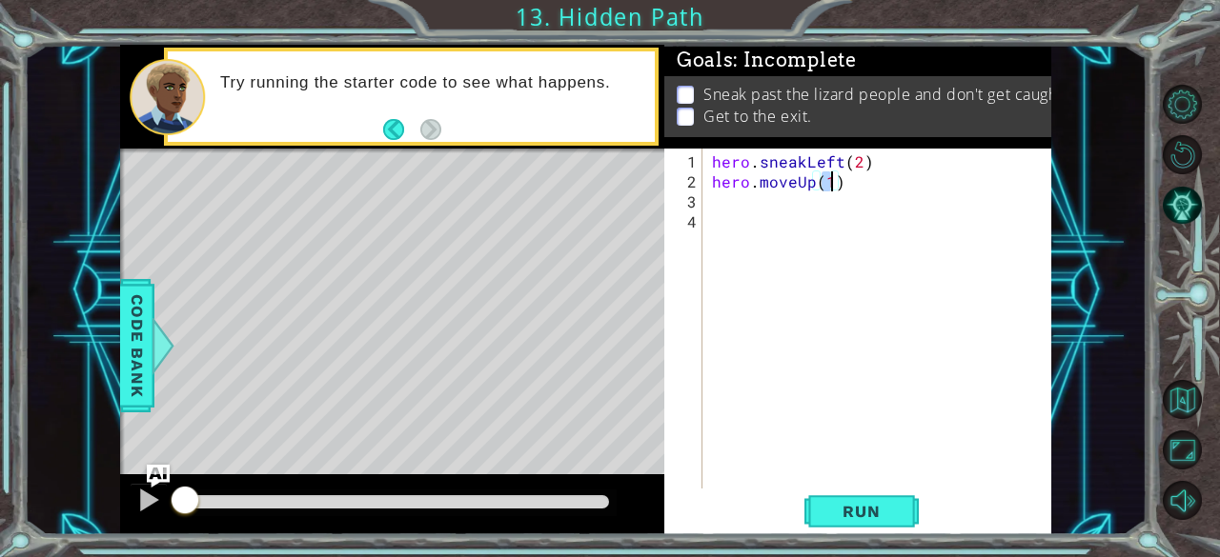
click at [789, 182] on div "hero . sneakLeft ( 2 ) hero . moveUp ( 1 )" at bounding box center [882, 342] width 349 height 380
click at [793, 188] on div "hero . sneakLeft ( 2 ) hero . moveUp ( 1 )" at bounding box center [882, 342] width 349 height 380
click at [774, 202] on div "hero . sneakLeft ( 2 ) hero . moveUp ( 1 )" at bounding box center [882, 342] width 349 height 380
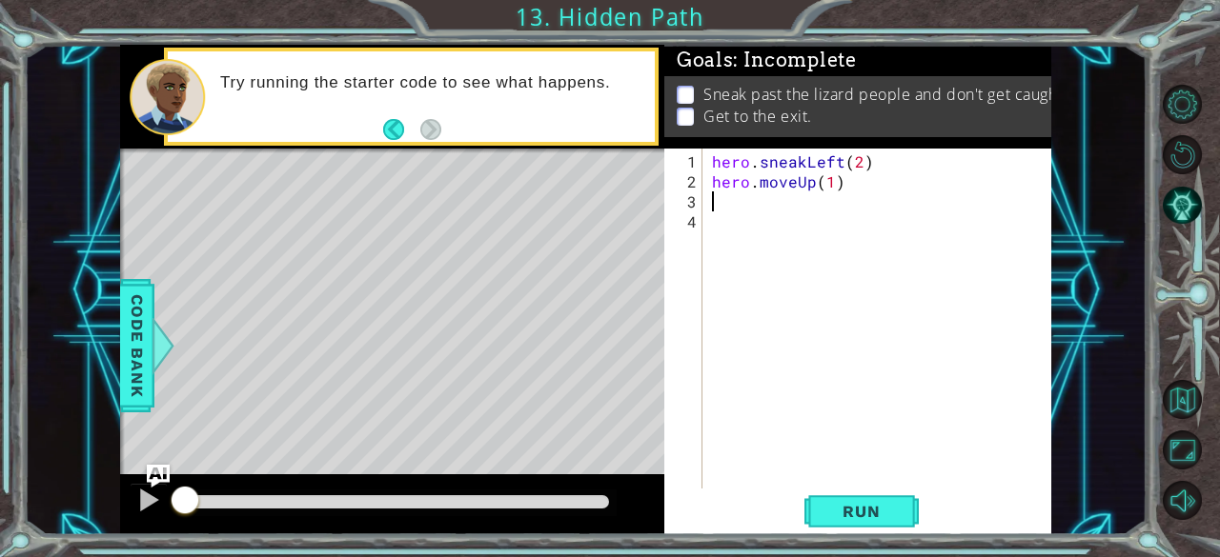
click at [778, 187] on div "hero . sneakLeft ( 2 ) hero . moveUp ( 1 )" at bounding box center [882, 342] width 349 height 380
click at [736, 188] on div "hero . sneakLeft ( 2 ) hero . moveUp ( 1 )" at bounding box center [882, 342] width 349 height 380
click at [757, 187] on div "hero . sneakLeft ( 2 ) hero . moveUp ( 1 )" at bounding box center [882, 342] width 349 height 380
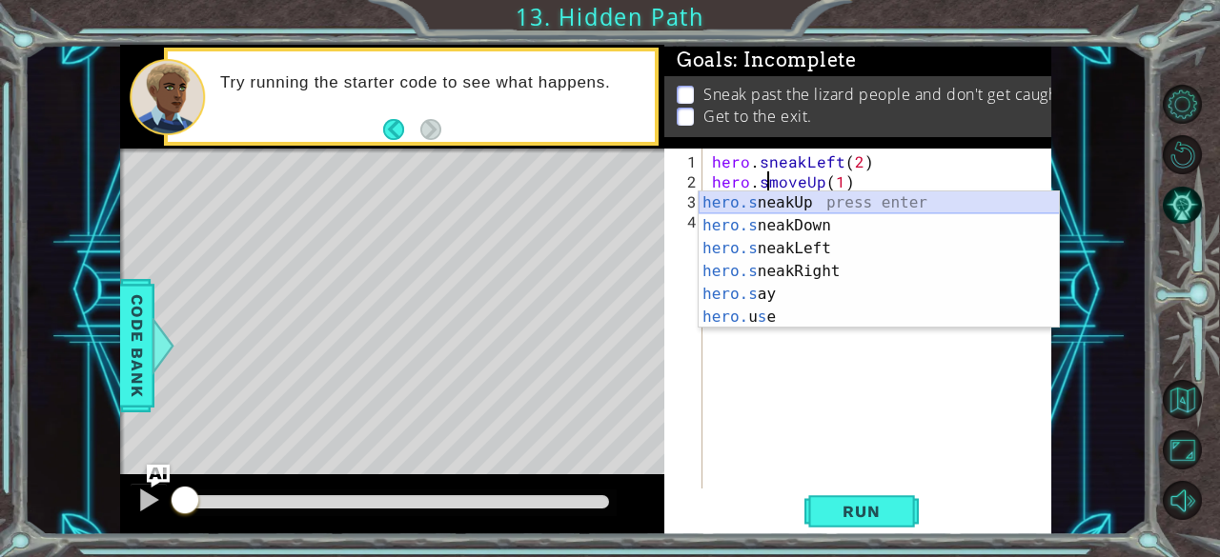
click at [803, 207] on div "hero.s neakUp press enter hero.s neakDown press enter hero.s neakLeft press ent…" at bounding box center [879, 283] width 361 height 183
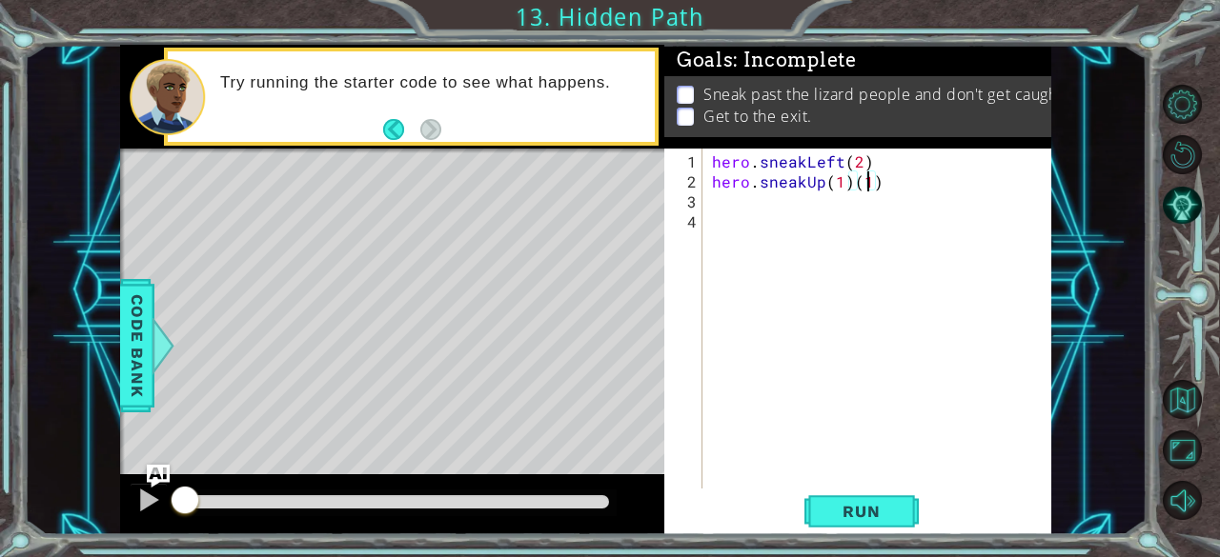
click at [869, 182] on div "hero . sneakLeft ( 2 ) hero . sneakUp ( 1 ) ( 1 )" at bounding box center [882, 342] width 349 height 380
click at [875, 183] on div "hero . sneakLeft ( 2 ) hero . sneakUp ( 1 ) ( 1 )" at bounding box center [882, 342] width 349 height 380
click at [838, 181] on div "hero . sneakLeft ( 2 ) hero . sneakUp ( 1 )" at bounding box center [882, 342] width 349 height 380
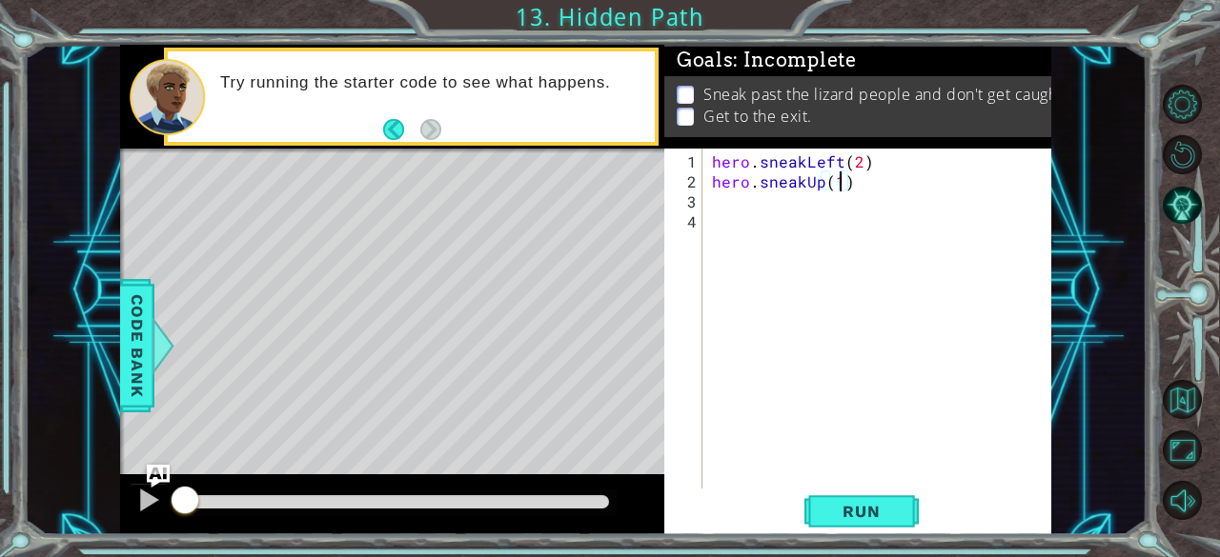
click at [838, 181] on div "hero . sneakLeft ( 2 ) hero . sneakUp ( 1 )" at bounding box center [882, 342] width 349 height 380
type textarea "hero.sneakUp(2)"
click at [755, 194] on div "hero . sneakLeft ( 2 ) hero . sneakUp ( 2 )" at bounding box center [882, 342] width 349 height 380
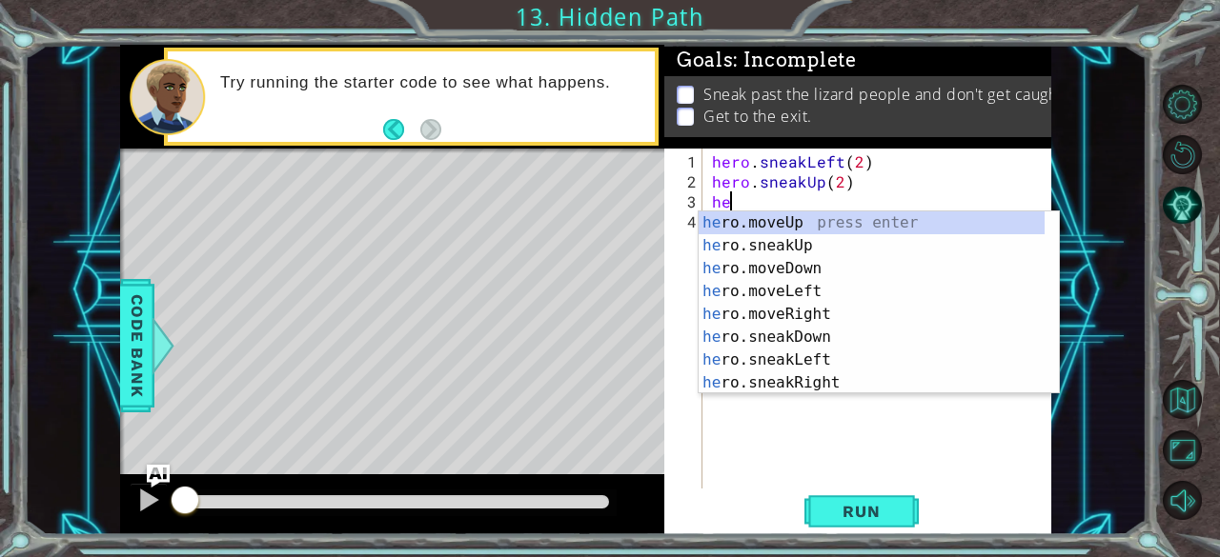
scroll to position [0, 1]
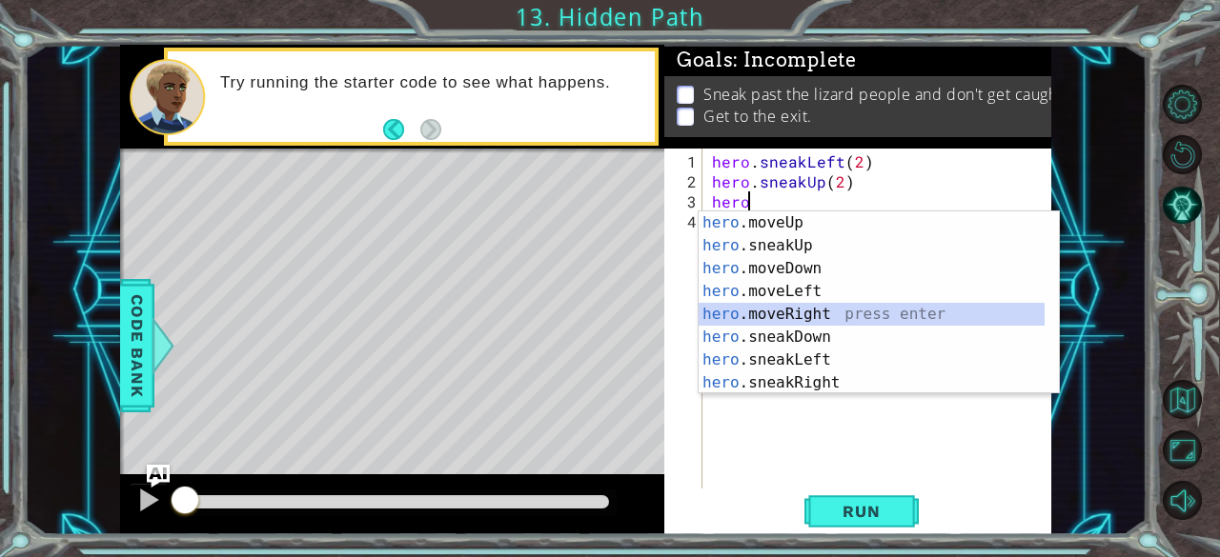
click at [795, 306] on div "hero .moveUp press enter hero .sneakUp press enter hero .moveDown press enter h…" at bounding box center [872, 326] width 347 height 229
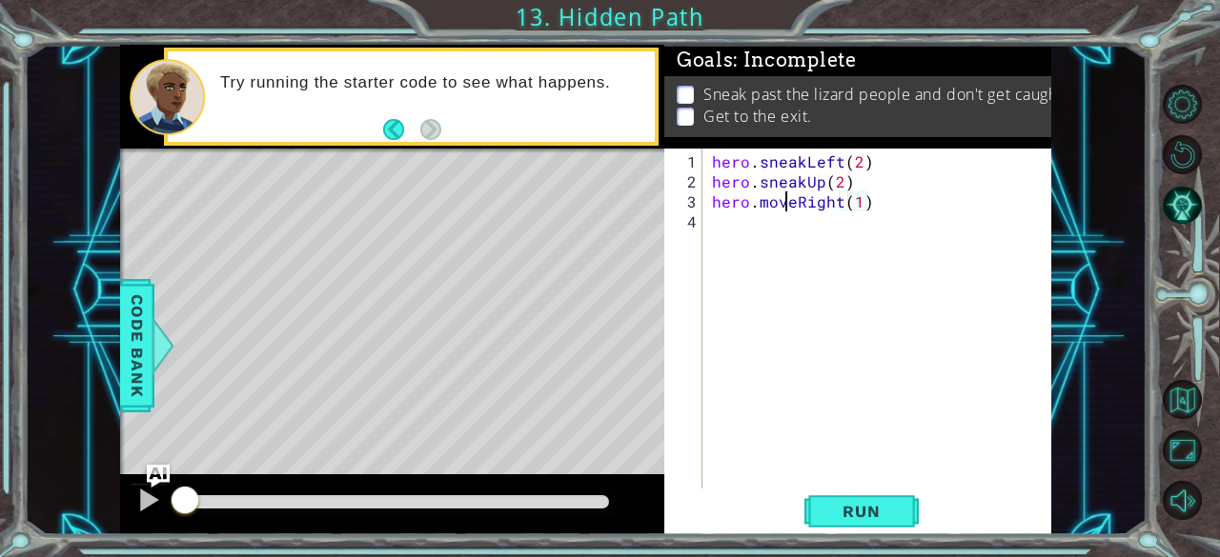
click at [787, 205] on div "hero . sneakLeft ( 2 ) hero . sneakUp ( 2 ) hero . moveRight ( 1 )" at bounding box center [882, 342] width 349 height 380
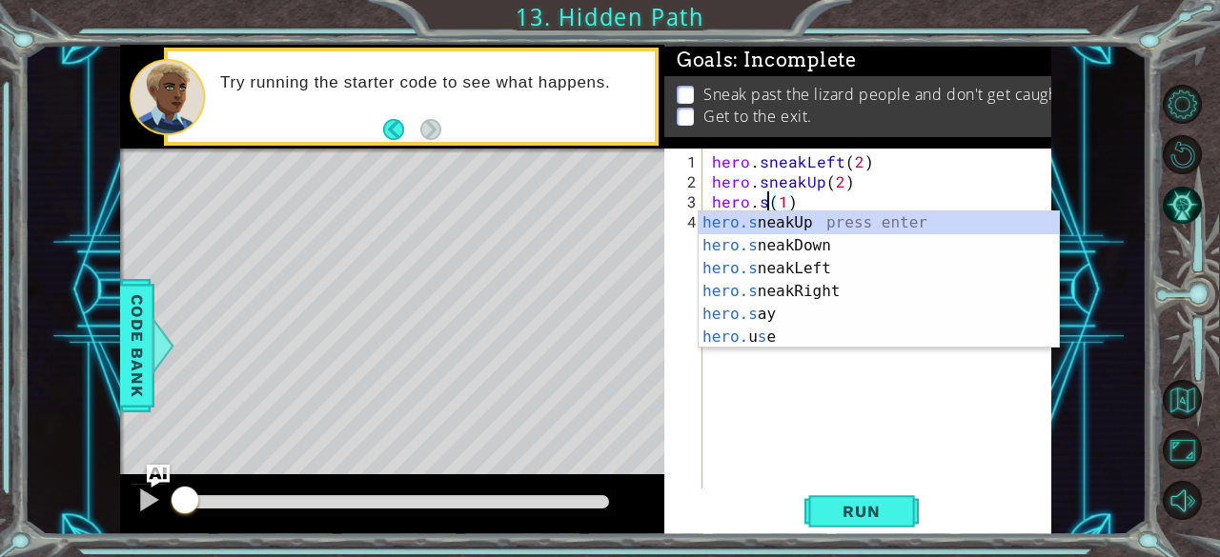
scroll to position [0, 4]
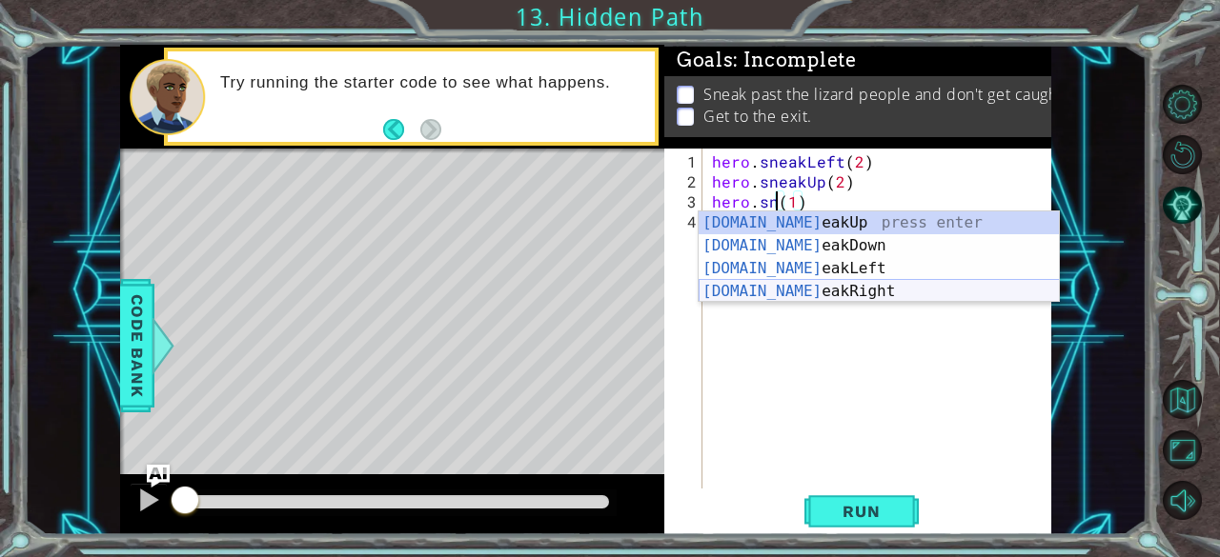
click at [840, 285] on div "[DOMAIN_NAME] eakUp press enter [DOMAIN_NAME] eakDown press enter [DOMAIN_NAME]…" at bounding box center [879, 280] width 361 height 137
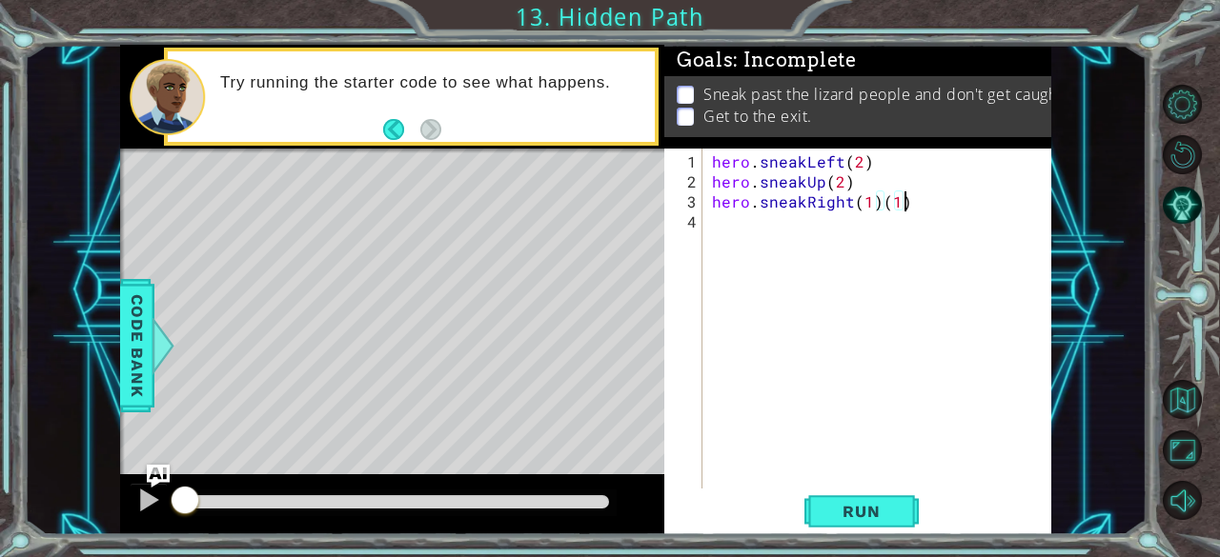
click at [922, 193] on div "hero . sneakLeft ( 2 ) hero . sneakUp ( 2 ) hero . sneakRight ( 1 ) ( 1 )" at bounding box center [882, 342] width 349 height 380
click at [894, 205] on div "hero . sneakLeft ( 2 ) hero . sneakUp ( 2 ) hero . sneakRight ( 1 ) ( 1 )" at bounding box center [882, 342] width 349 height 380
click at [894, 205] on div "hero . sneakLeft ( 2 ) hero . sneakUp ( 2 ) hero . sneakRight ( 1 ) ( )" at bounding box center [882, 342] width 349 height 380
click at [861, 206] on div "hero . sneakLeft ( 2 ) hero . sneakUp ( 2 ) hero . sneakRight ( 1 )" at bounding box center [882, 342] width 349 height 380
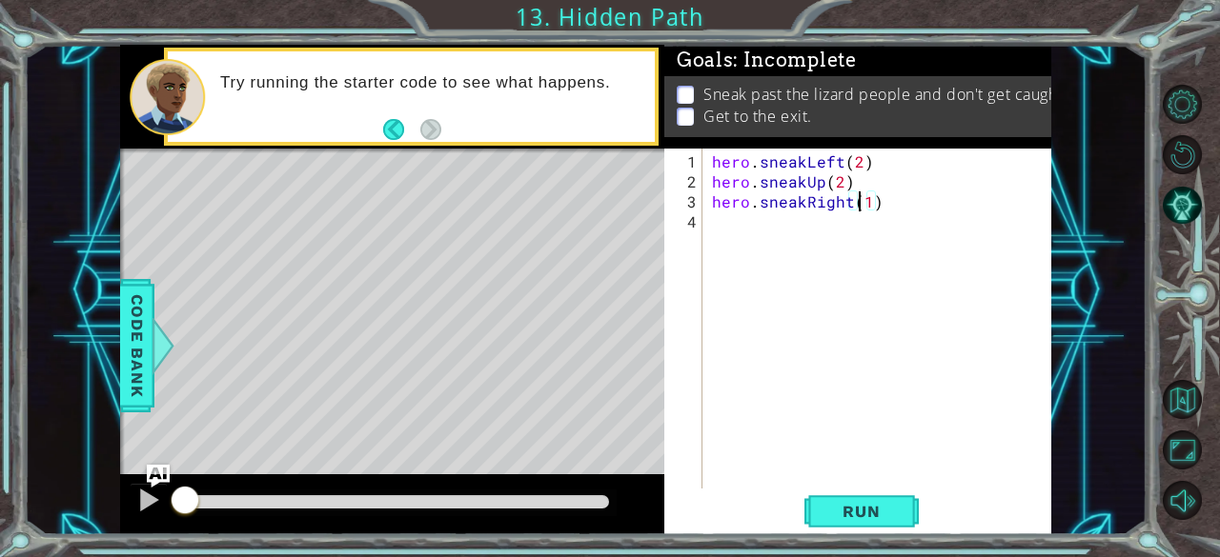
click at [861, 206] on div "hero . sneakLeft ( 2 ) hero . sneakUp ( 2 ) hero . sneakRight ( 1 )" at bounding box center [882, 342] width 349 height 380
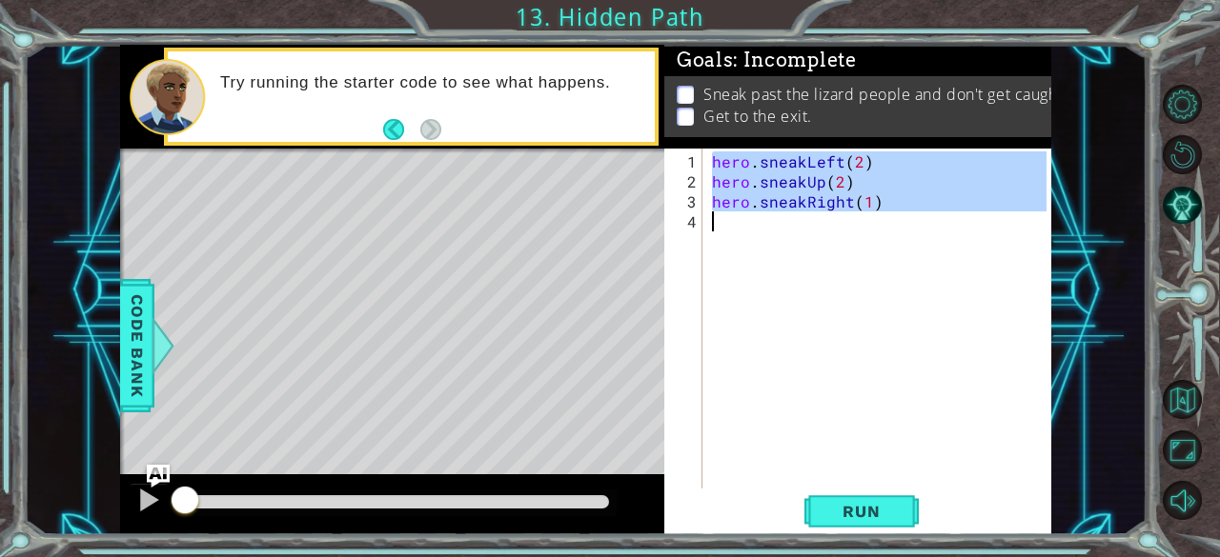
click at [861, 207] on div "hero . sneakLeft ( 2 ) hero . sneakUp ( 2 ) hero . sneakRight ( 1 )" at bounding box center [882, 342] width 349 height 380
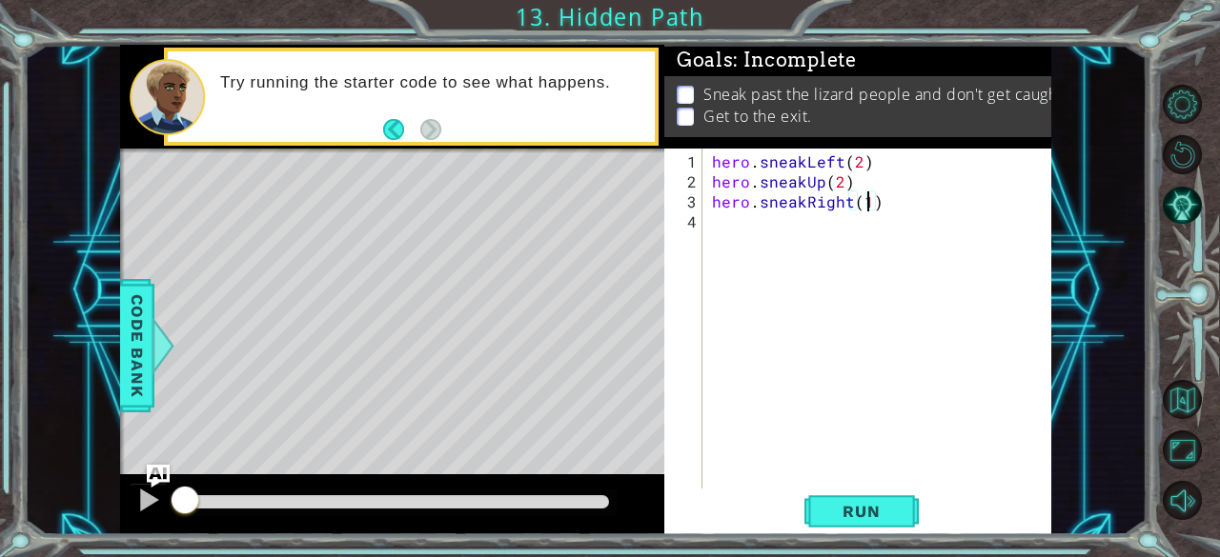
click at [863, 209] on div "hero . sneakLeft ( 2 ) hero . sneakUp ( 2 ) hero . sneakRight ( 1 )" at bounding box center [882, 342] width 349 height 380
click at [862, 209] on div "hero . sneakLeft ( 2 ) hero . sneakUp ( 2 ) hero . sneakRight ( 1 )" at bounding box center [882, 342] width 349 height 380
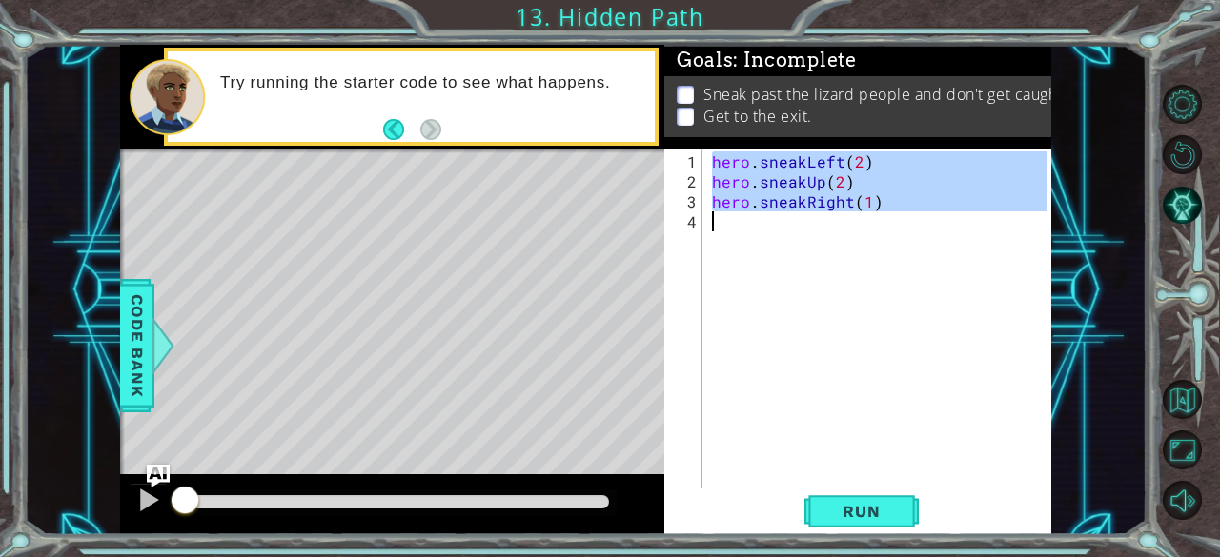
click at [862, 209] on div "hero . sneakLeft ( 2 ) hero . sneakUp ( 2 ) hero . sneakRight ( 1 )" at bounding box center [882, 342] width 349 height 380
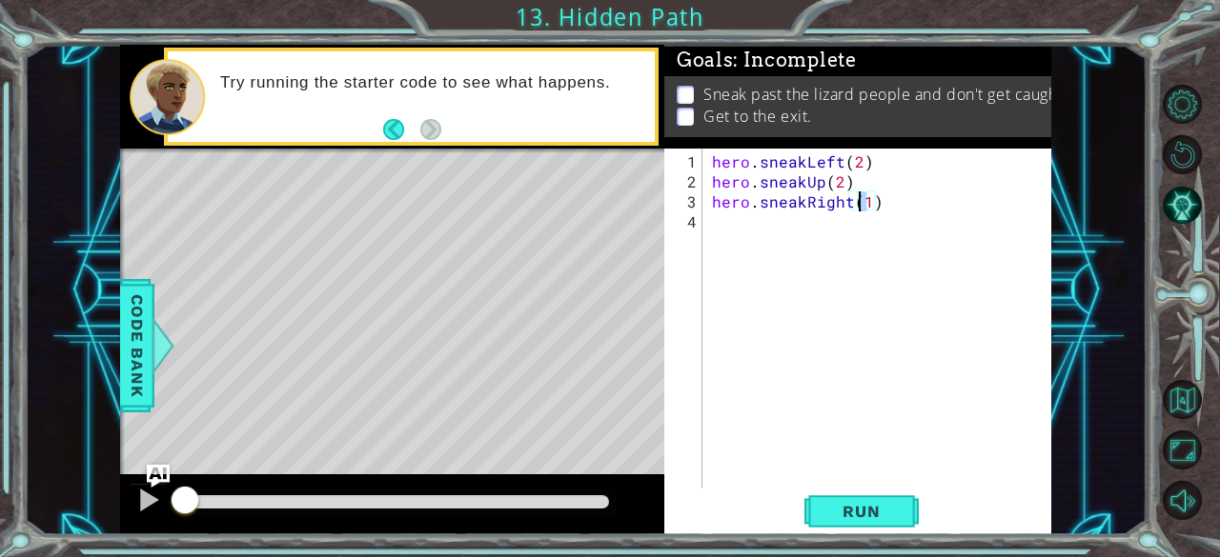
click at [862, 209] on div "hero . sneakLeft ( 2 ) hero . sneakUp ( 2 ) hero . sneakRight ( 1 )" at bounding box center [882, 342] width 349 height 380
type textarea "hero.sneakRight(2)"
click at [844, 512] on span "Run" at bounding box center [860, 511] width 75 height 19
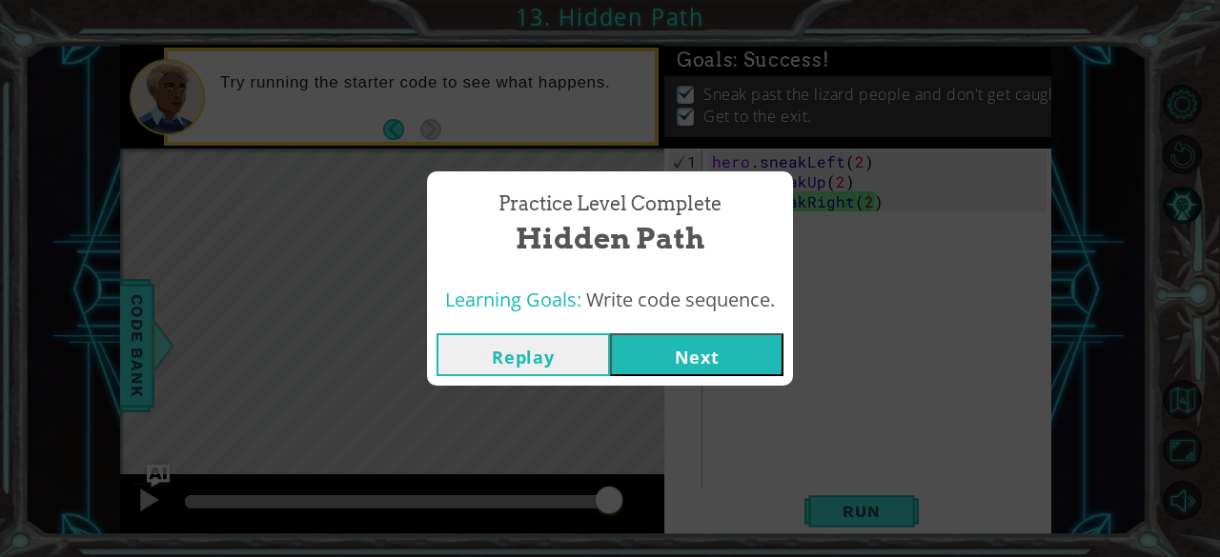
click at [0, 328] on div "Practice Level Complete Hidden Path Learning Goals: Write code sequence. Replay…" at bounding box center [610, 278] width 1220 height 557
click at [7, 380] on div "Practice Level Complete Hidden Path Learning Goals: Write code sequence. Replay…" at bounding box center [610, 278] width 1220 height 557
click at [735, 356] on button "Next" at bounding box center [696, 355] width 173 height 43
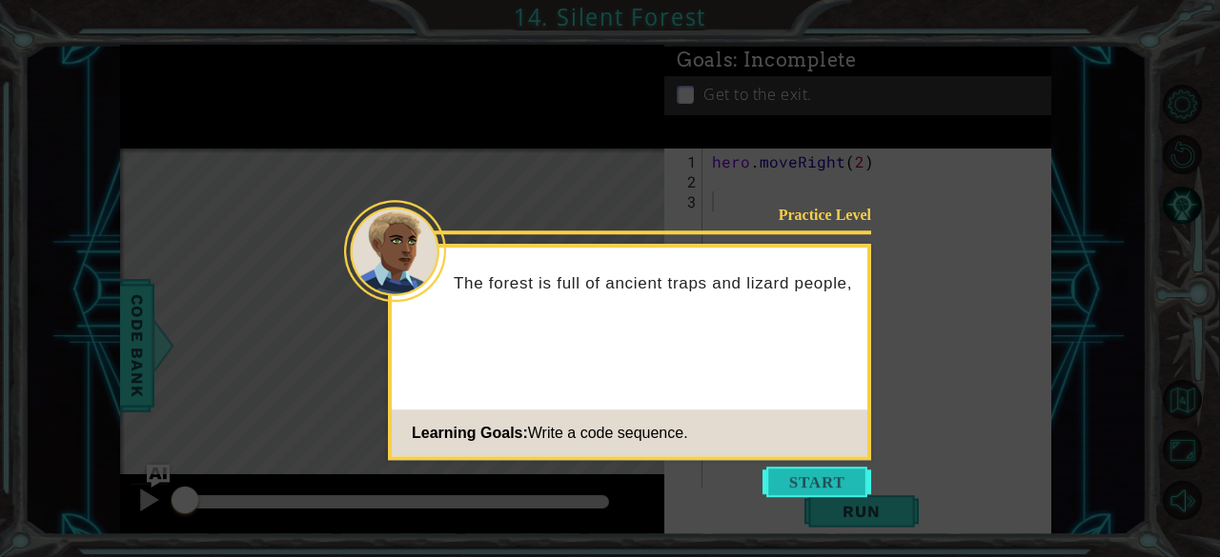
click at [803, 479] on button "Start" at bounding box center [816, 482] width 109 height 30
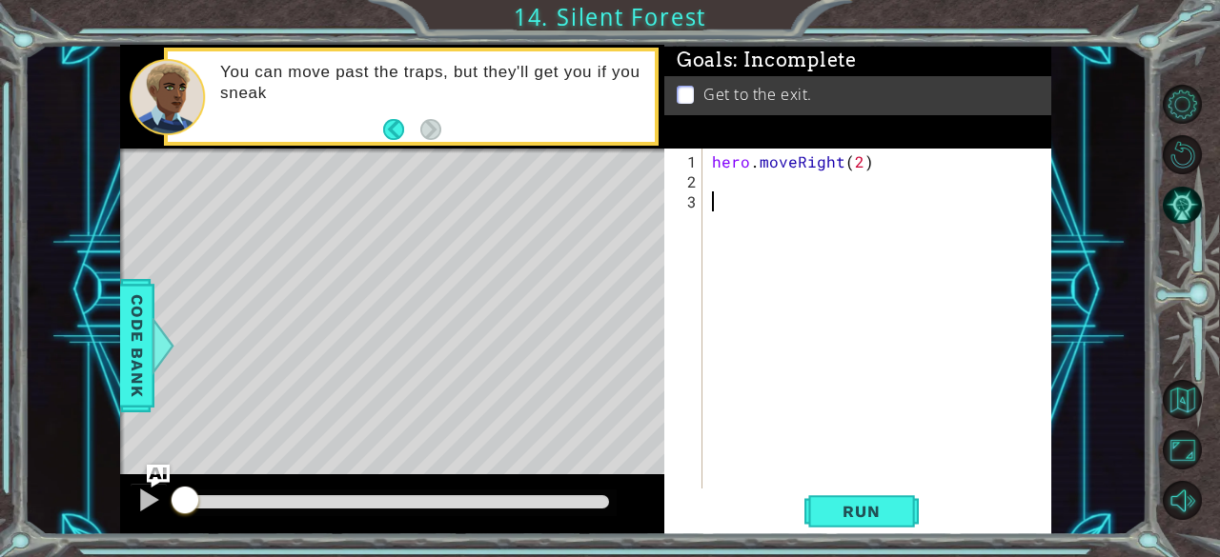
click at [800, 322] on div "hero . moveRight ( 2 )" at bounding box center [882, 342] width 349 height 380
click at [726, 198] on div "hero . moveRight ( 2 )" at bounding box center [882, 342] width 349 height 380
click at [725, 196] on div "hero . moveRight ( 2 )" at bounding box center [882, 342] width 349 height 380
click at [729, 182] on div "hero . moveRight ( 2 )" at bounding box center [882, 342] width 349 height 380
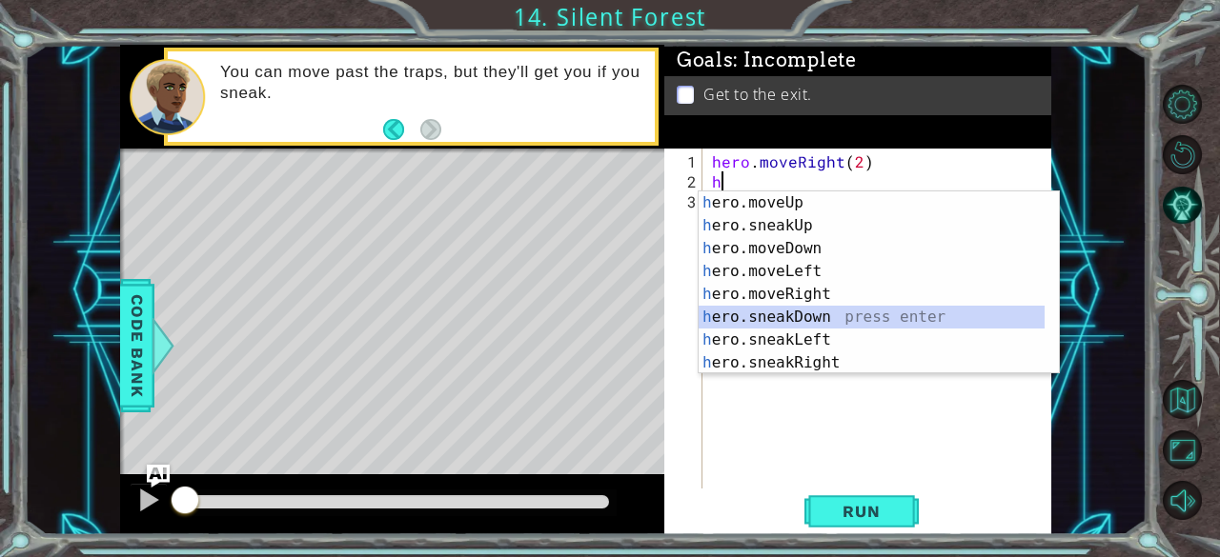
click at [863, 318] on div "h ero.moveUp press enter h ero.sneakUp press enter h ero.moveDown press enter h…" at bounding box center [872, 306] width 347 height 229
type textarea "hero.sneakDown(1)"
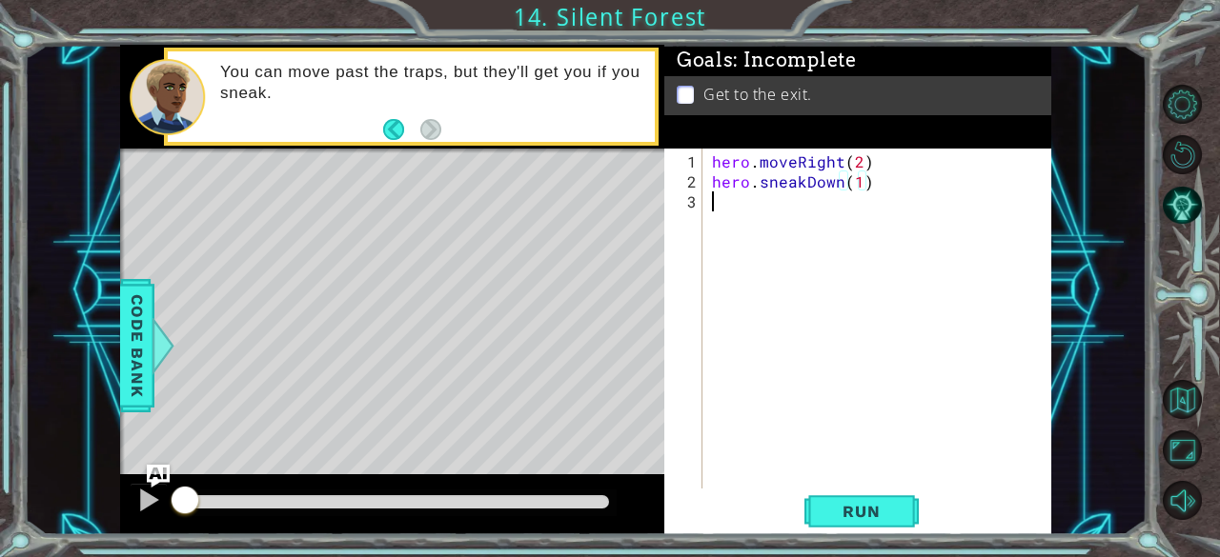
click at [749, 194] on div "hero . moveRight ( 2 ) hero . sneakDown ( 1 )" at bounding box center [882, 342] width 349 height 380
type textarea "g"
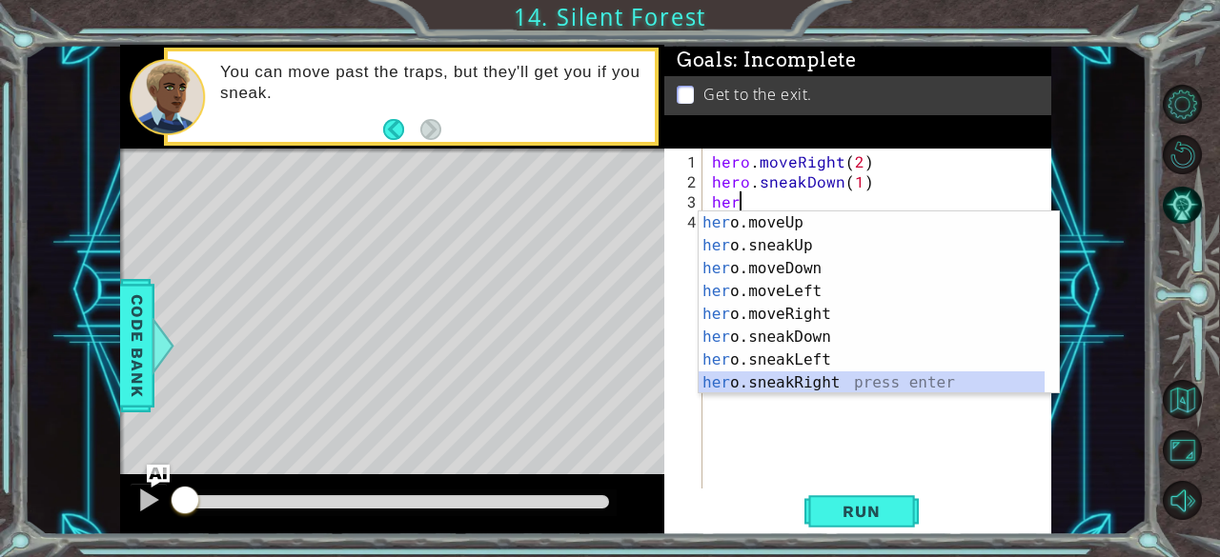
click at [966, 380] on div "her o.moveUp press enter her o.sneakUp press enter her o.moveDown press enter h…" at bounding box center [872, 326] width 347 height 229
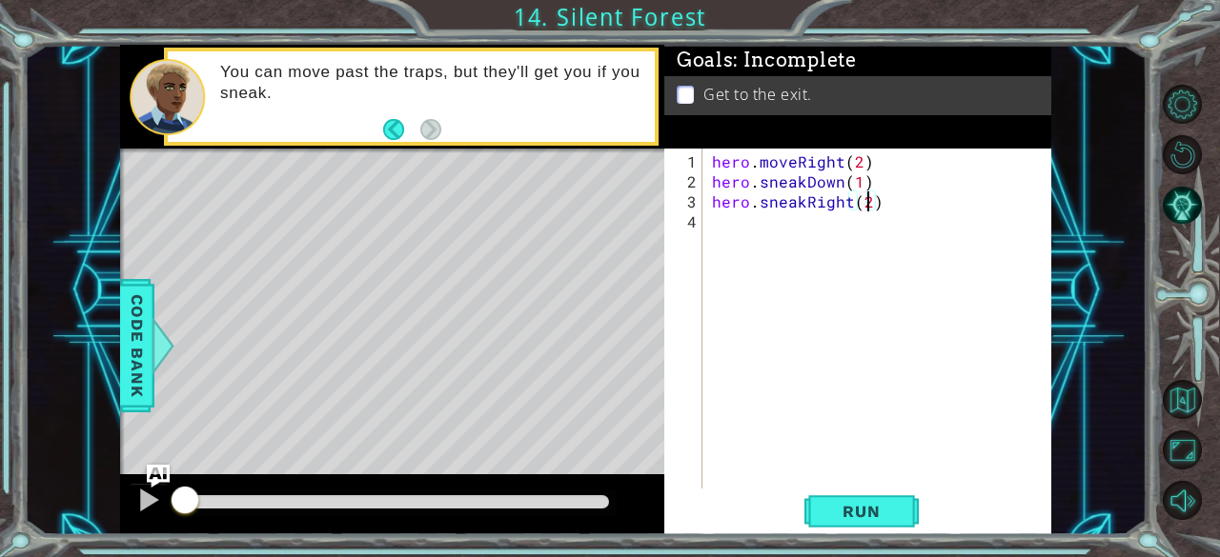
type textarea "hero.sneakRight(2)"
click at [730, 226] on div "hero . moveRight ( 2 ) hero . sneakDown ( 1 ) hero . sneakRight ( 2 )" at bounding box center [882, 342] width 349 height 380
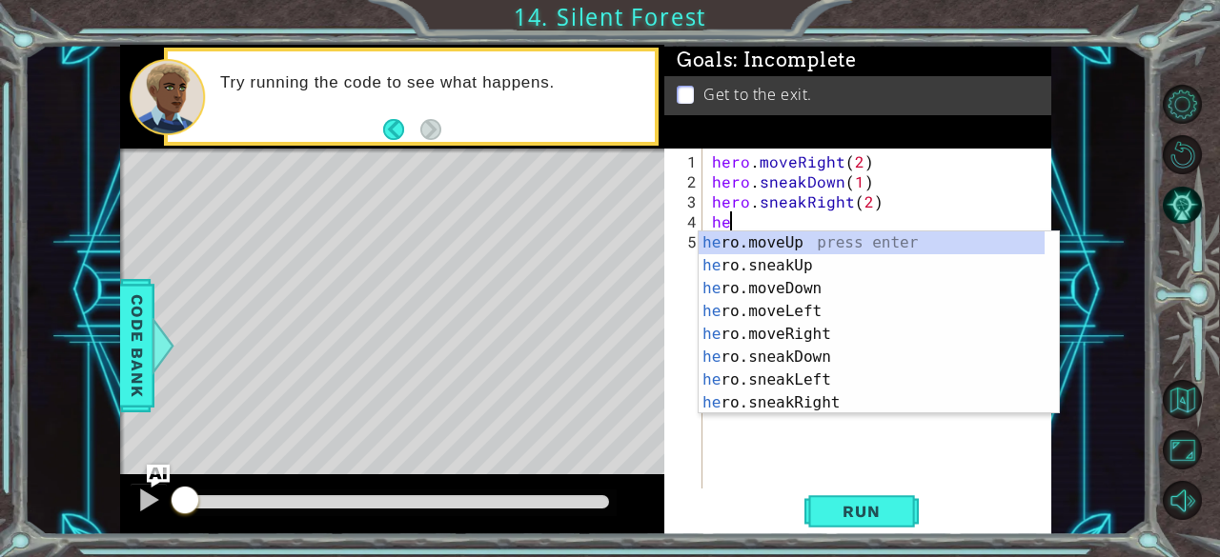
scroll to position [0, 0]
click at [882, 273] on div "her o.moveUp press enter her o.sneakUp press enter her o.moveDown press enter h…" at bounding box center [872, 346] width 347 height 229
type textarea "hero.sneakUp(1)"
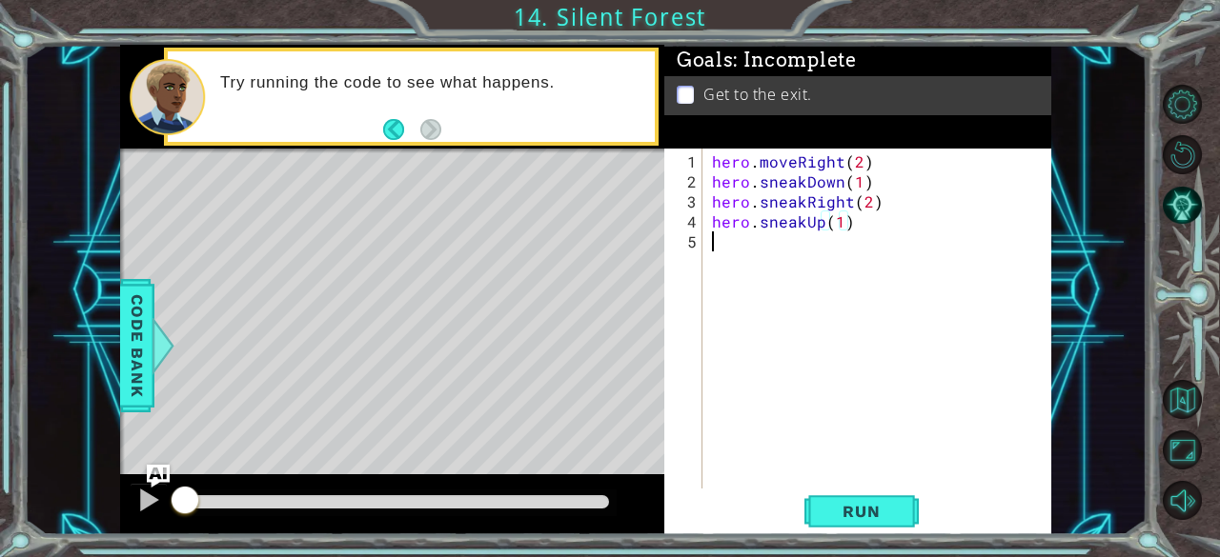
click at [777, 253] on div "hero . moveRight ( 2 ) hero . sneakDown ( 1 ) hero . sneakRight ( 2 ) hero . sn…" at bounding box center [882, 342] width 349 height 380
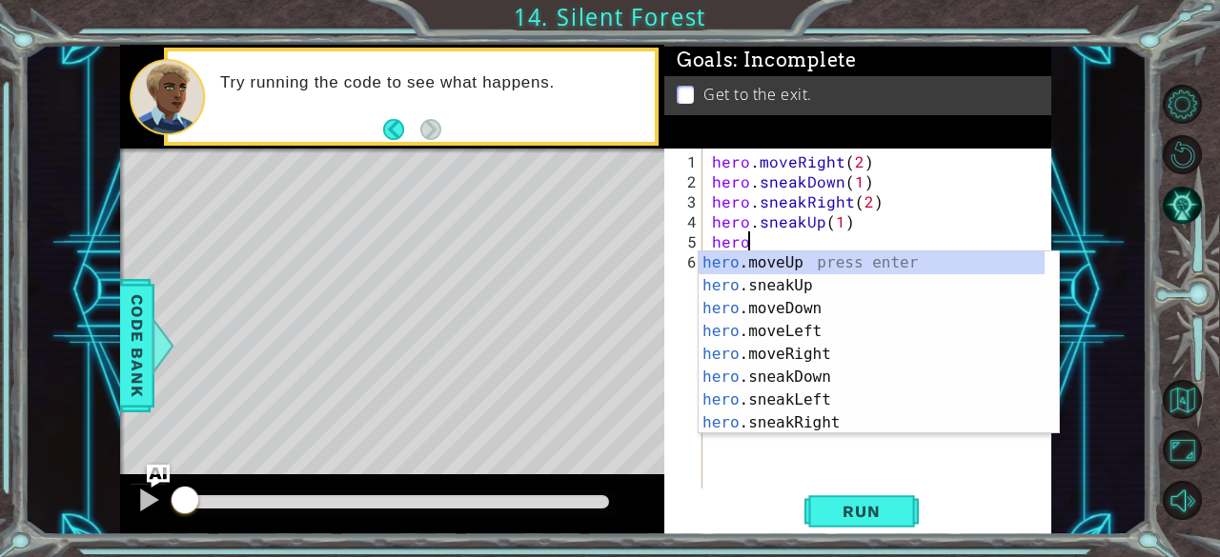
scroll to position [0, 1]
click at [861, 355] on div "hero .moveUp press enter hero .sneakUp press enter hero .moveDown press enter h…" at bounding box center [872, 366] width 347 height 229
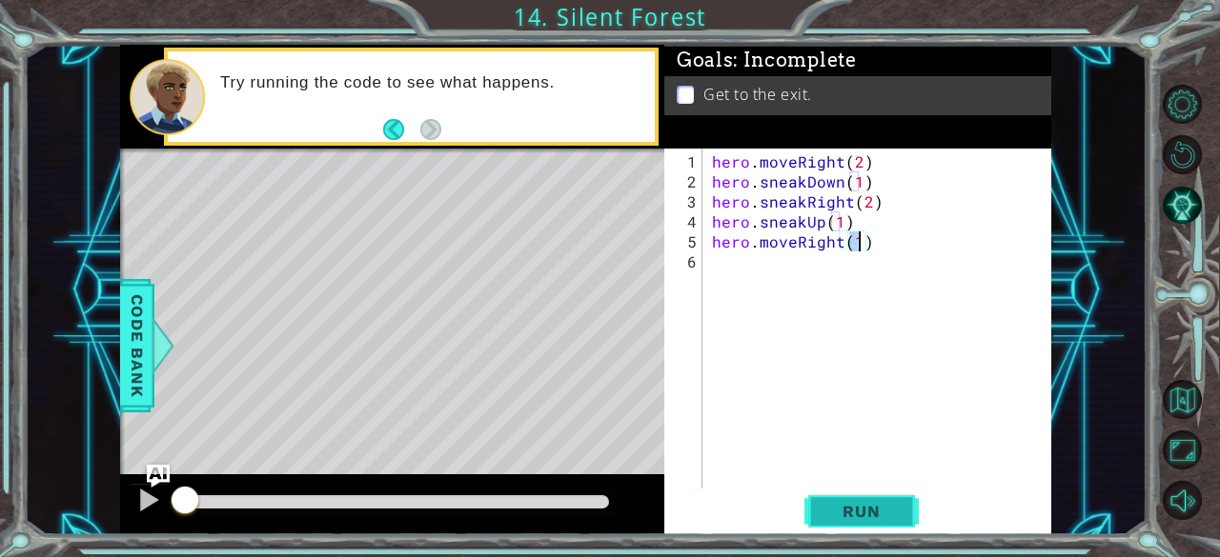
type textarea "hero.moveRight(1)"
click at [856, 507] on span "Run" at bounding box center [860, 511] width 75 height 19
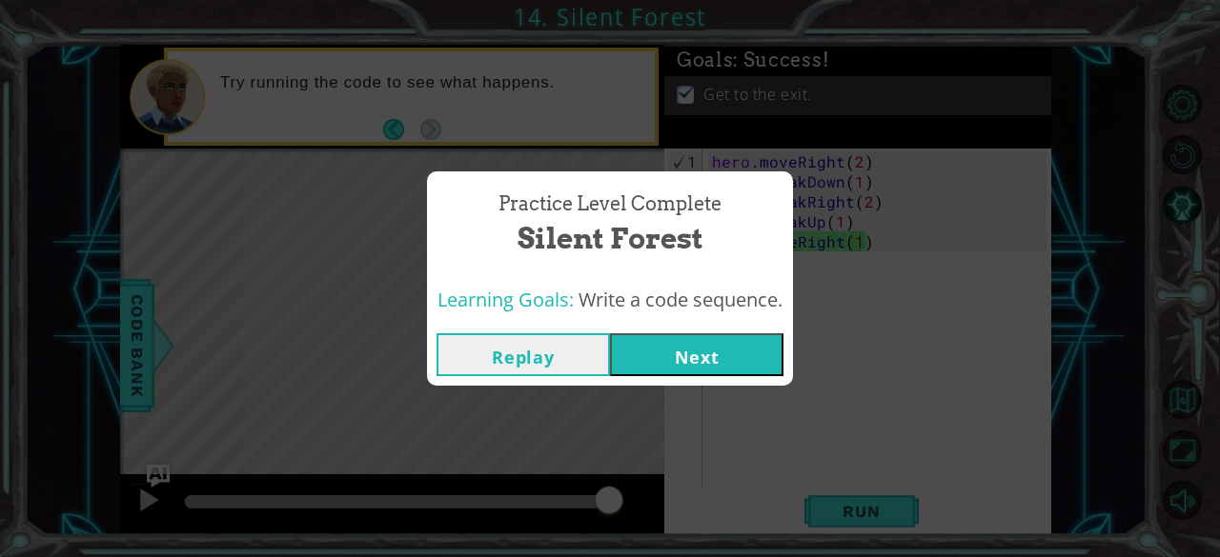
click at [780, 361] on button "Next" at bounding box center [696, 355] width 173 height 43
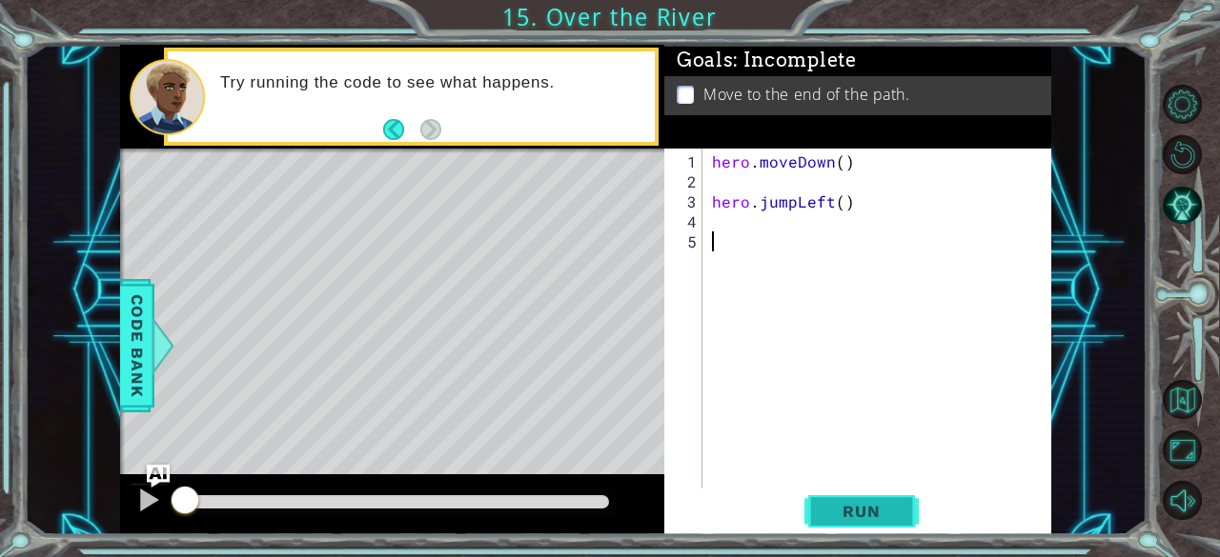
click at [863, 507] on span "Run" at bounding box center [860, 511] width 75 height 19
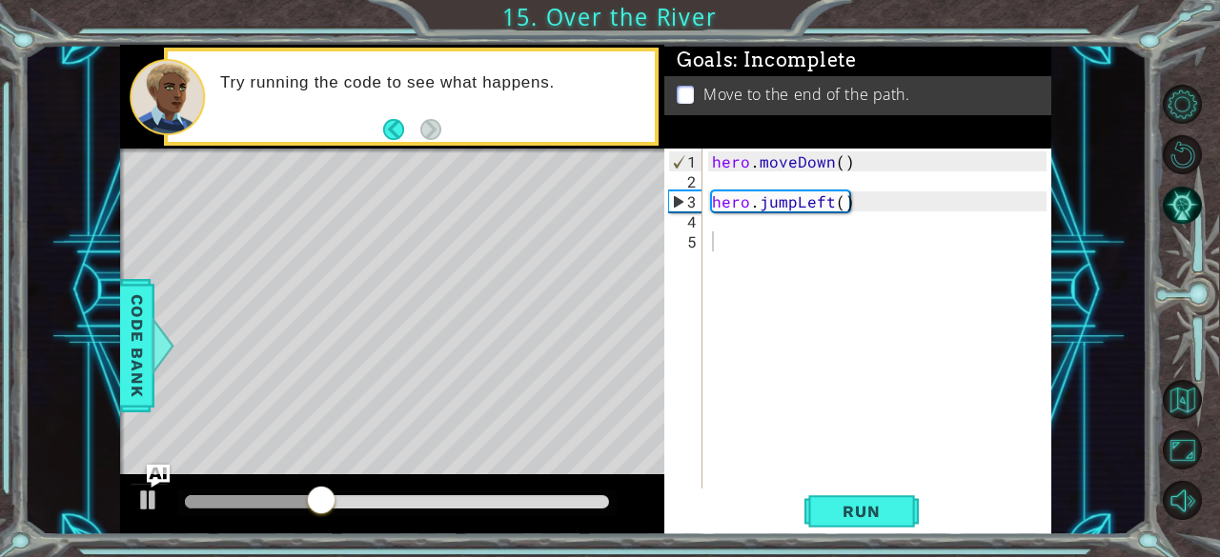
drag, startPoint x: 707, startPoint y: 204, endPoint x: 666, endPoint y: 257, distance: 67.3
click at [666, 257] on div "1 2 3 4 5 hero . moveDown ( ) hero . jumpLeft ( ) ההההההההההההההההההההההההההההה…" at bounding box center [855, 319] width 383 height 340
click at [706, 202] on div "1 2 3 4 5 hero . moveDown ( ) hero . jumpLeft ( ) ההההההההההההההההההההההההההההה…" at bounding box center [855, 319] width 383 height 340
click at [720, 203] on div "hero . moveDown ( ) hero . jumpLeft ( )" at bounding box center [882, 342] width 349 height 380
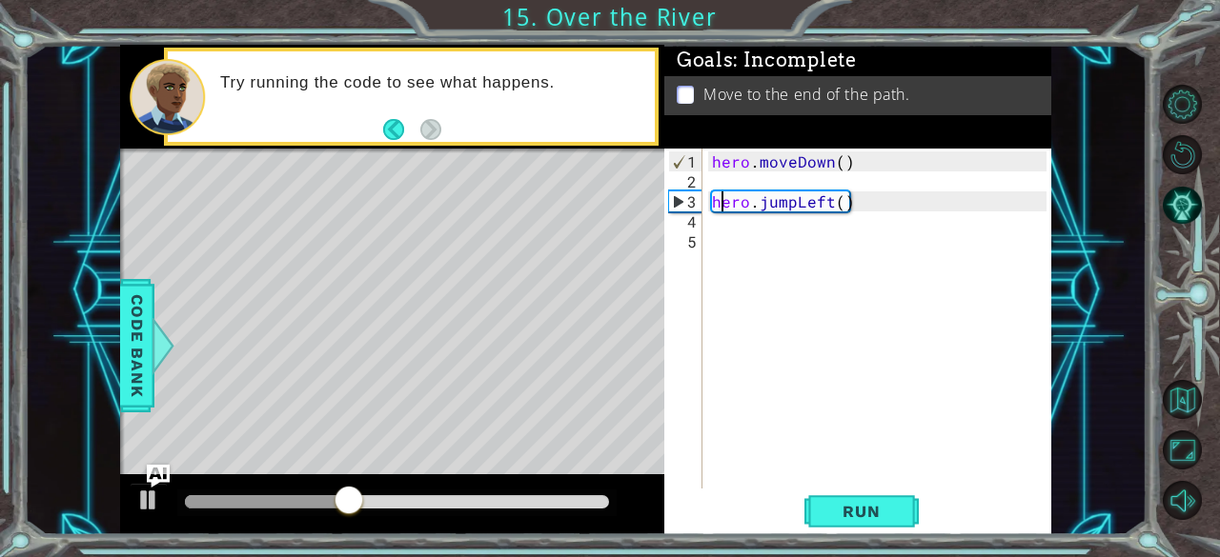
type textarea "hero.jumpLeft()"
click at [894, 198] on div "hero . moveDown ( ) hero . jumpLeft ( )" at bounding box center [882, 342] width 349 height 380
click at [708, 201] on div "hero . moveDown ( ) hero . jumpLeft ( )" at bounding box center [882, 342] width 349 height 380
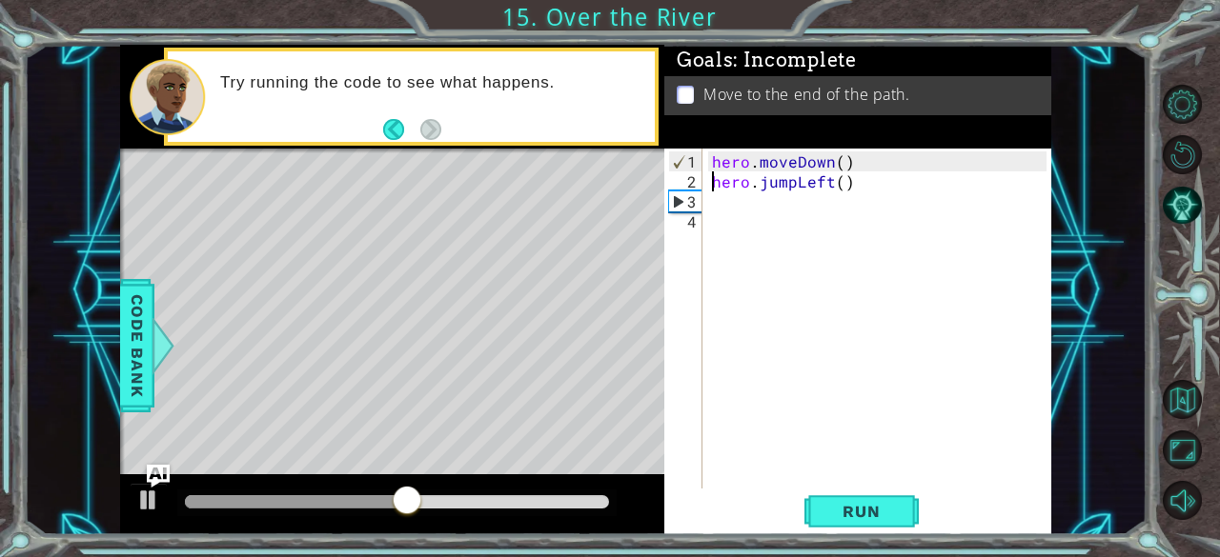
click at [714, 194] on div "hero . moveDown ( ) hero . jumpLeft ( )" at bounding box center [882, 342] width 349 height 380
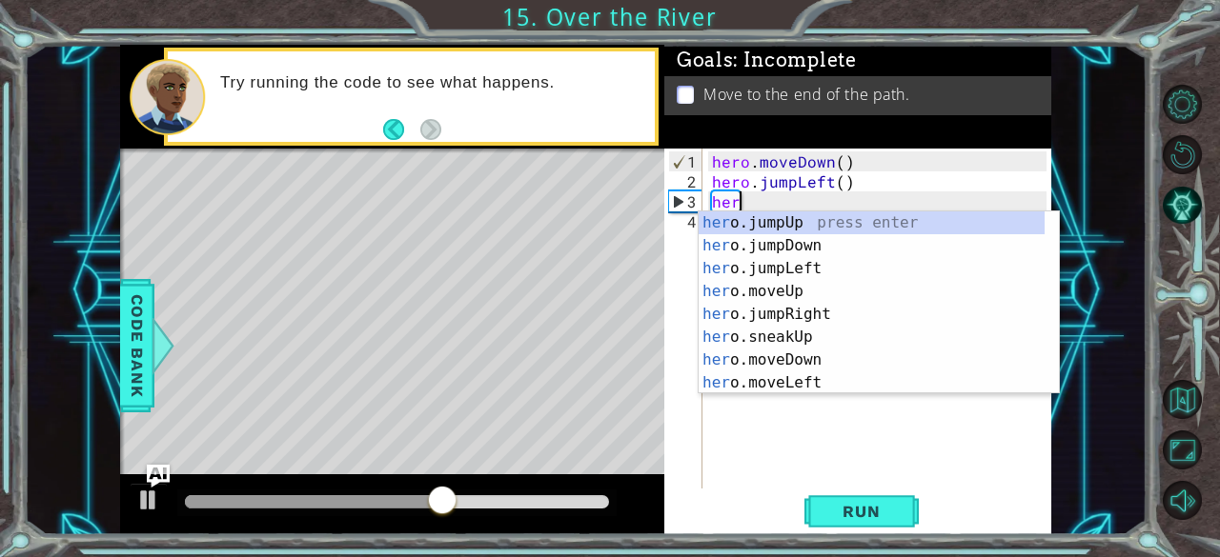
scroll to position [0, 1]
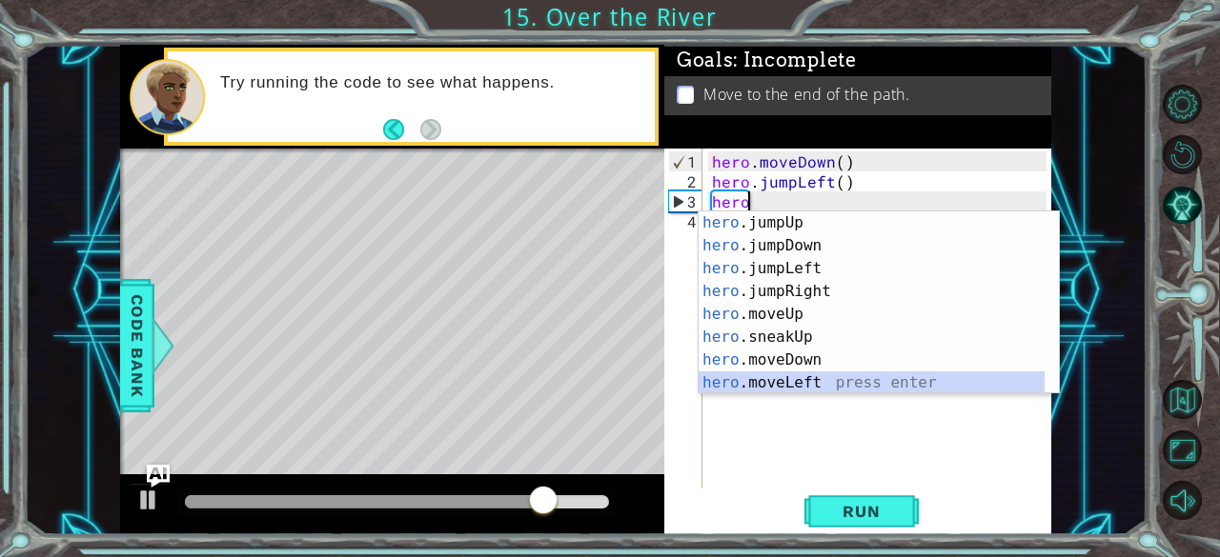
click at [852, 386] on div "hero .jumpUp press enter hero .jumpDown press enter hero .jumpLeft press enter …" at bounding box center [872, 326] width 347 height 229
type textarea "hero.moveLeft(1)"
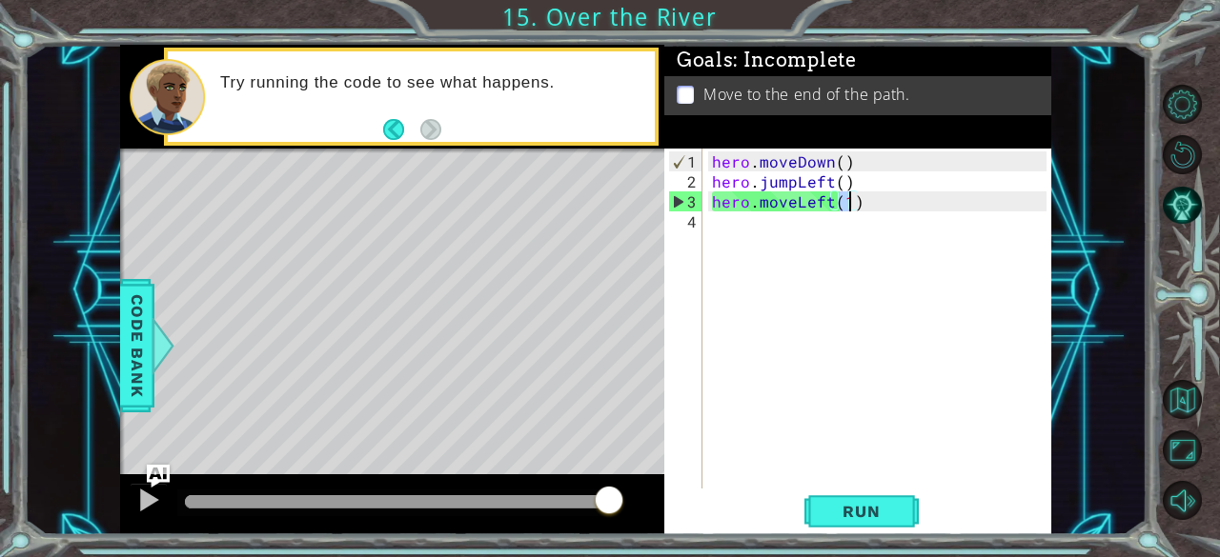
click at [715, 218] on div "hero . moveDown ( ) hero . jumpLeft ( ) hero . moveLeft ( 1 )" at bounding box center [882, 342] width 349 height 380
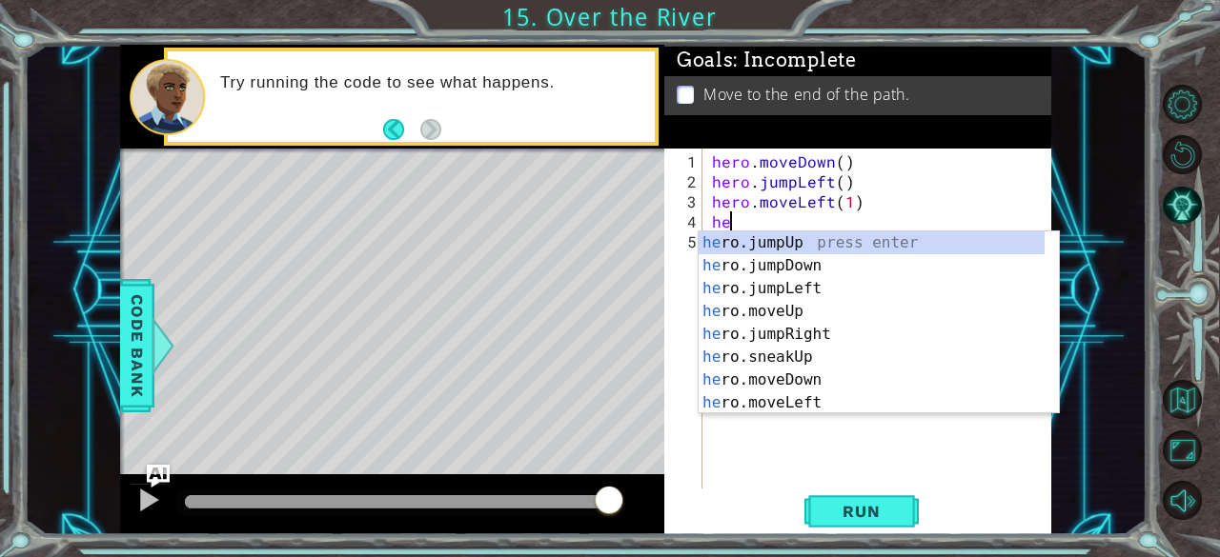
scroll to position [0, 0]
type textarea "hero"
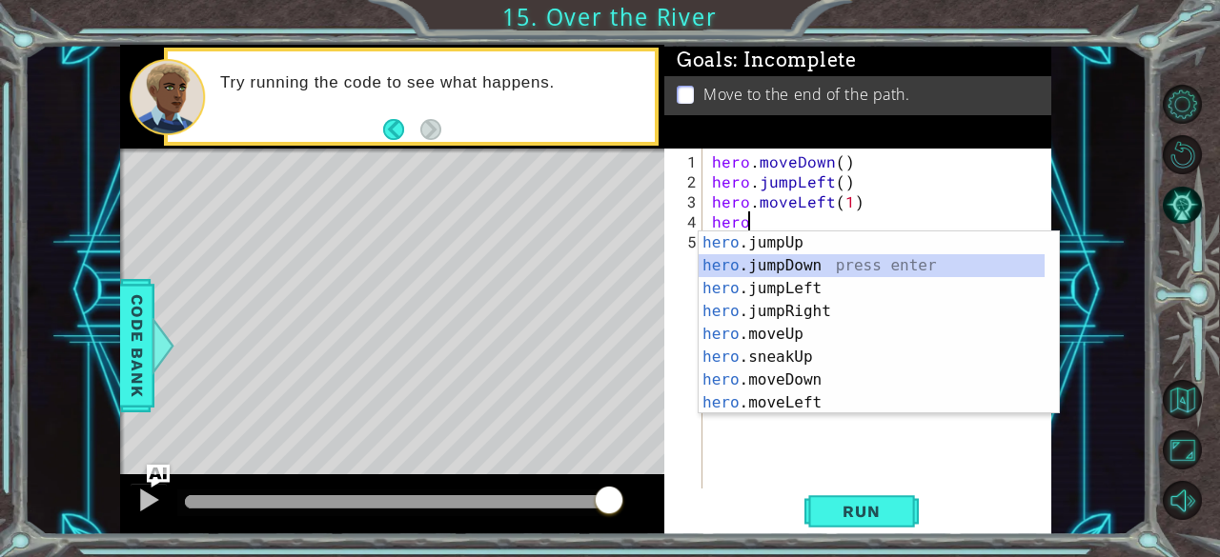
click at [838, 271] on div "hero .jumpUp press enter hero .jumpDown press enter hero .jumpLeft press enter …" at bounding box center [872, 346] width 347 height 229
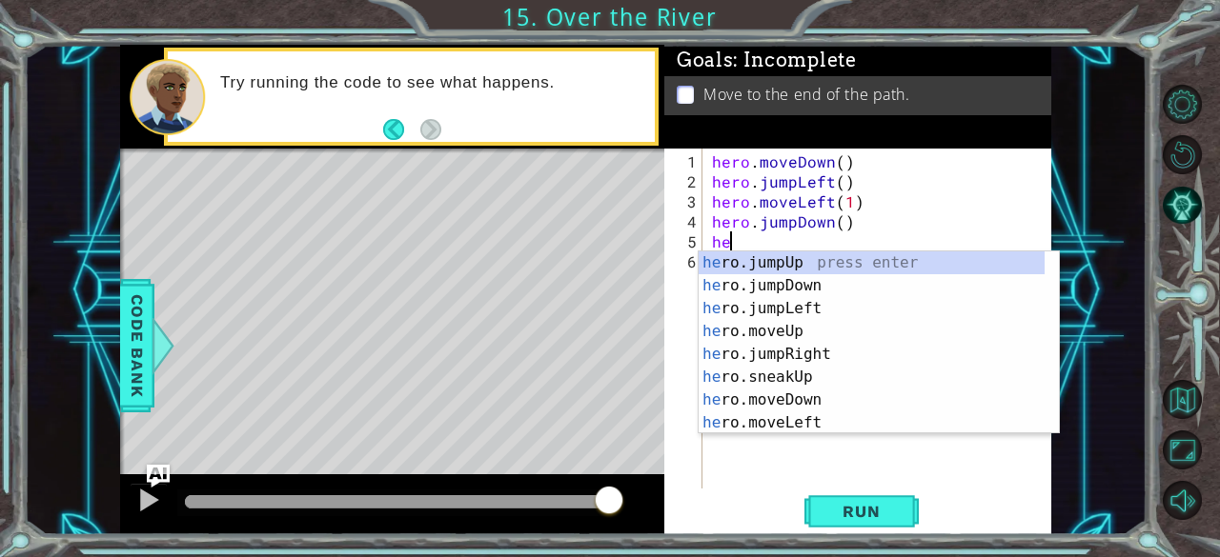
scroll to position [0, 0]
type textarea "hero"
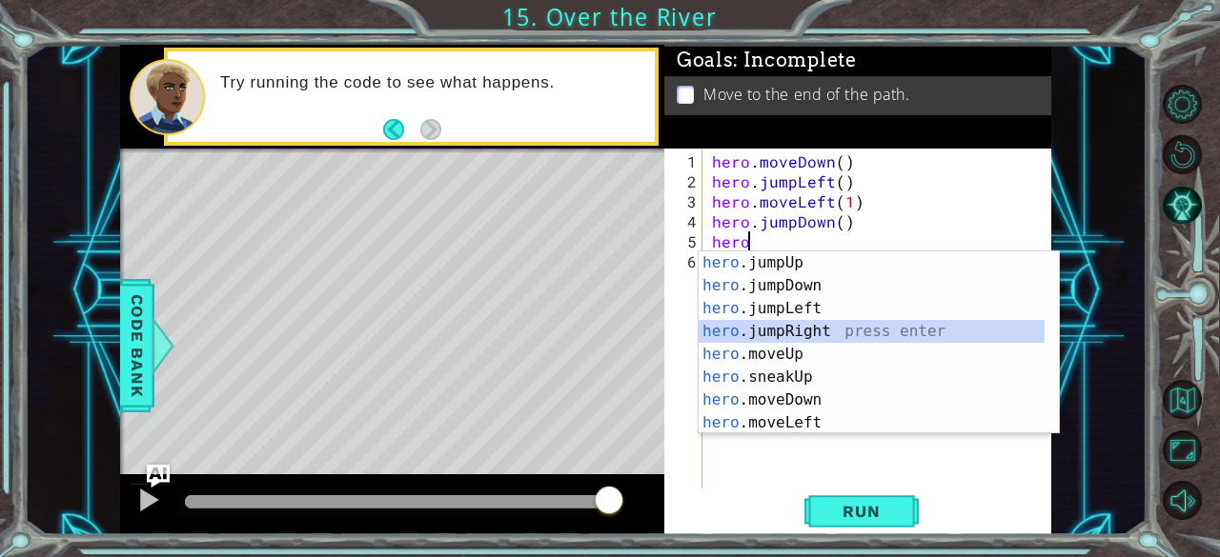
click at [841, 333] on div "hero .jumpUp press enter hero .jumpDown press enter hero .jumpLeft press enter …" at bounding box center [872, 366] width 347 height 229
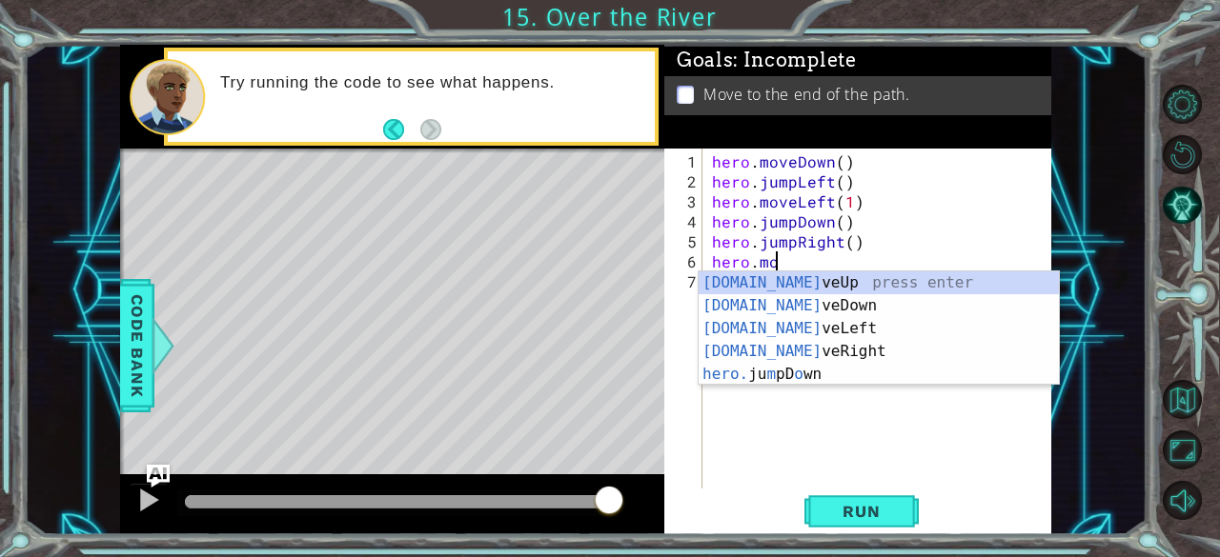
scroll to position [0, 4]
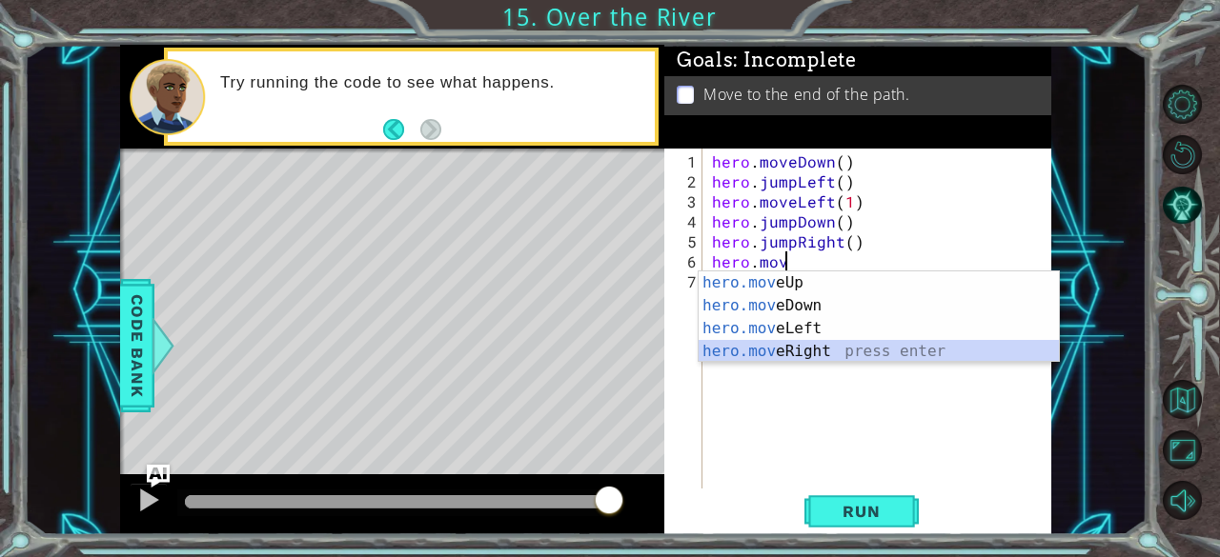
click at [876, 348] on div "hero.mov eUp press enter hero.mov eDown press enter hero.mov eLeft press enter …" at bounding box center [879, 340] width 361 height 137
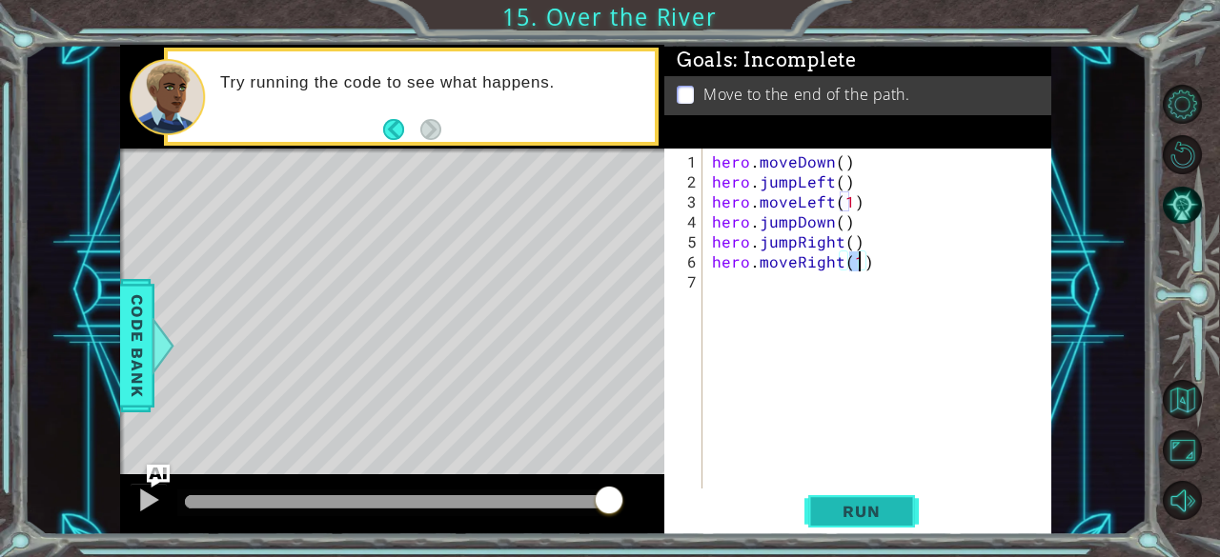
type textarea "hero.moveRight(1)"
click at [861, 513] on span "Run" at bounding box center [860, 511] width 75 height 19
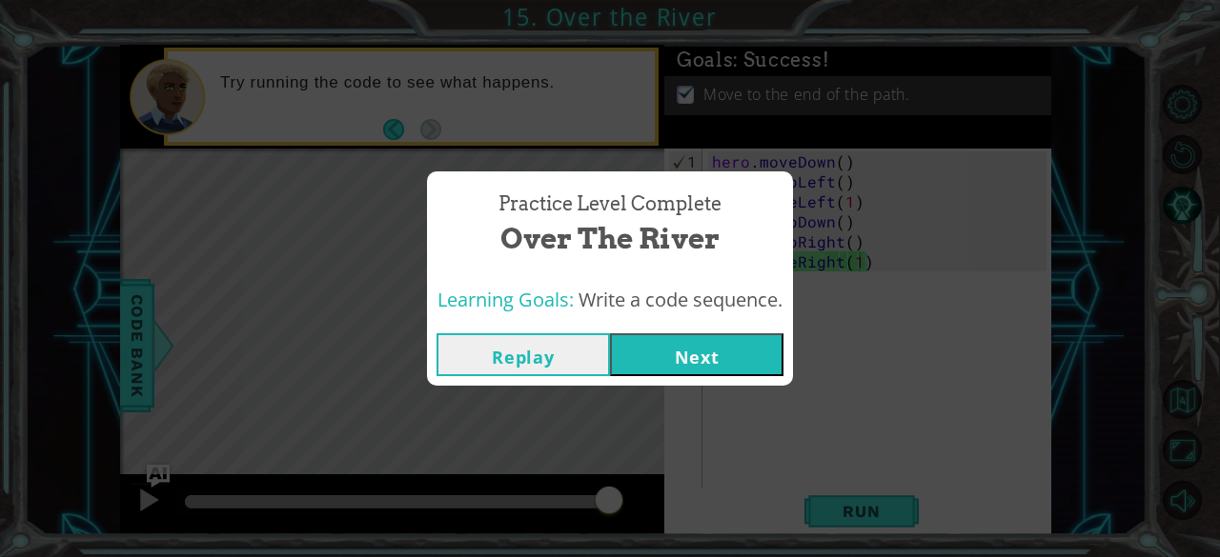
click at [730, 356] on button "Next" at bounding box center [696, 355] width 173 height 43
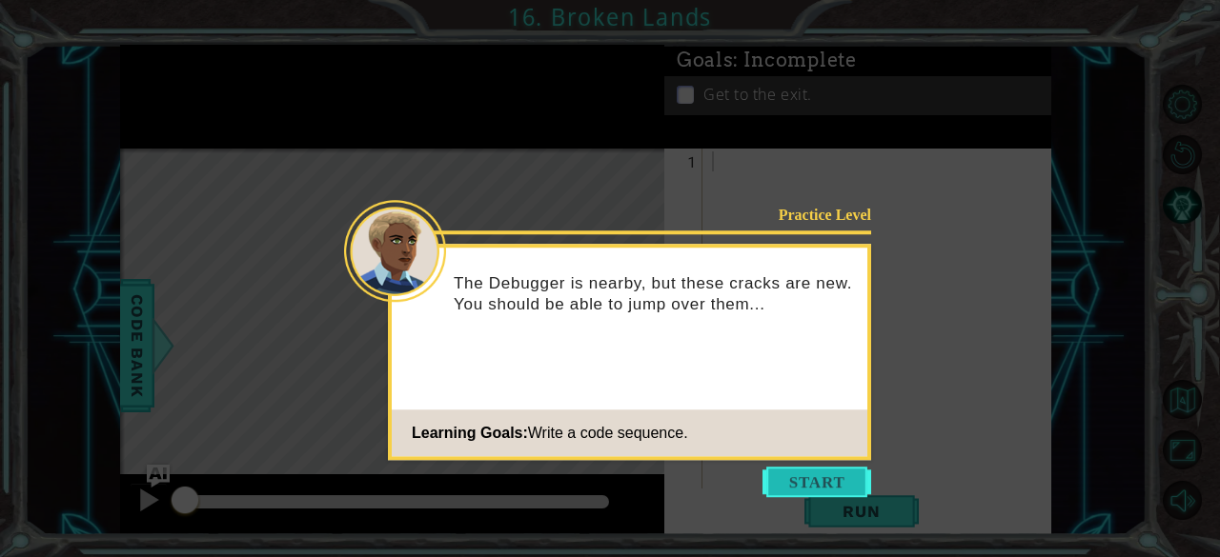
click at [819, 477] on button "Start" at bounding box center [816, 482] width 109 height 30
